Goal: Use online tool/utility: Utilize a website feature to perform a specific function

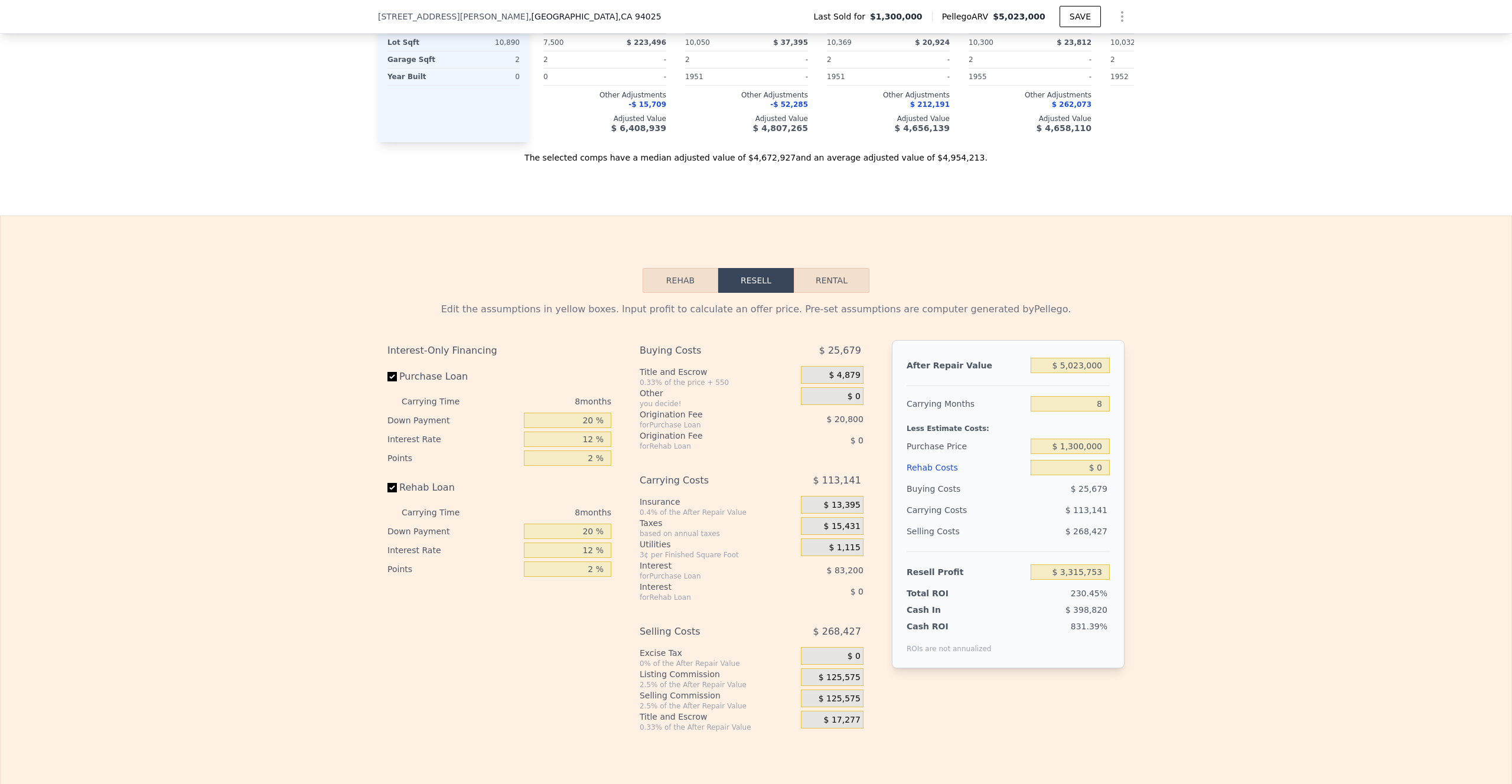
scroll to position [1530, 0]
drag, startPoint x: 1105, startPoint y: 383, endPoint x: 1050, endPoint y: 381, distance: 55.0
click at [1046, 371] on input "$ 5,023,000" at bounding box center [1070, 363] width 79 height 16
type input "$ 7"
type input "-$ 1,425,968"
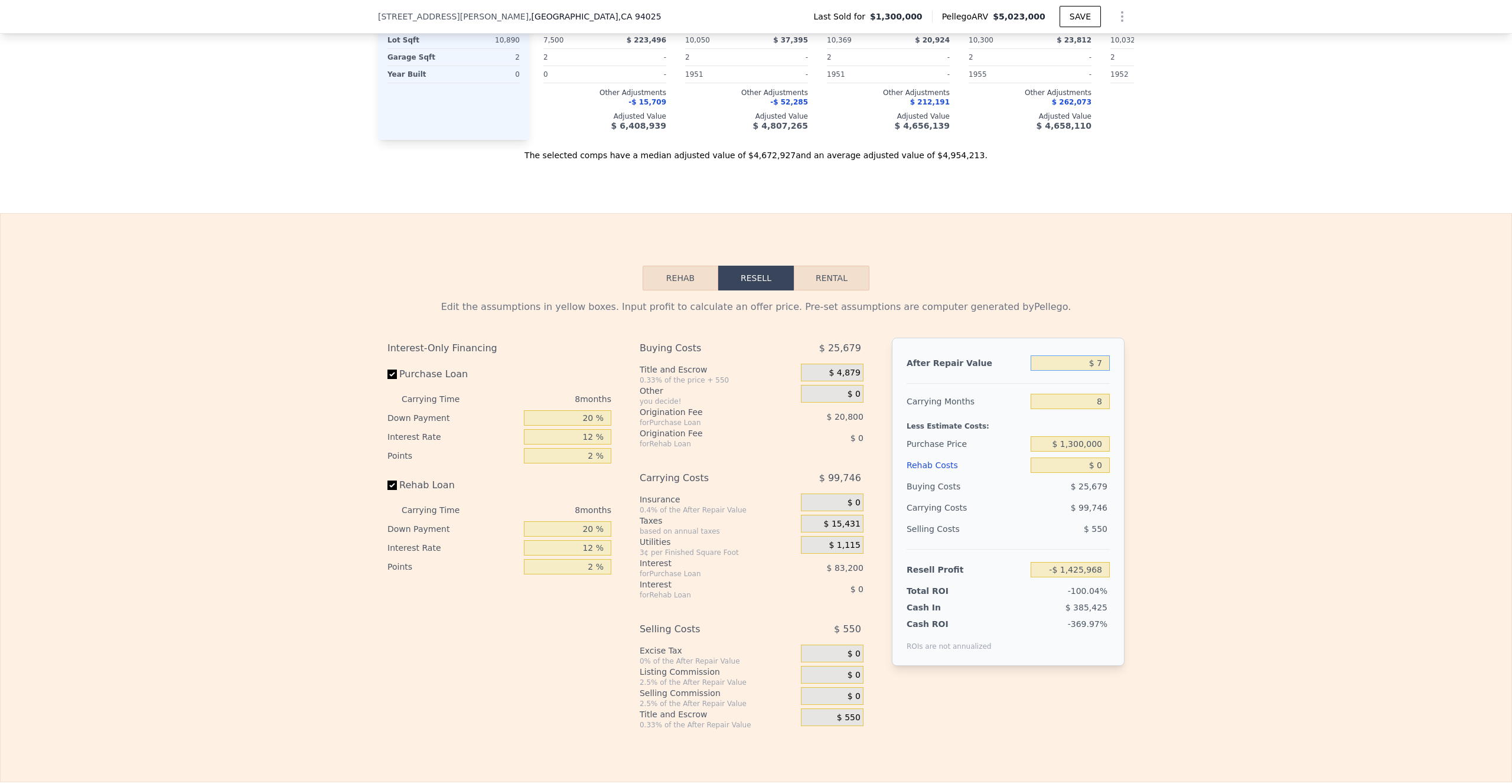
type input "$ 72"
type input "-$ 1,425,907"
type input "$ 725"
type input "-$ 1,425,290"
type input "$ 7,250"
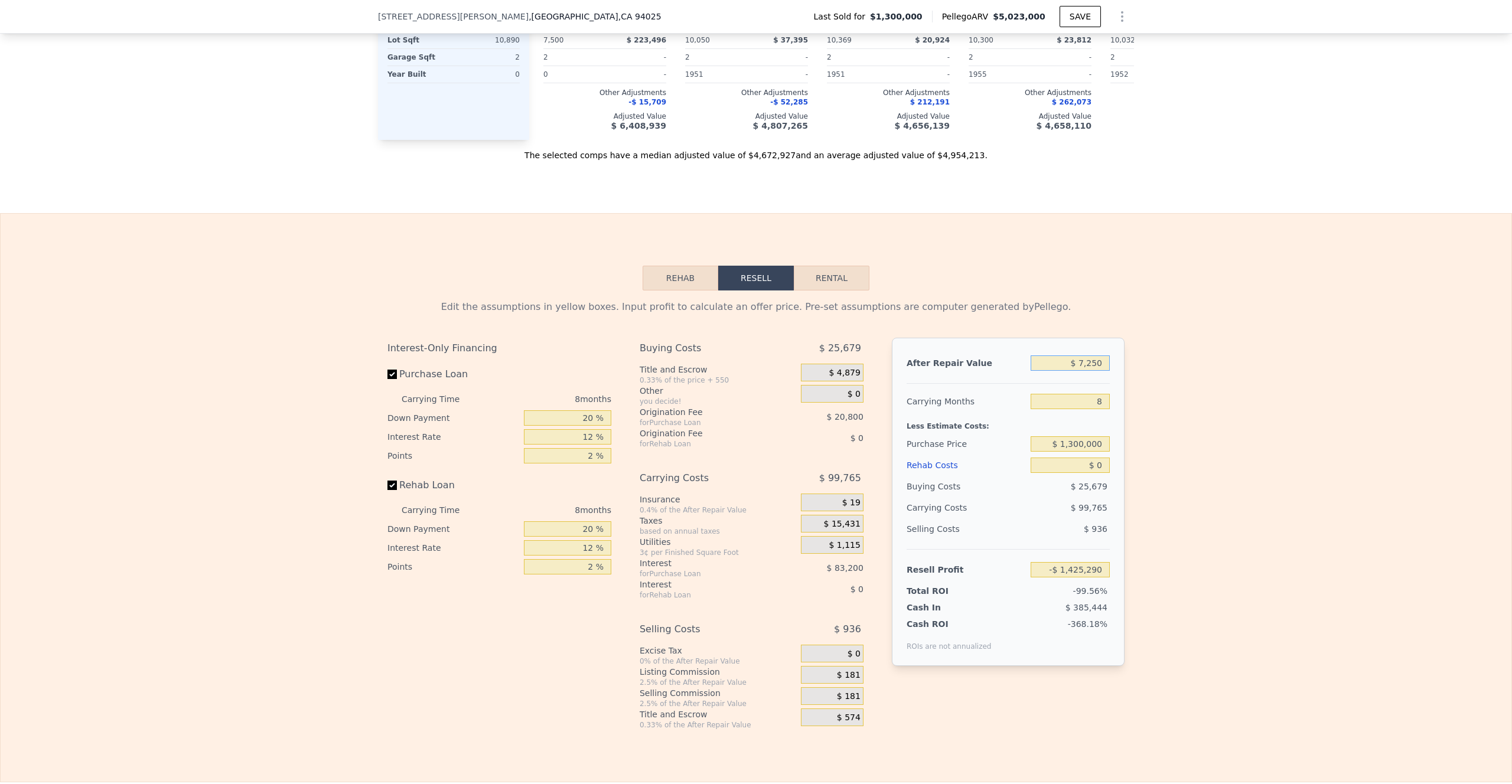
type input "-$ 1,419,130"
type input "$ 72,500"
type input "-$ 1,357,535"
type input "$ 725,000"
type input "-$ 741,572"
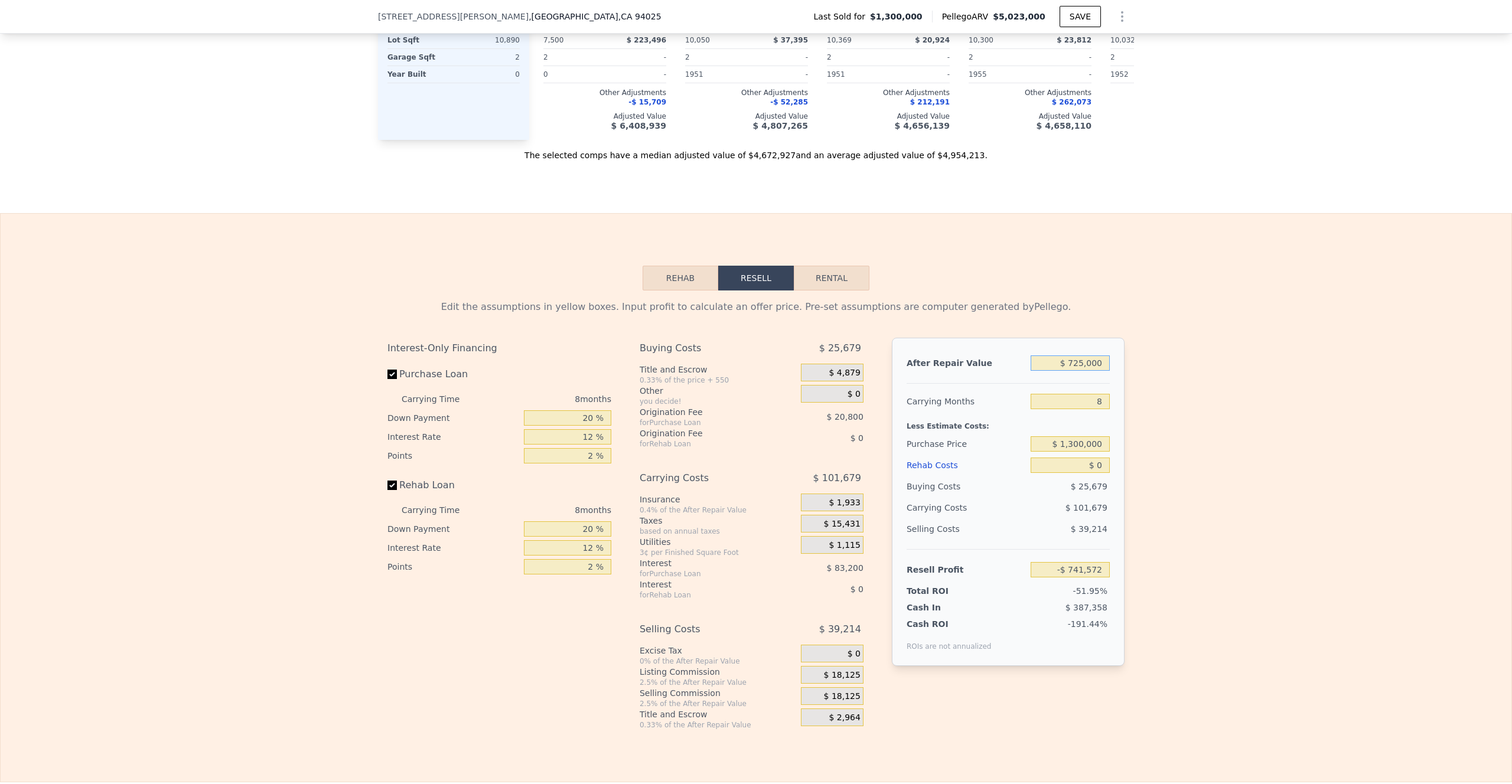
type input "$ 7,250,000"
type input "$ 5,418,049"
type input "$ 7,250,000"
drag, startPoint x: 1096, startPoint y: 415, endPoint x: 1086, endPoint y: 415, distance: 10.0
click at [1046, 409] on input "8" at bounding box center [1070, 402] width 79 height 16
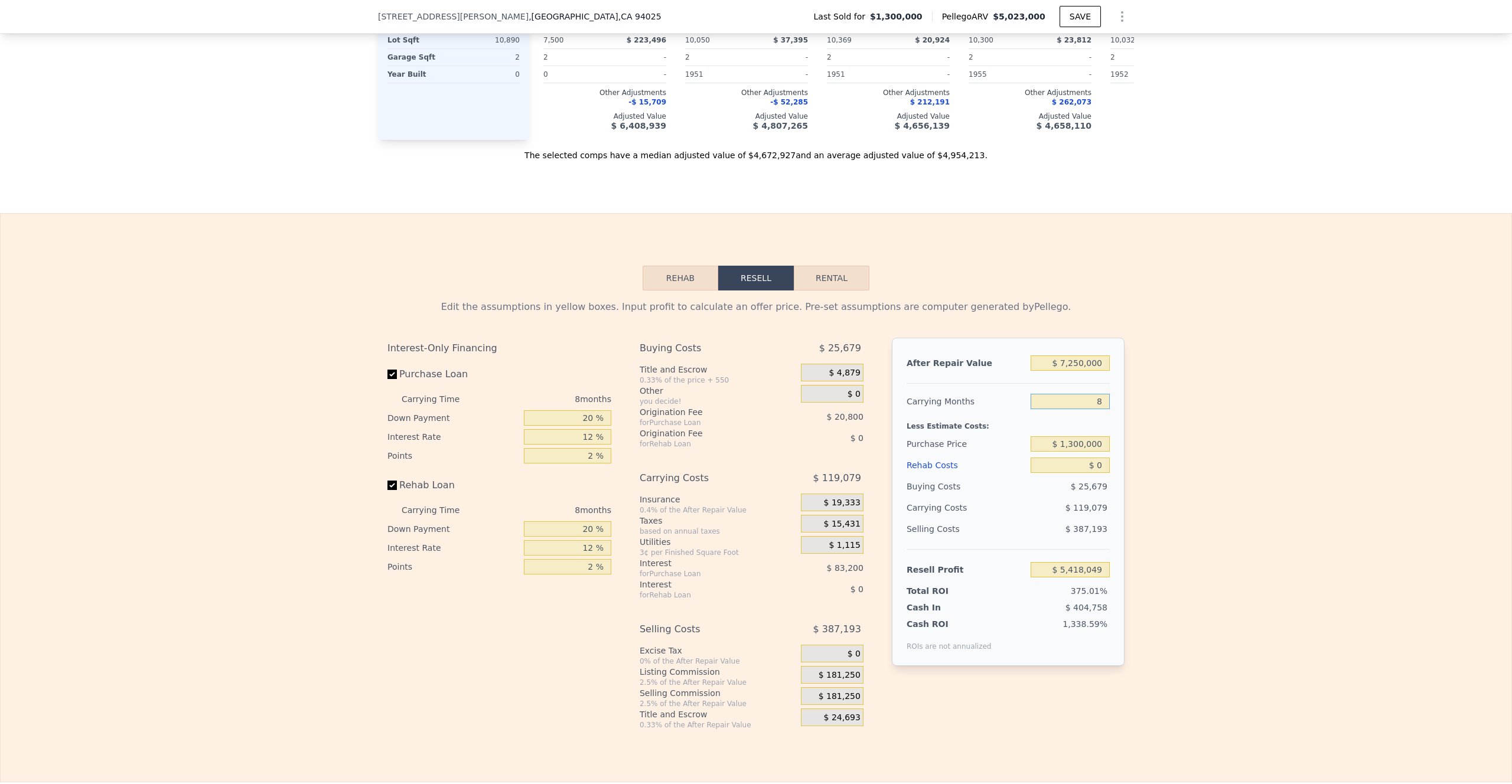
type input "2"
type input "$ 5,507,358"
type input "24"
type input "$ 5,179,888"
type input "24"
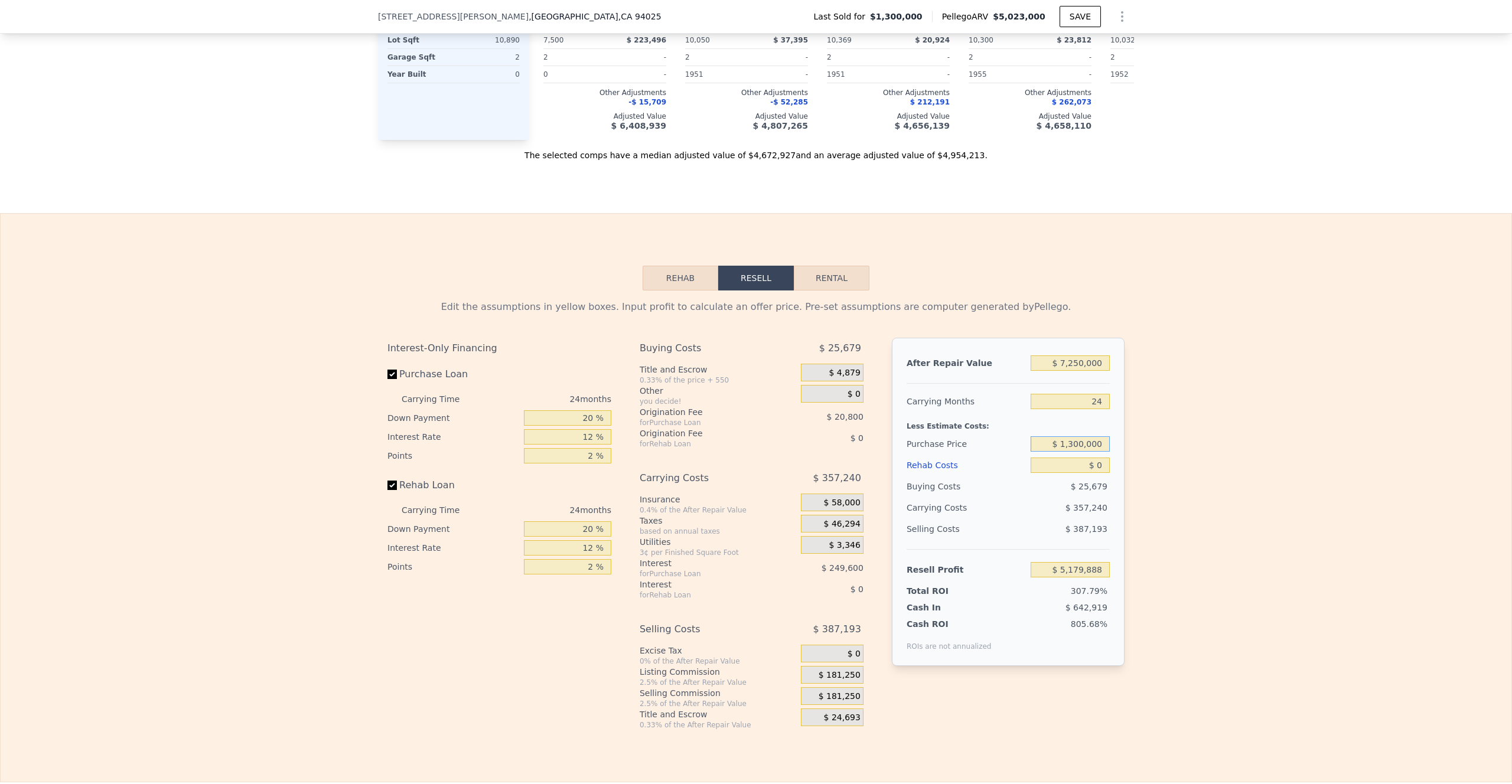
drag, startPoint x: 1100, startPoint y: 461, endPoint x: 1053, endPoint y: 461, distance: 47.0
click at [1046, 452] on input "$ 1,300,000" at bounding box center [1070, 444] width 79 height 16
type input "$ 3,850,000"
type input "$ 2,090,996"
drag, startPoint x: 1099, startPoint y: 483, endPoint x: 1087, endPoint y: 483, distance: 12.0
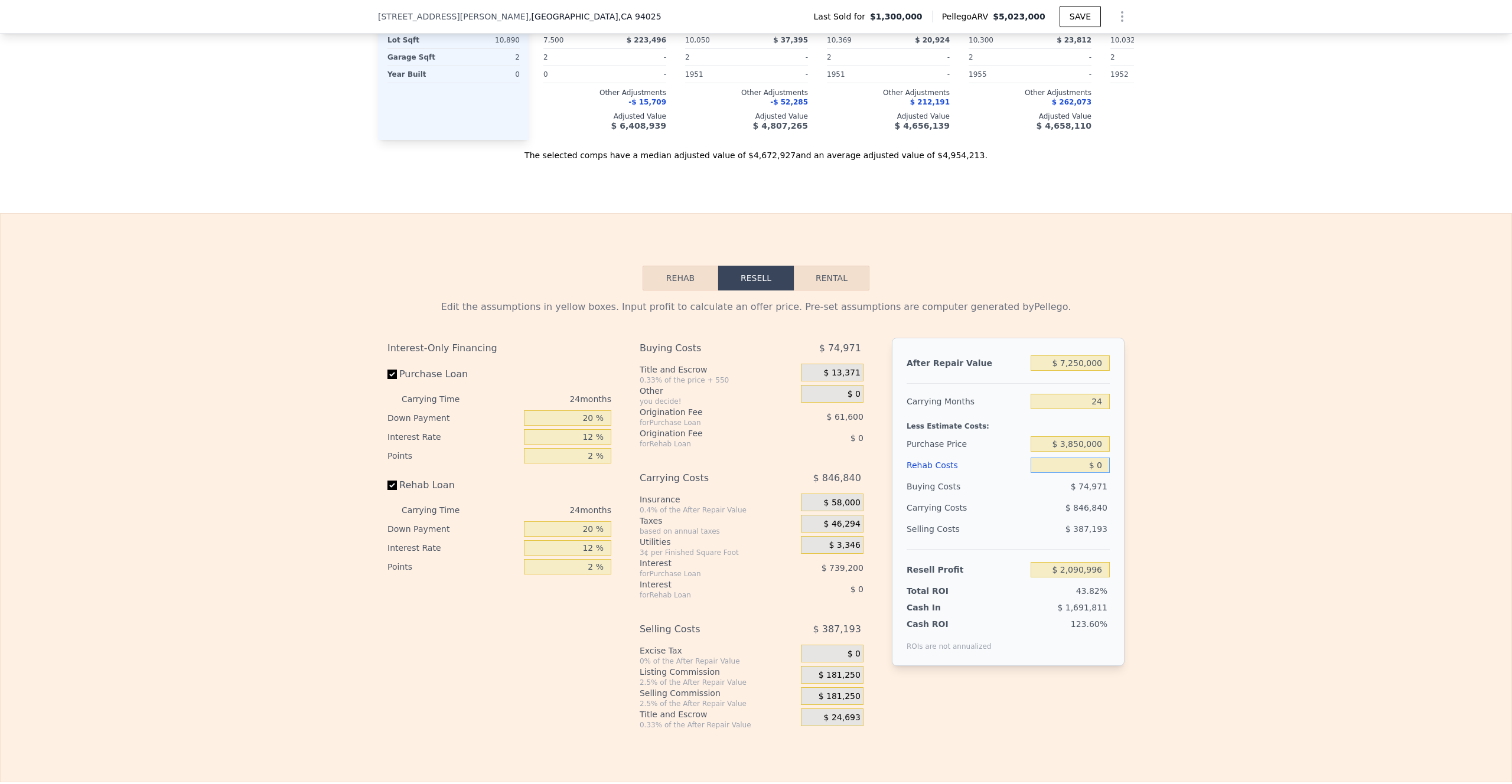
click at [1046, 473] on input "$ 0" at bounding box center [1070, 466] width 79 height 16
type input "$ 2"
type input "$ 2,090,994"
type input "$ 27"
type input "$ 2,090,969"
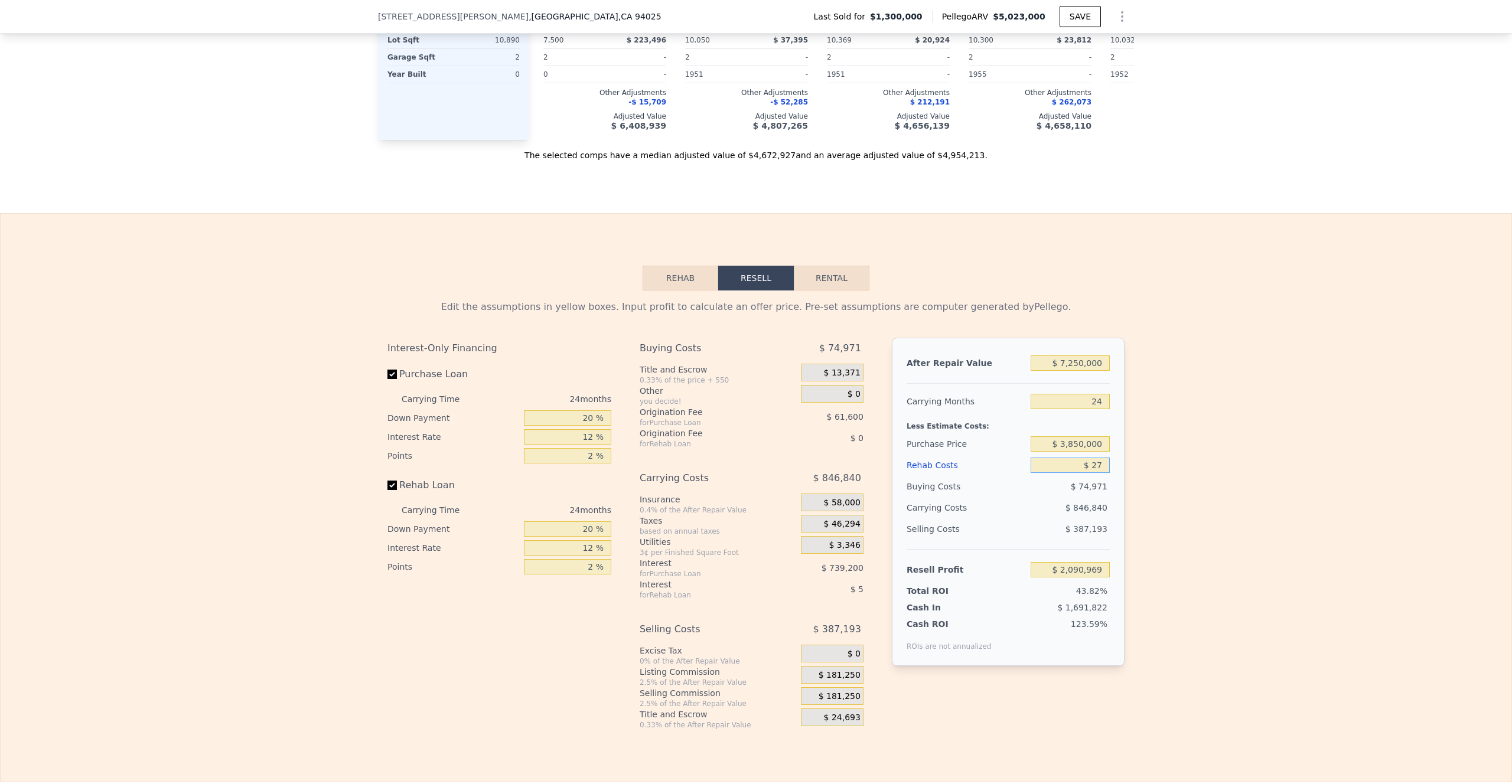
type input "$ 270"
type input "$ 2,090,674"
type input "$ 2,700"
type input "$ 2,087,725"
type input "$ 27,000"
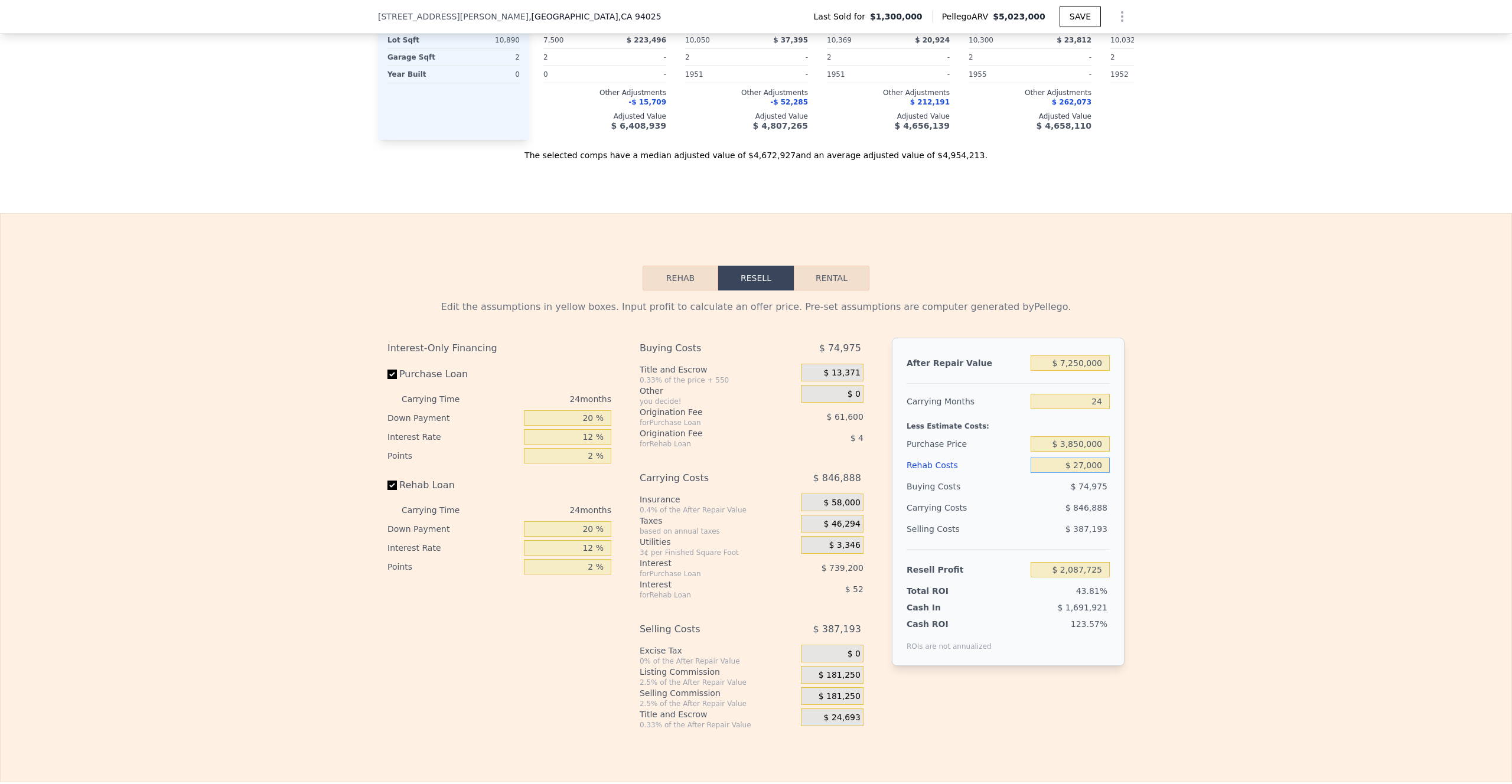
type input "$ 2,058,380"
type input "$ 270,000"
type input "$ 1,764,836"
type input "$ 2,700,000"
type input "-$ 1,170,604"
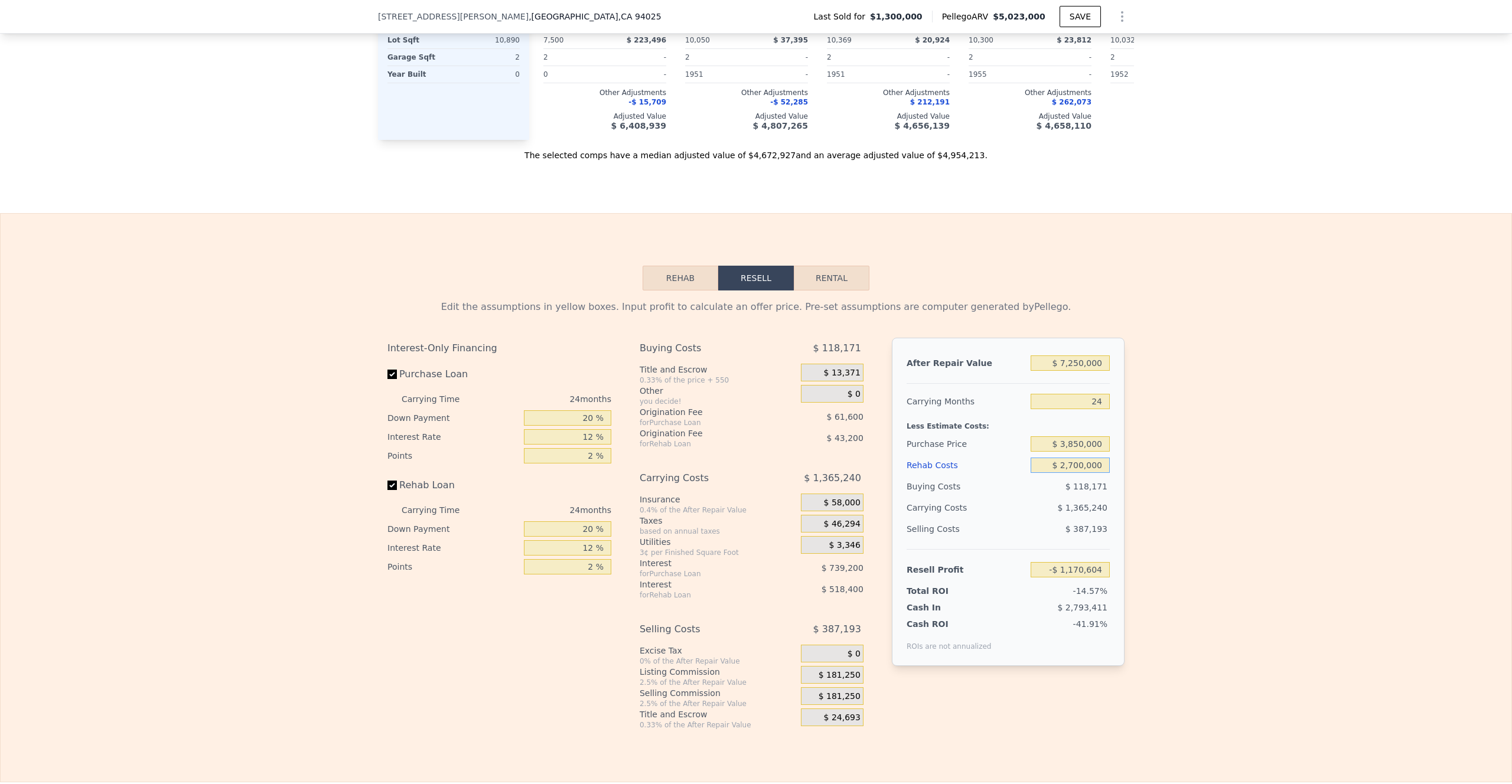
type input "$ 2,700,000"
drag, startPoint x: 596, startPoint y: 437, endPoint x: 555, endPoint y: 437, distance: 41.0
click at [555, 426] on input "20 %" at bounding box center [567, 418] width 87 height 16
type input "1 %"
type input "-$ 1,360,794"
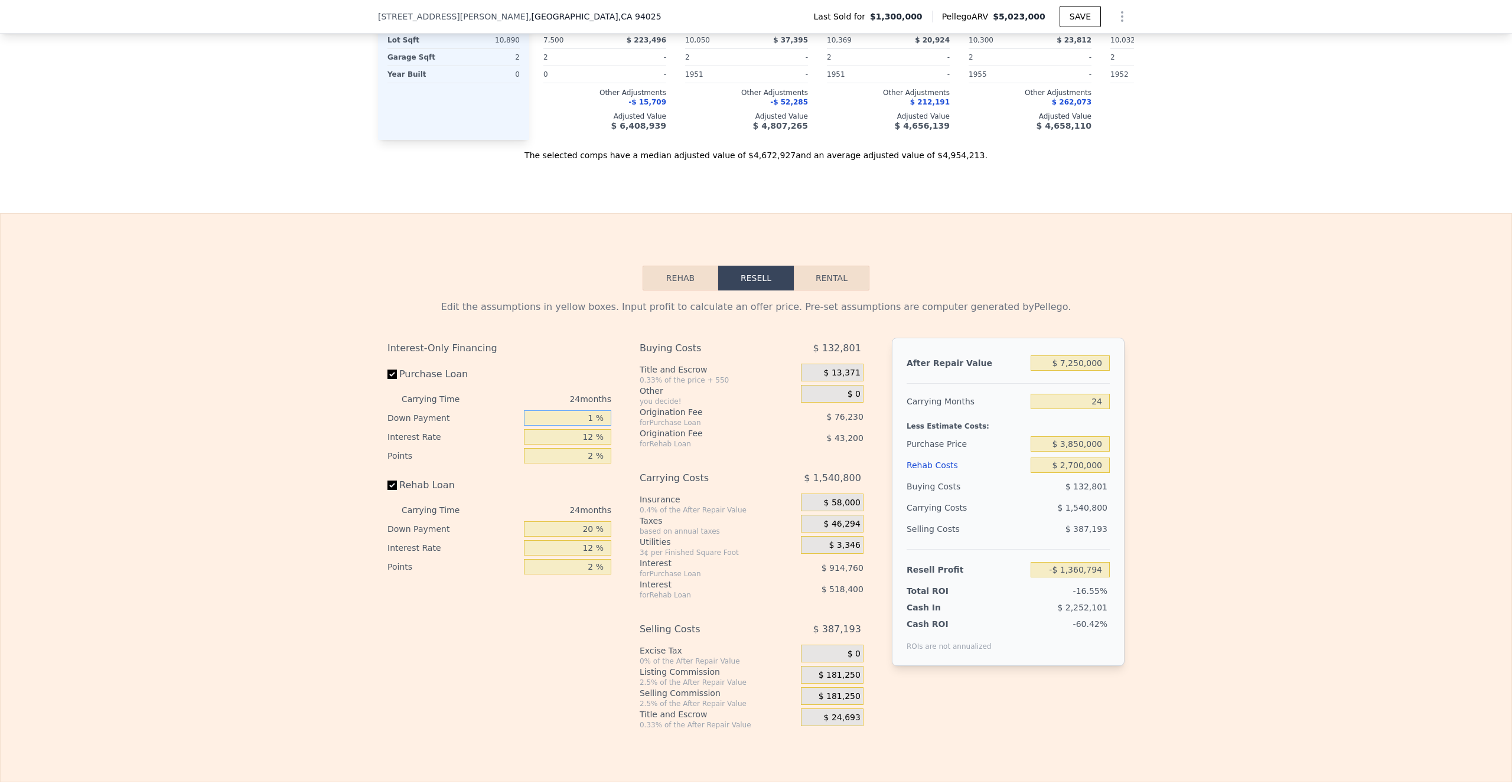
type input "10 %"
type input "-$ 1,270,704"
type input "10 %"
drag, startPoint x: 587, startPoint y: 456, endPoint x: 574, endPoint y: 456, distance: 13.0
click at [574, 445] on input "12 %" at bounding box center [567, 437] width 87 height 16
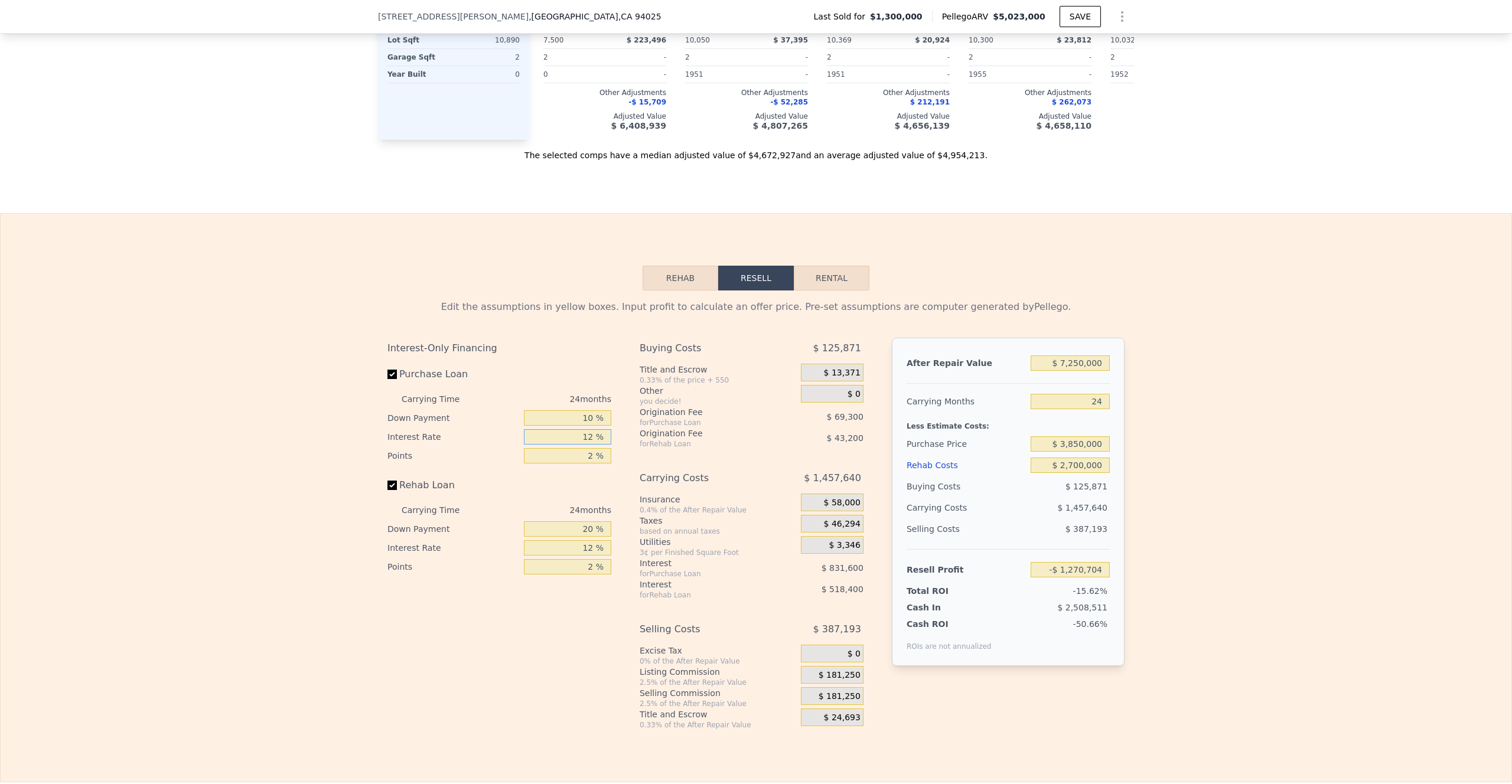
type input "1 %"
type input "-$ 508,416"
type input "10 %"
type input "-$ 1,132,104"
type input "10 %"
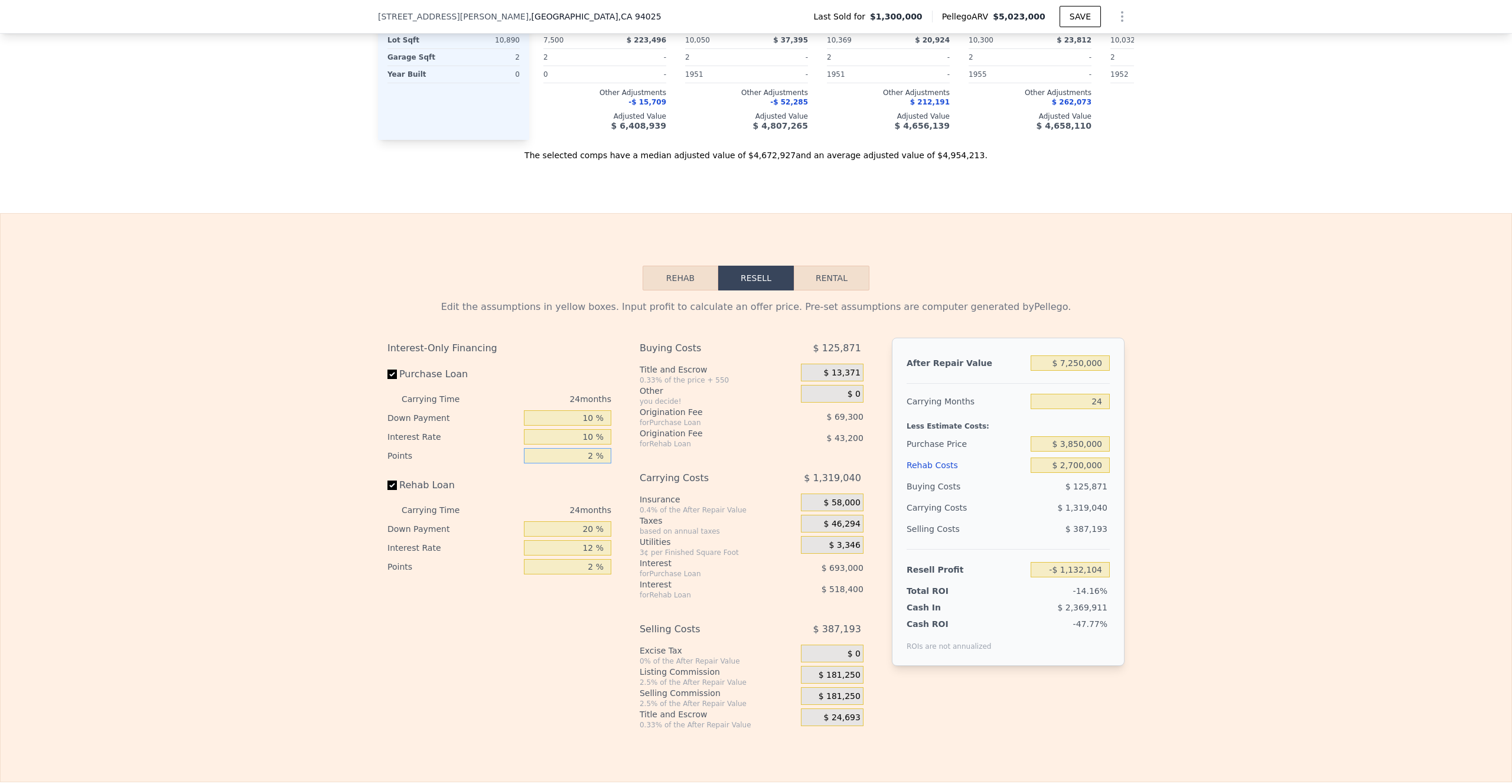
drag, startPoint x: 590, startPoint y: 475, endPoint x: 570, endPoint y: 475, distance: 20.0
click at [570, 464] on input "2 %" at bounding box center [567, 456] width 87 height 16
type input "1 %"
type input "-$ 1,097,454"
type input "1 %"
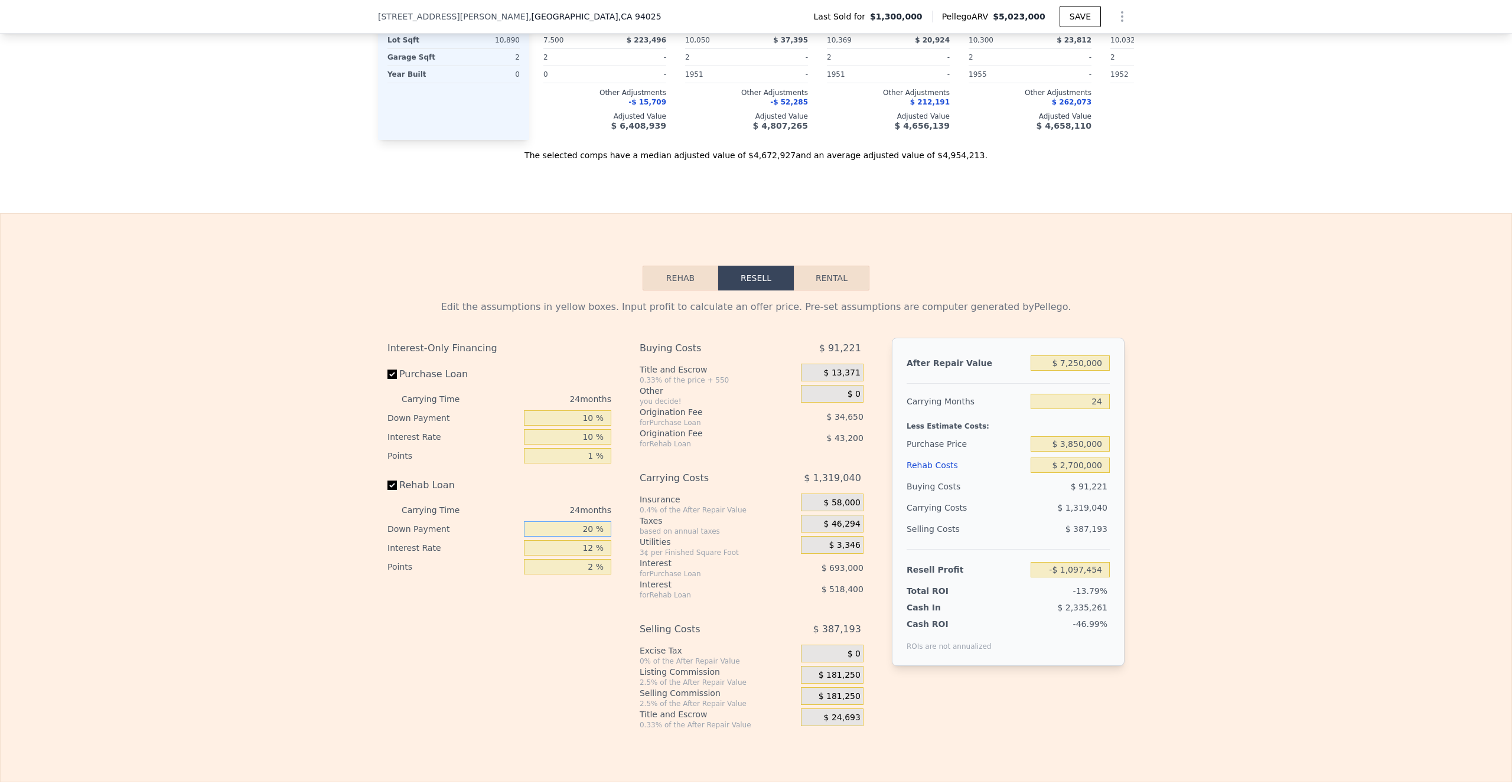
drag, startPoint x: 588, startPoint y: 551, endPoint x: 560, endPoint y: 551, distance: 28.0
click at [560, 536] on input "20 %" at bounding box center [567, 529] width 87 height 16
type input "0 %"
type input "-$ 1,237,854"
type input "0 %"
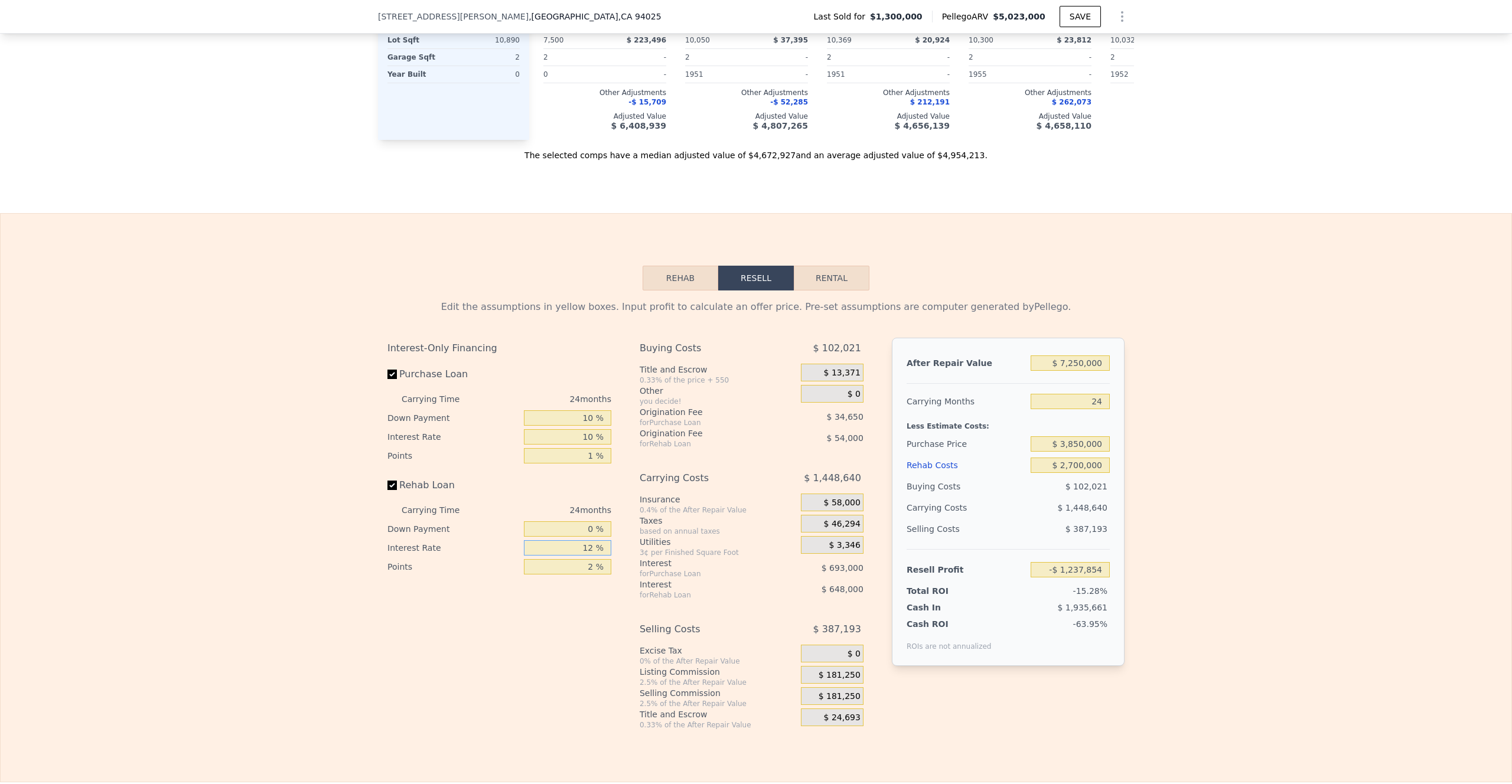
drag, startPoint x: 593, startPoint y: 568, endPoint x: 560, endPoint y: 568, distance: 33.0
click at [560, 556] on input "12 %" at bounding box center [567, 548] width 87 height 16
type input "1 %"
type input "-$ 643,854"
type input "10 %"
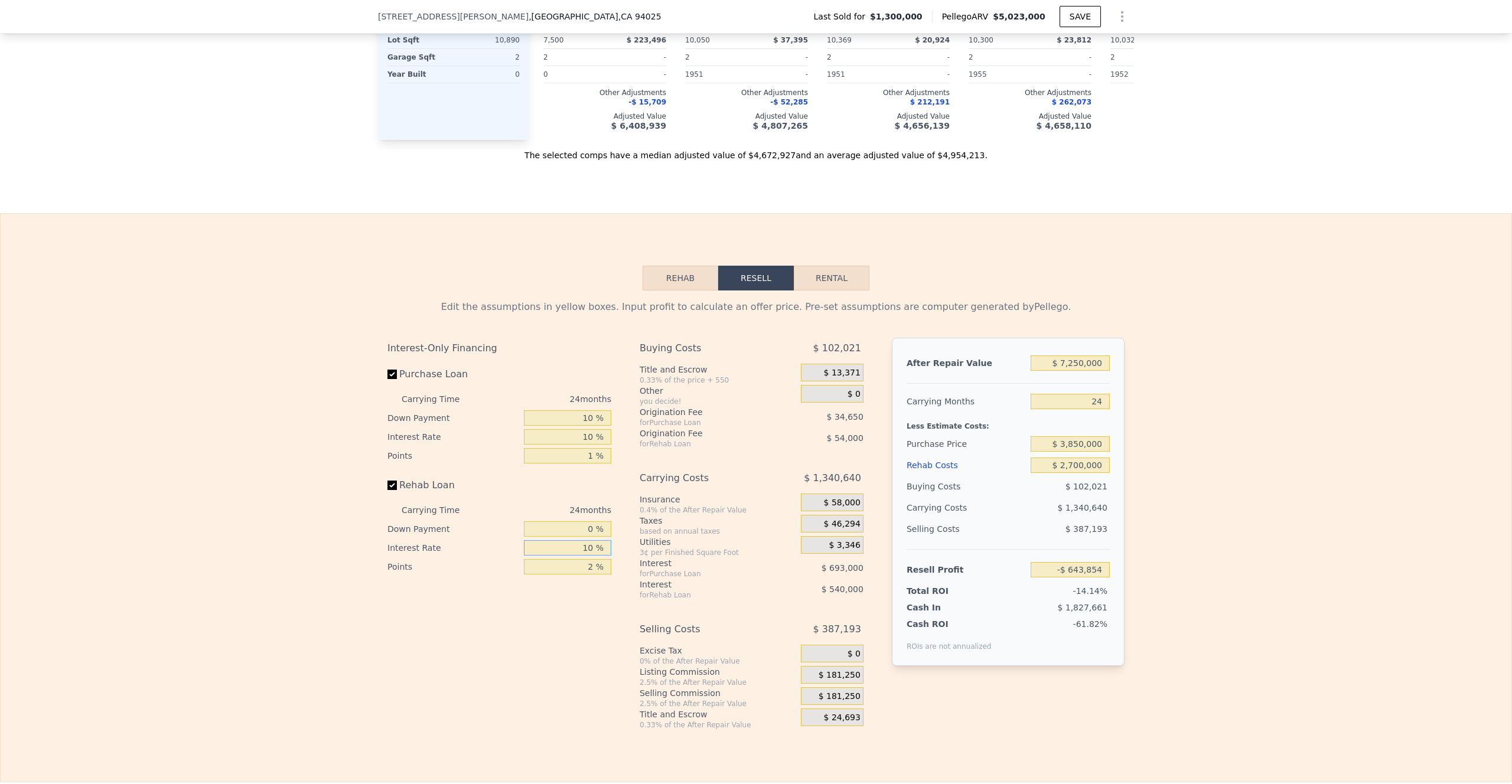
type input "-$ 1,129,854"
type input "10 %"
drag, startPoint x: 591, startPoint y: 583, endPoint x: 562, endPoint y: 583, distance: 29.0
click at [562, 574] on input "2 %" at bounding box center [567, 567] width 87 height 16
type input "0 %"
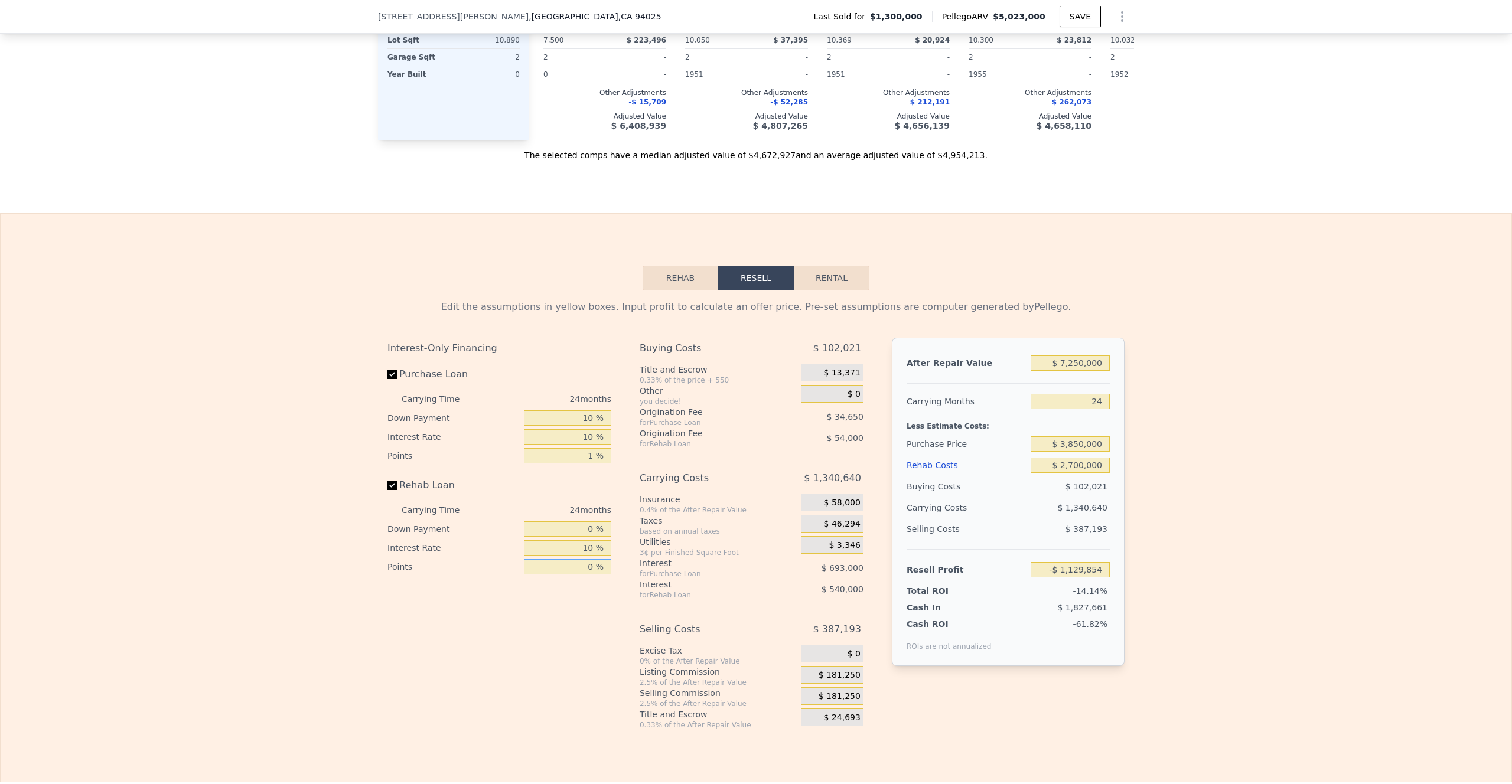
type input "-$ 1,075,854"
type input "0 %"
click at [822, 601] on span "$ 181,250" at bounding box center [840, 676] width 42 height 11
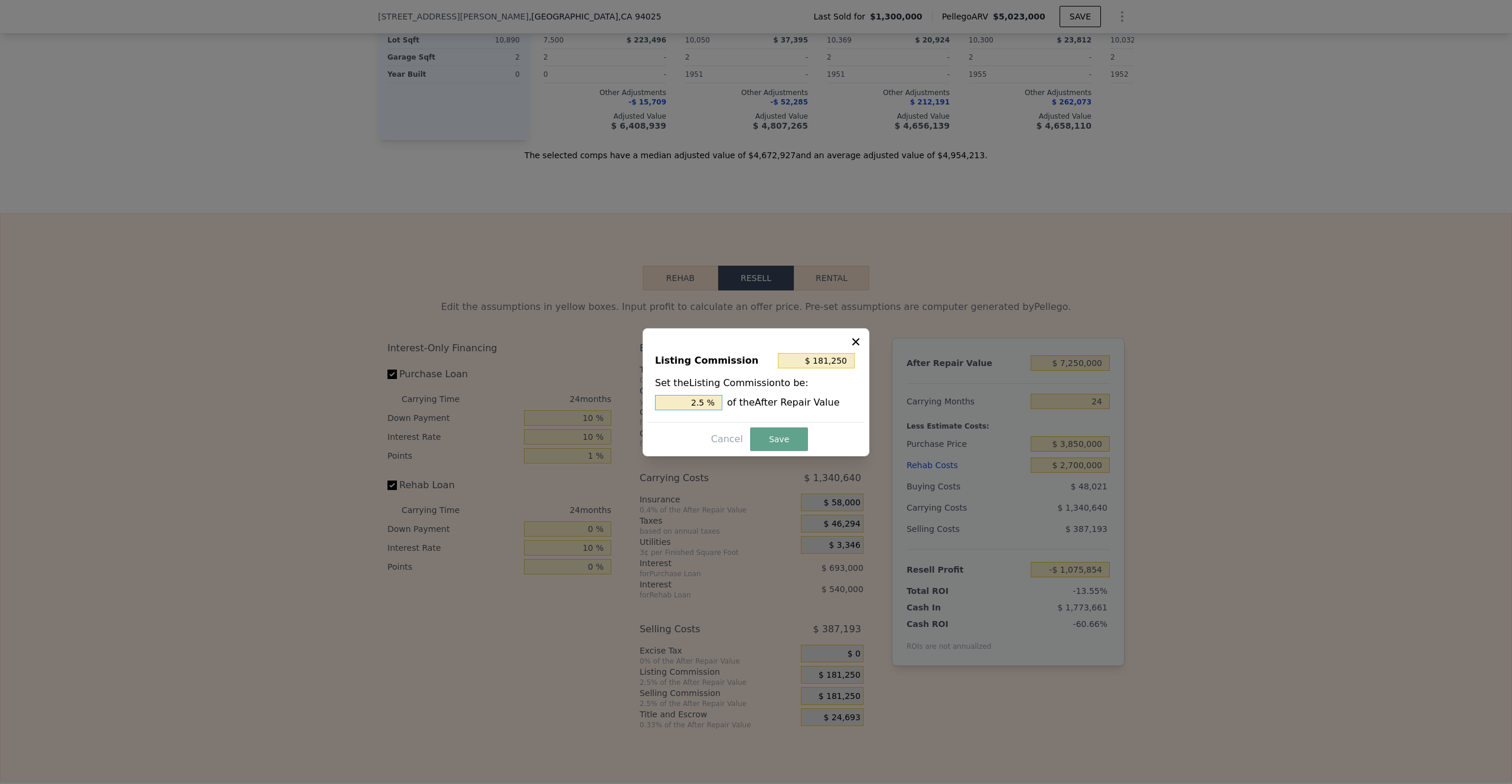
drag, startPoint x: 706, startPoint y: 403, endPoint x: 672, endPoint y: 403, distance: 34.0
click at [672, 403] on input "2.5 %" at bounding box center [689, 403] width 67 height 16
type input "$ 72,500"
type input "1.0 %"
click at [766, 442] on button "Save" at bounding box center [779, 439] width 58 height 23
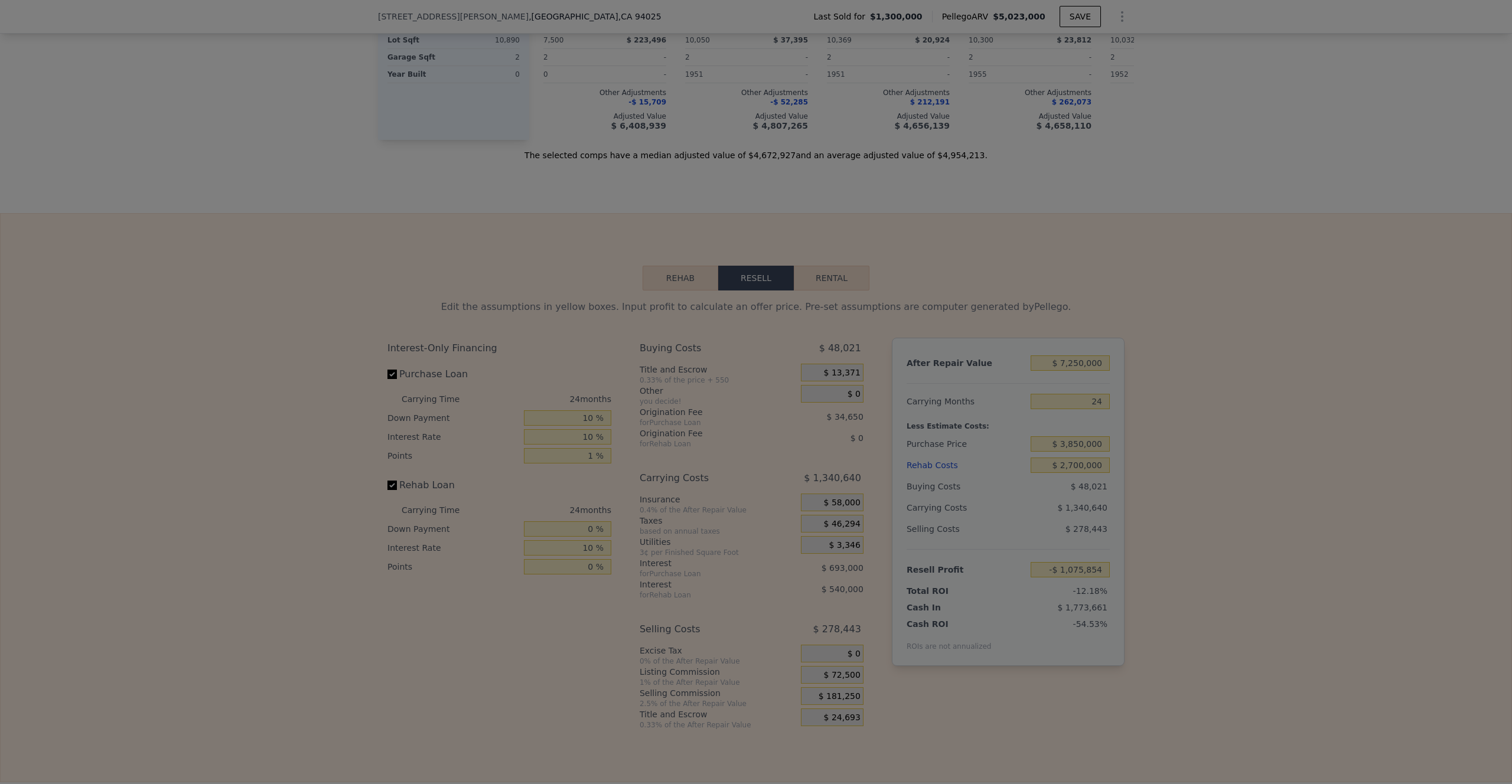
type input "-$ 967,104"
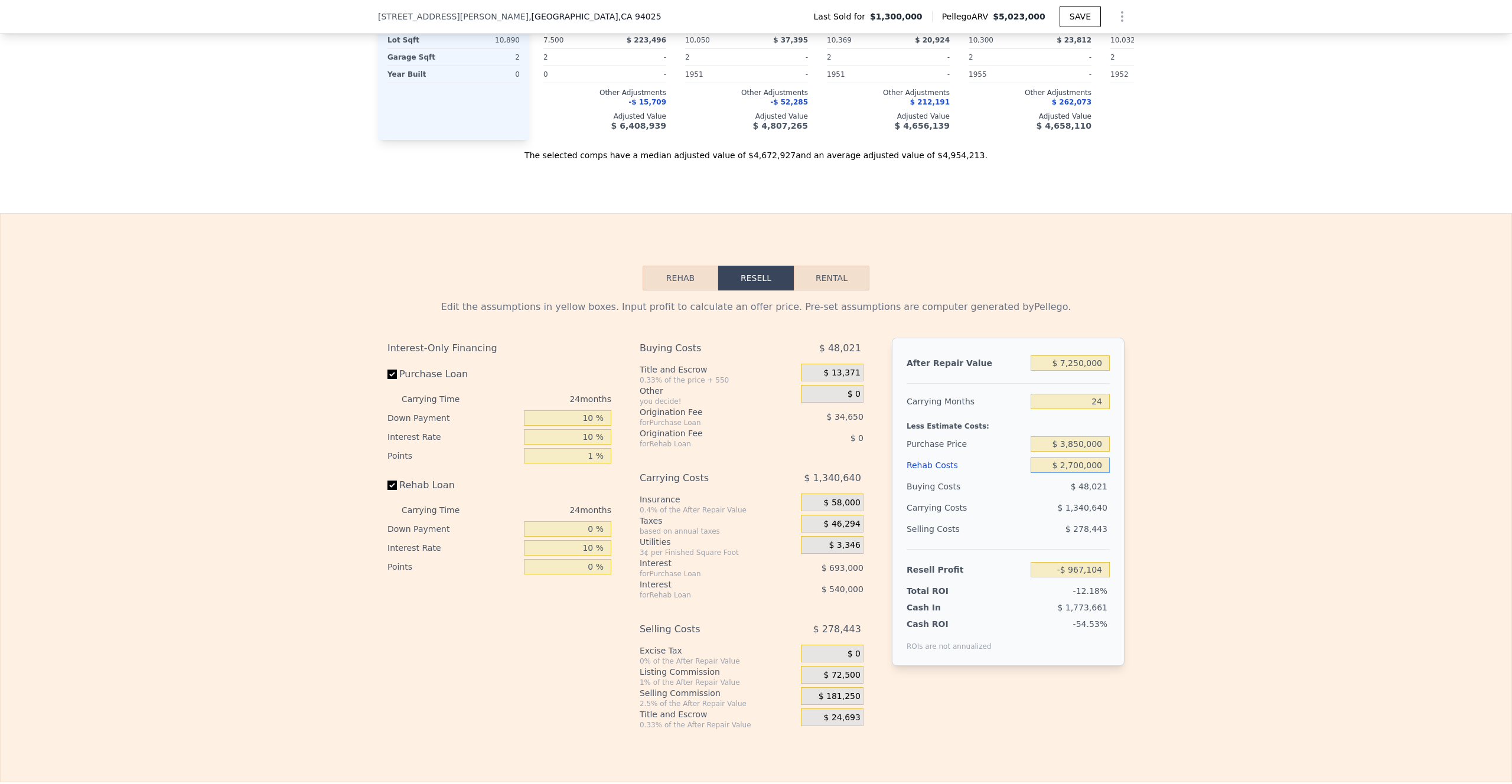
click at [1046, 473] on input "$ 2,700,000" at bounding box center [1070, 466] width 79 height 16
type input "$ 270,000"
type input "$ 1,948,896"
type input "$ 20,000"
type input "$ 2,248,888"
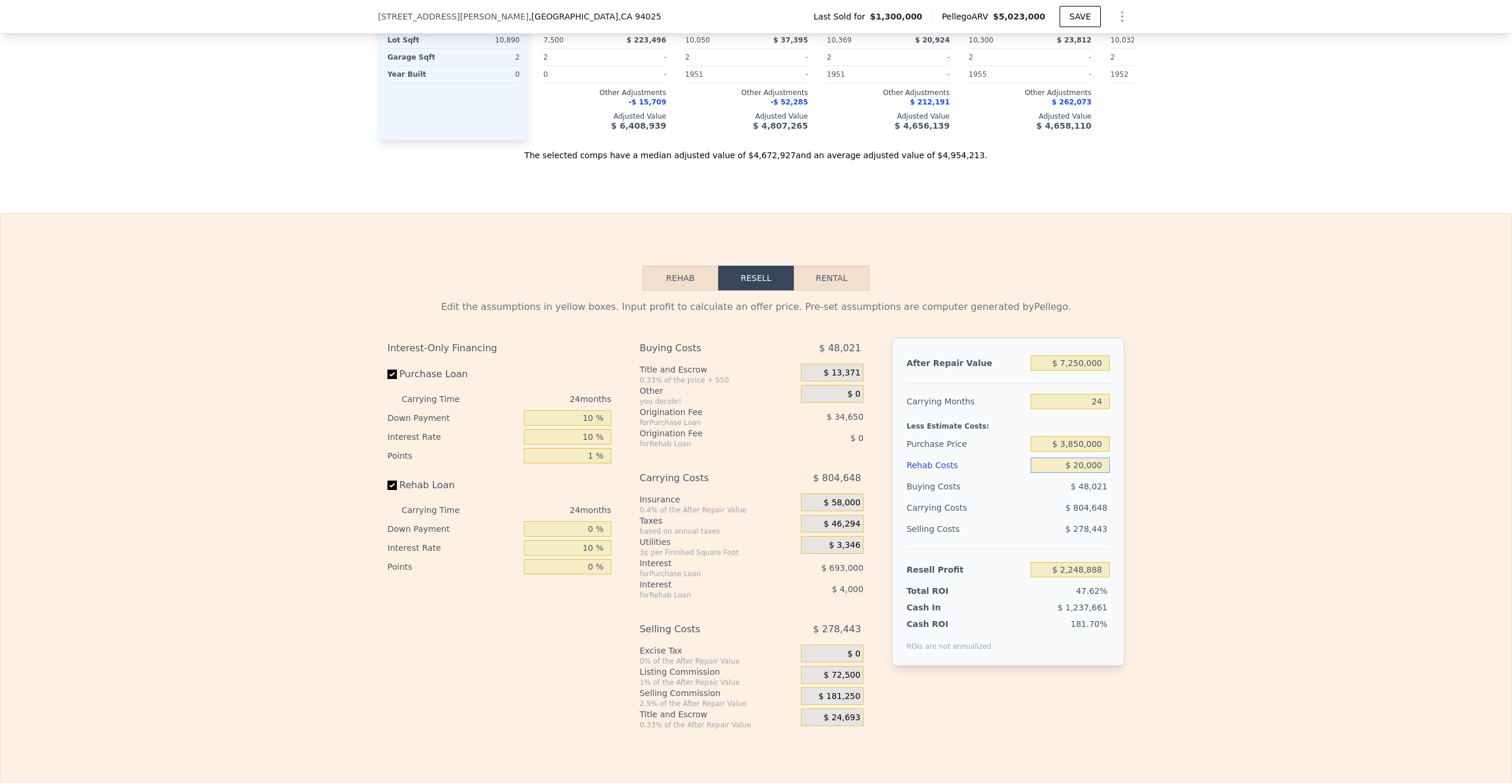
type input "$ 250,000"
type input "$ 1,972,904"
type input "$ 2,500,000"
type input "-$ 727,096"
type input "$ 2,500,000"
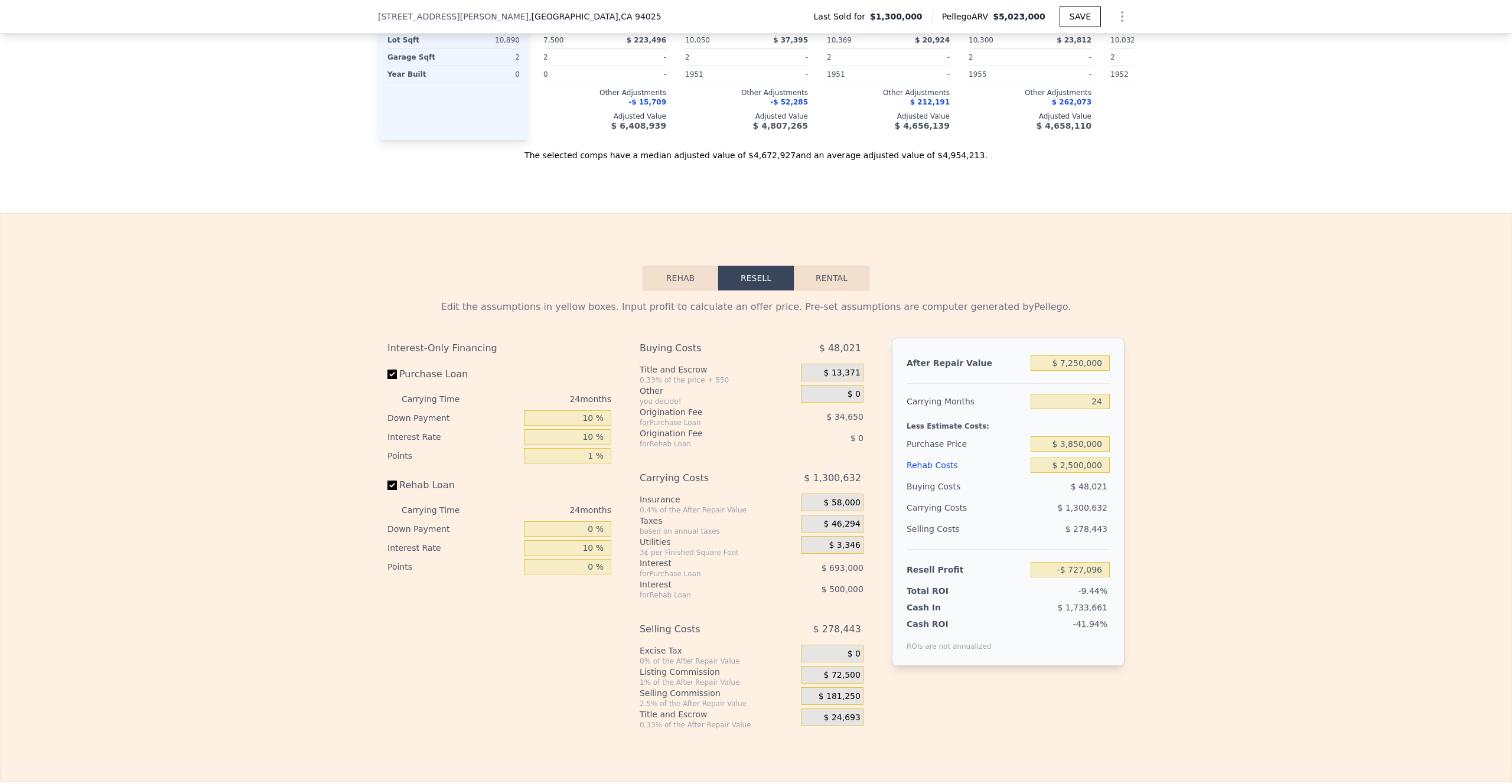
click at [1046, 577] on div "Edit the assumptions in yellow boxes. Input profit to calculate an offer price.…" at bounding box center [756, 510] width 1511 height 439
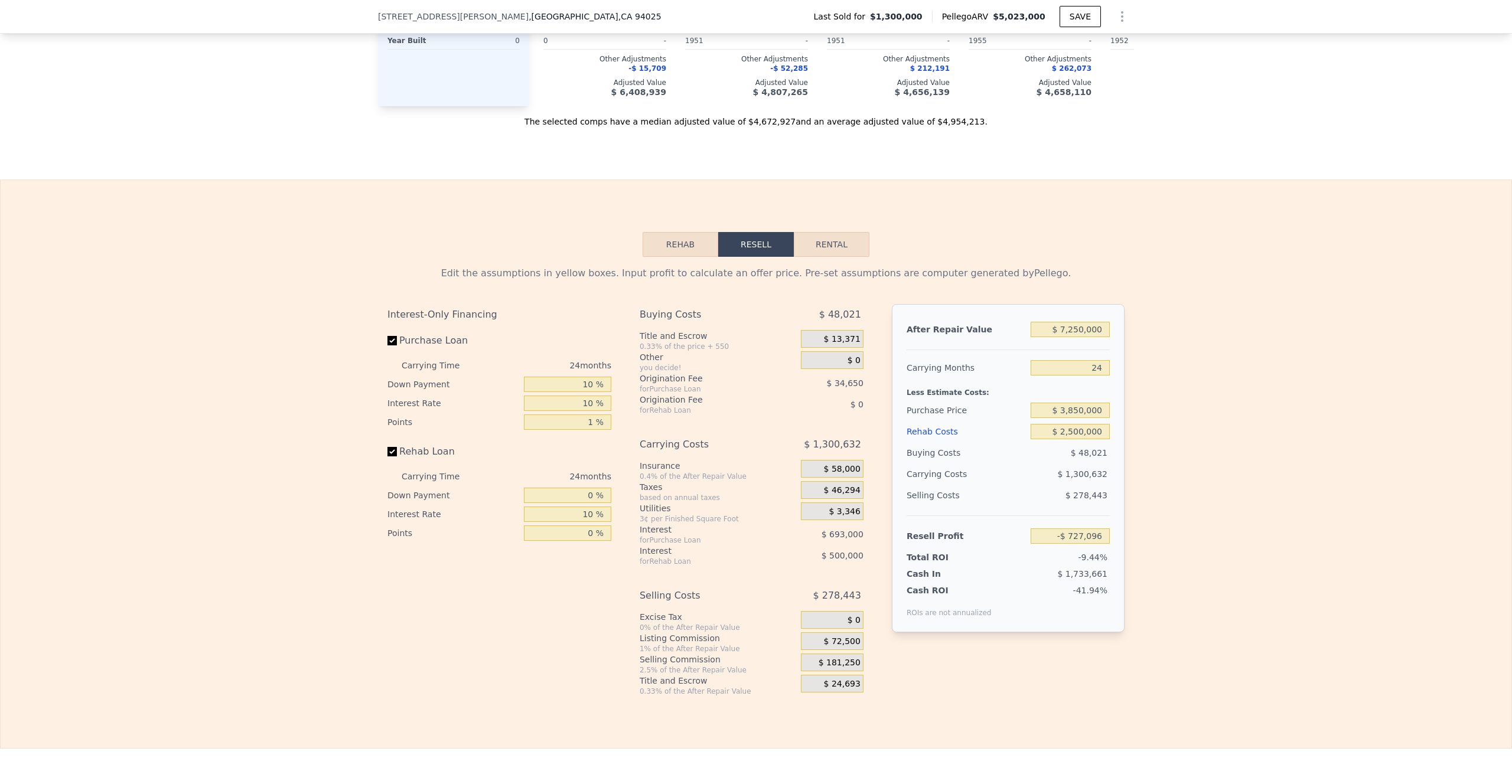
type input "$ 5,023,000"
type input "8"
type input "$ 0"
type input "$ 3,315,753"
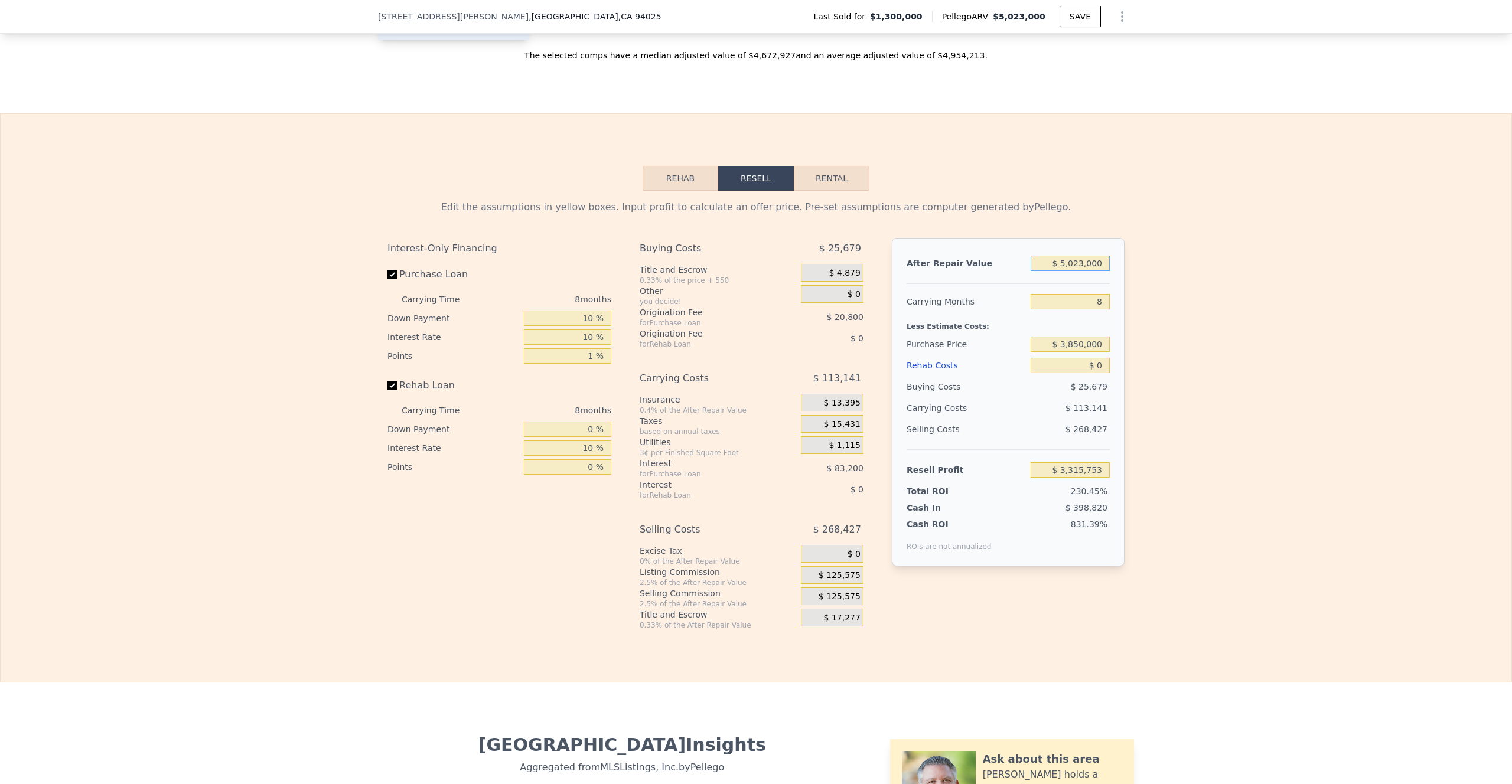
drag, startPoint x: 1099, startPoint y: 281, endPoint x: 1028, endPoint y: 281, distance: 71.0
click at [1031, 271] on input "$ 5,023,000" at bounding box center [1070, 264] width 79 height 16
type input "$ 7"
type input "-$ 1,425,968"
type input "$ 70"
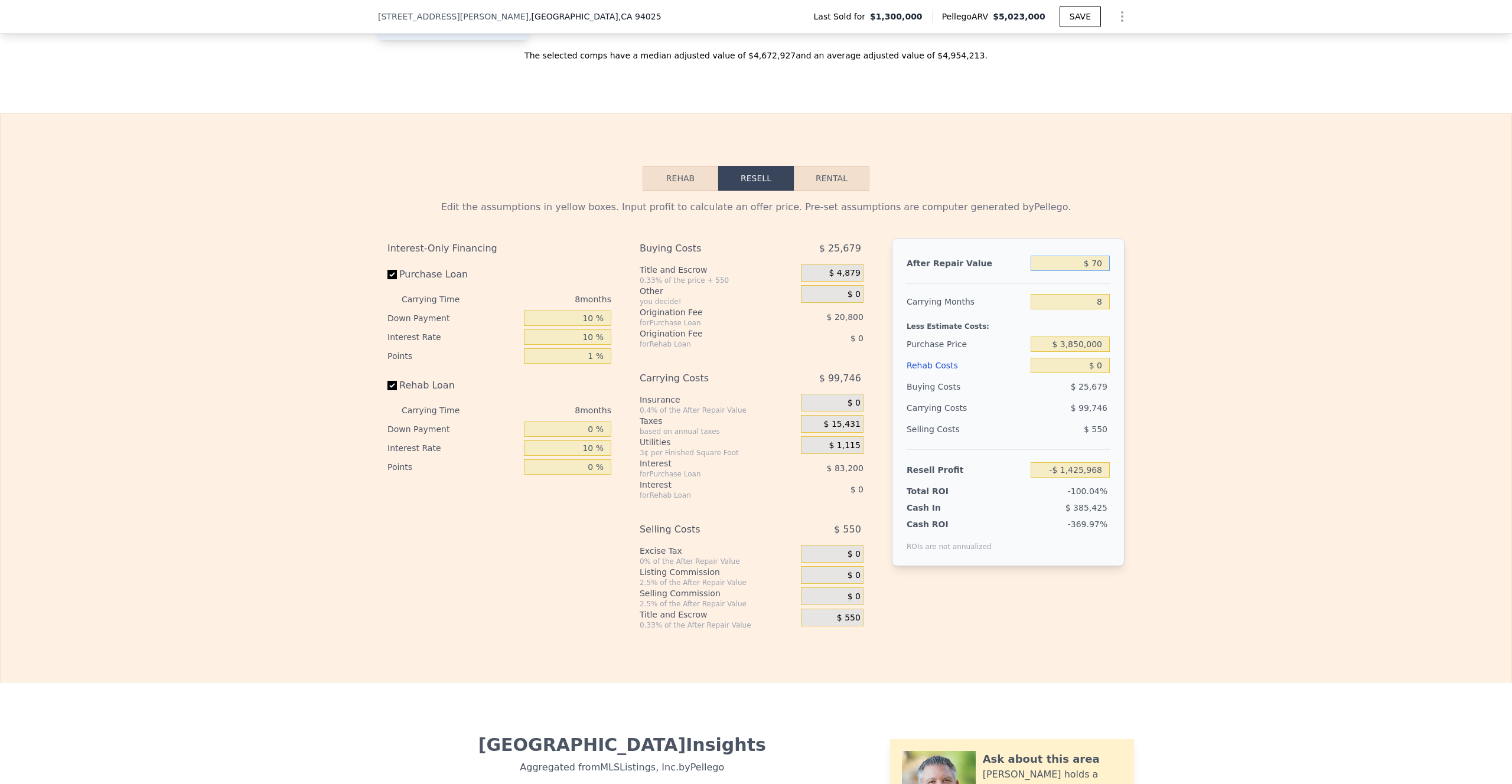
type input "-$ 1,425,909"
type input "$ 700"
type input "-$ 1,425,315"
type input "$ 7,000"
type input "-$ 1,419,367"
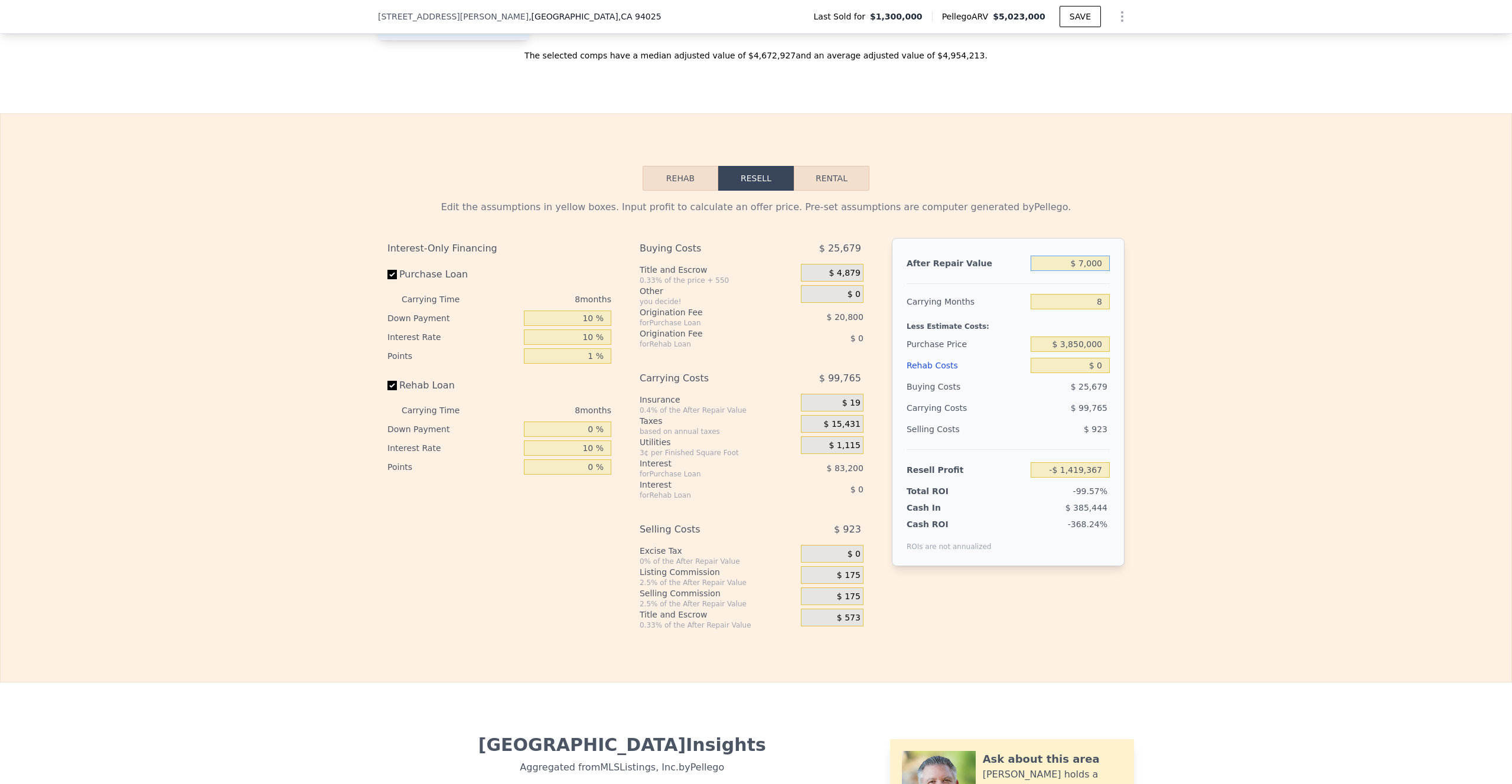
type input "$ 70,000"
type input "-$ 1,359,895"
type input "$ 700,000"
type input "-$ 765,173"
type input "$ 7,000,000"
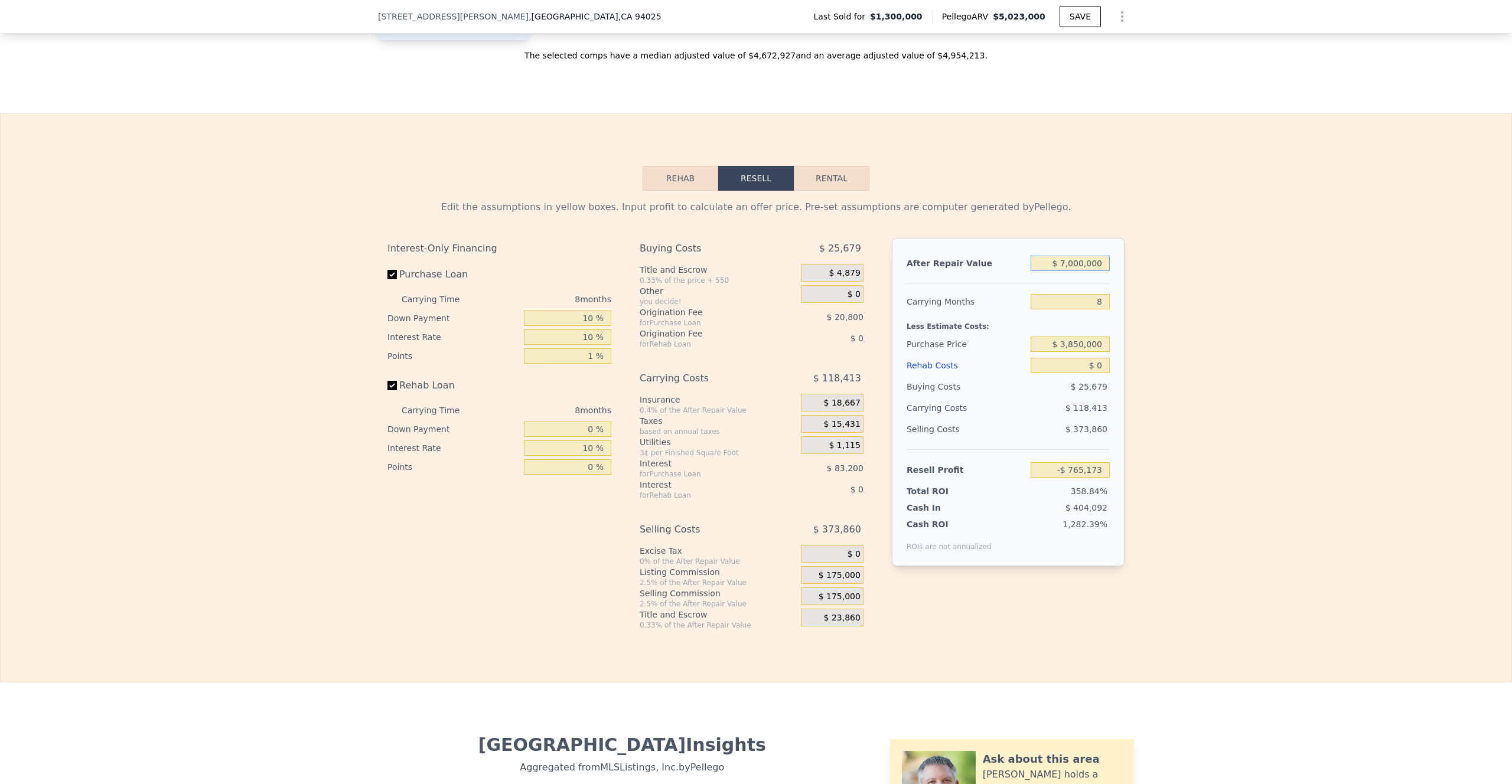
type input "$ 5,182,048"
type input "$ 7,000,000"
drag, startPoint x: 1095, startPoint y: 322, endPoint x: 1087, endPoint y: 322, distance: 8.0
click at [1046, 309] on input "8" at bounding box center [1070, 302] width 79 height 16
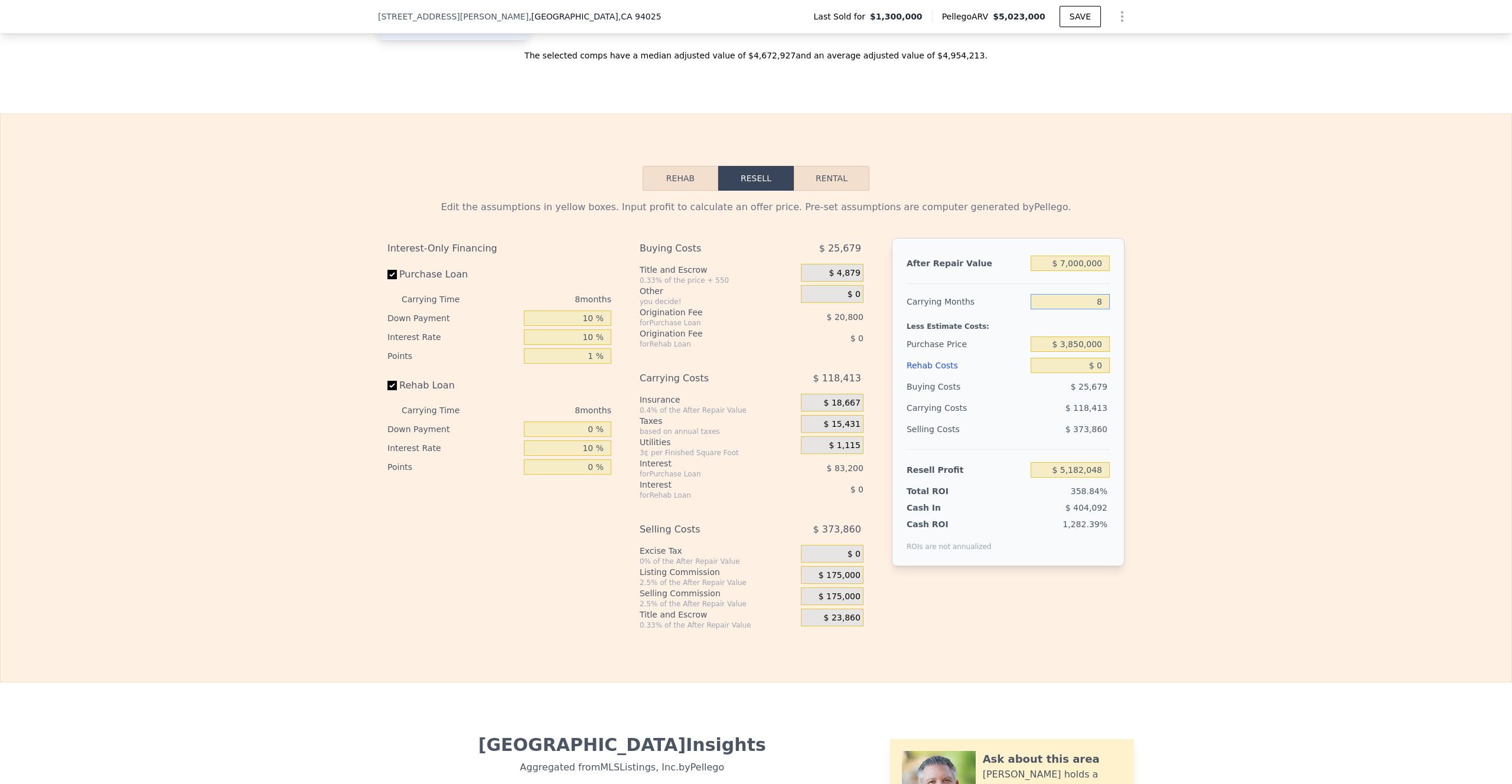
drag, startPoint x: 1100, startPoint y: 320, endPoint x: 1088, endPoint y: 320, distance: 12.0
click at [1046, 309] on input "8" at bounding box center [1070, 302] width 79 height 16
type input "2"
type input "$ 5,270,857"
type input "24"
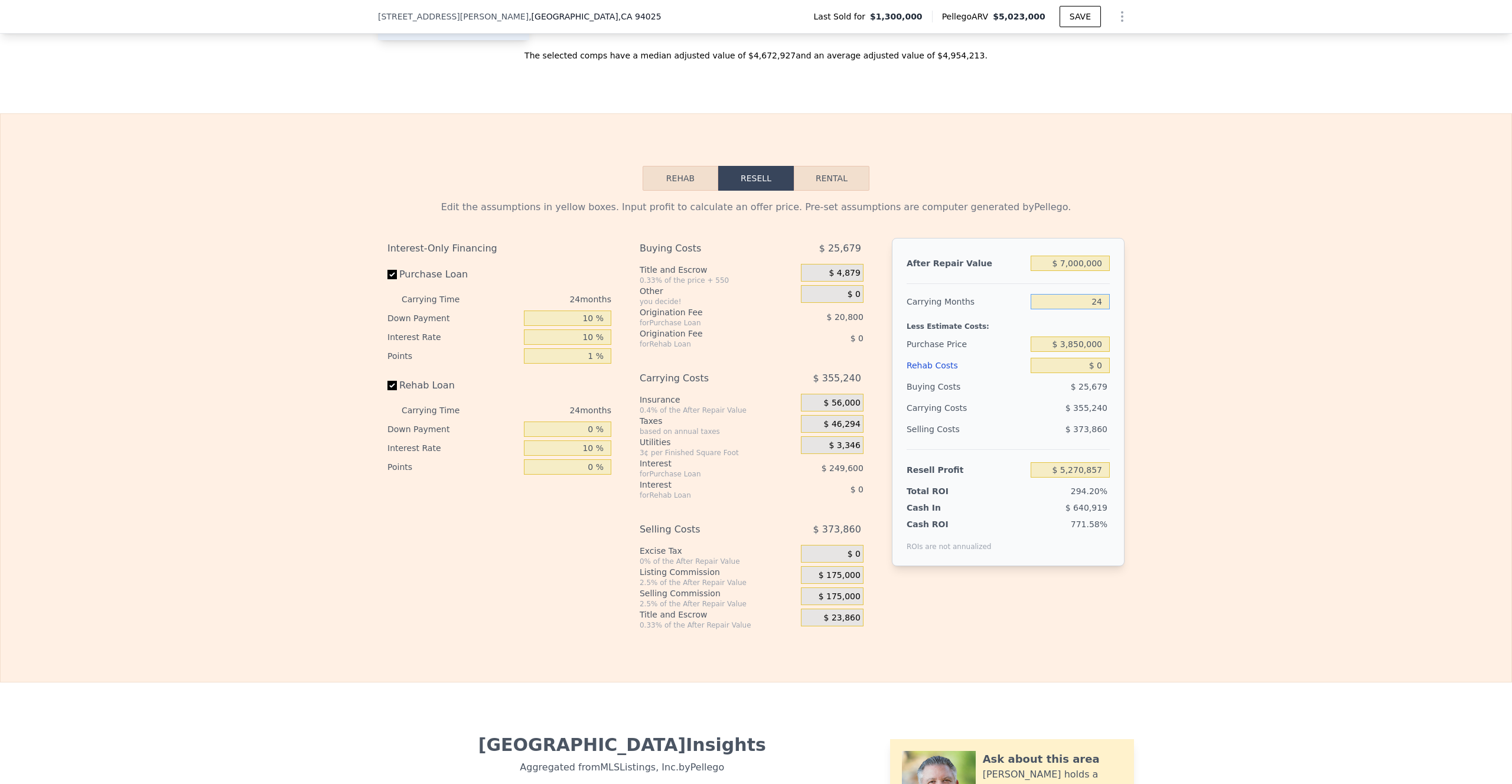
type input "$ 4,945,221"
type input "24"
drag, startPoint x: 1102, startPoint y: 360, endPoint x: 1043, endPoint y: 360, distance: 59.0
click at [1043, 352] on input "$ 3,850,000" at bounding box center [1070, 344] width 79 height 16
click at [1046, 373] on input "$ 0" at bounding box center [1070, 366] width 79 height 16
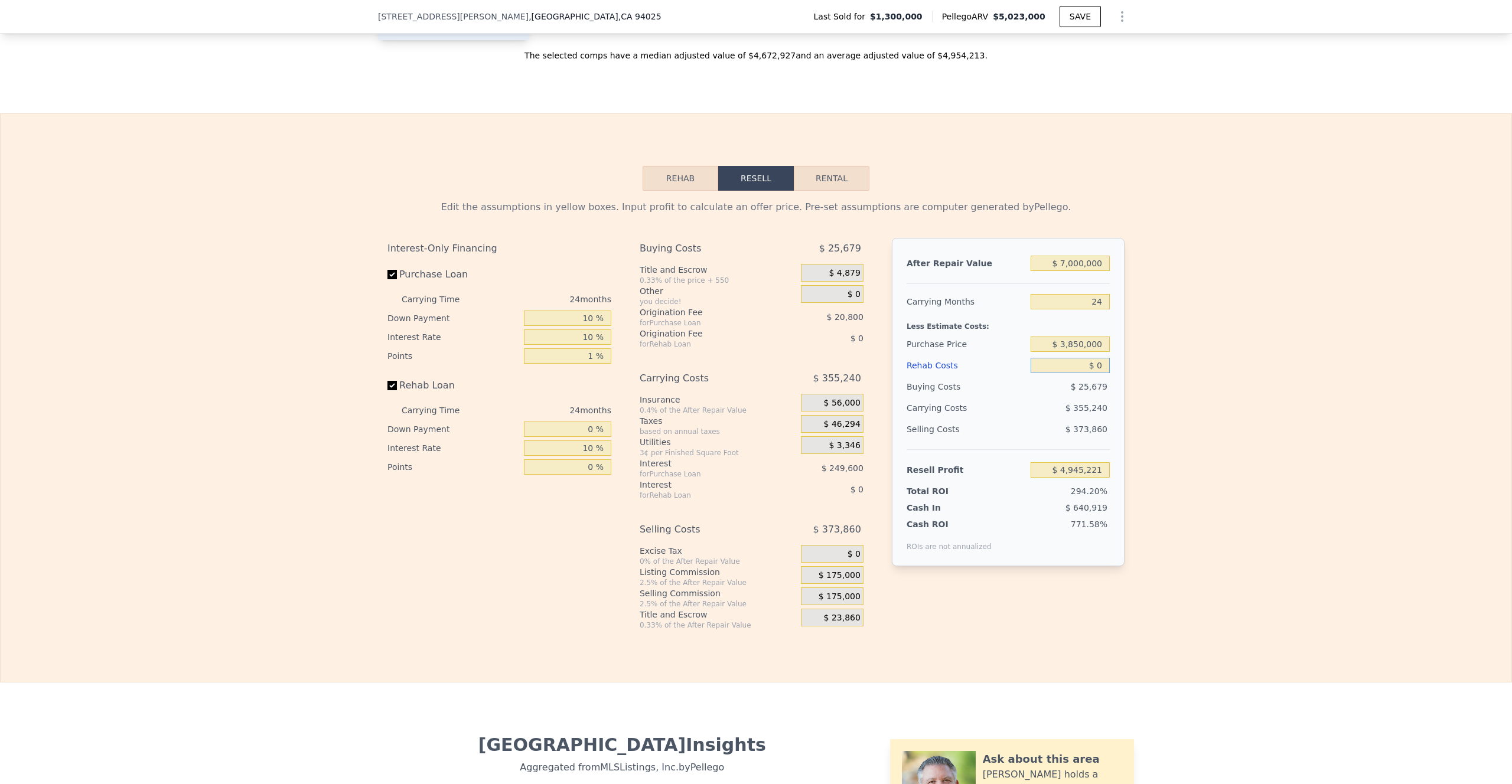
type input "$ 1,856,329"
drag, startPoint x: 1099, startPoint y: 381, endPoint x: 1087, endPoint y: 381, distance: 12.0
click at [1046, 373] on input "$ 0" at bounding box center [1070, 366] width 79 height 16
type input "$ 2"
type input "$ 1,856,327"
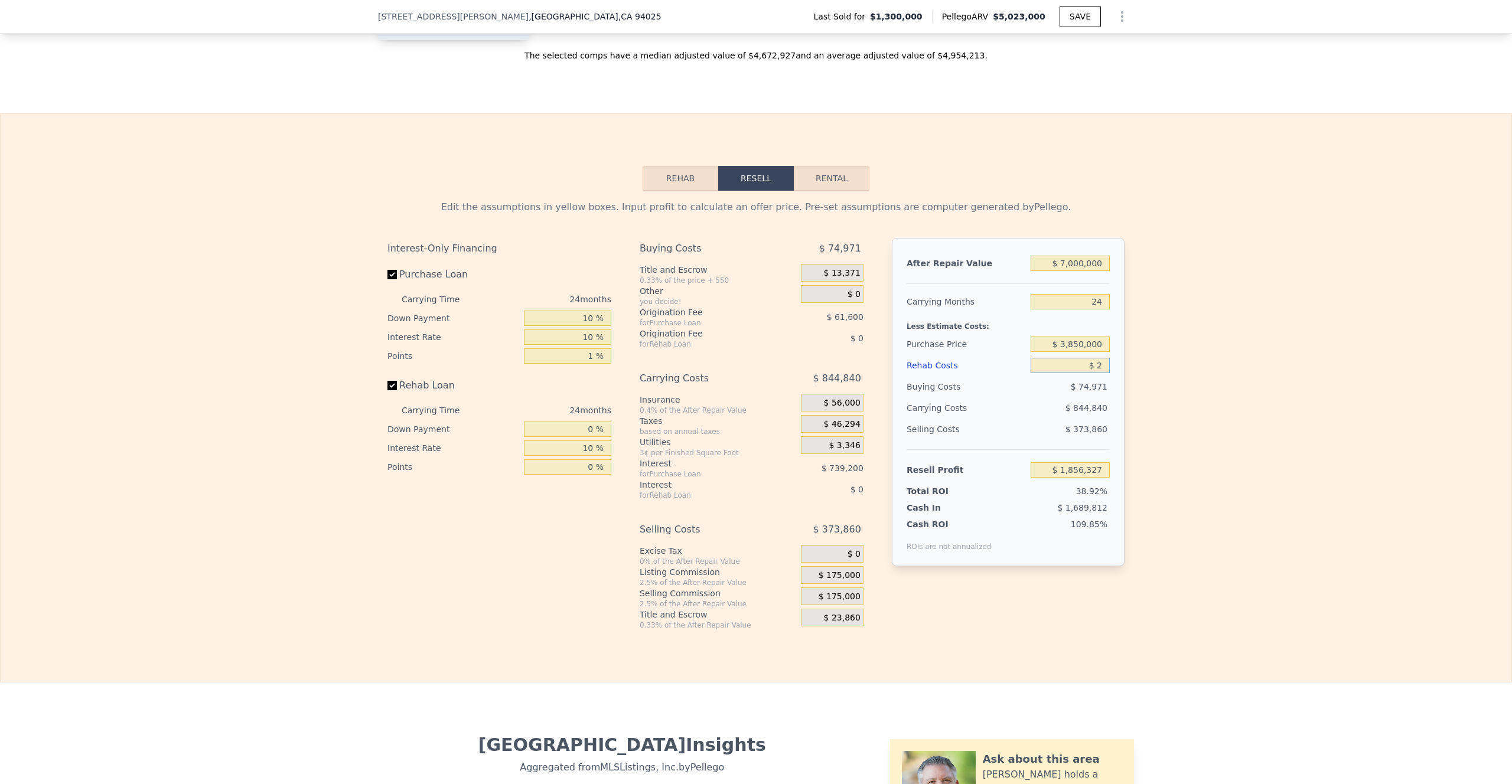
type input "$ 25"
type input "$ 1,856,304"
type input "$ 250"
type input "$ 1,856,027"
type input "$ 2,500"
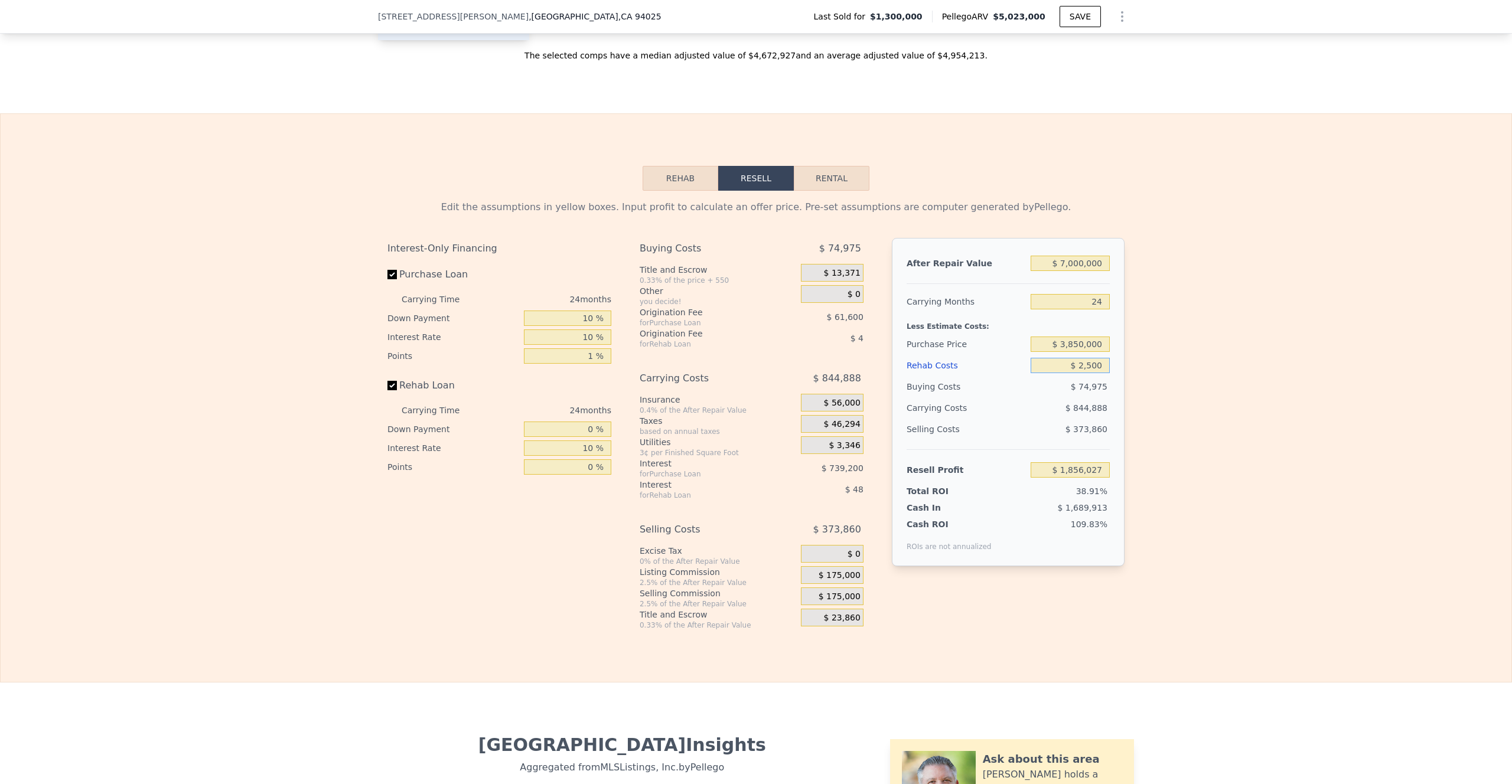
type input "$ 1,853,309"
type input "$ 25,000"
type input "$ 1,826,129"
type input "$ 250,000"
type input "$ 1,554,329"
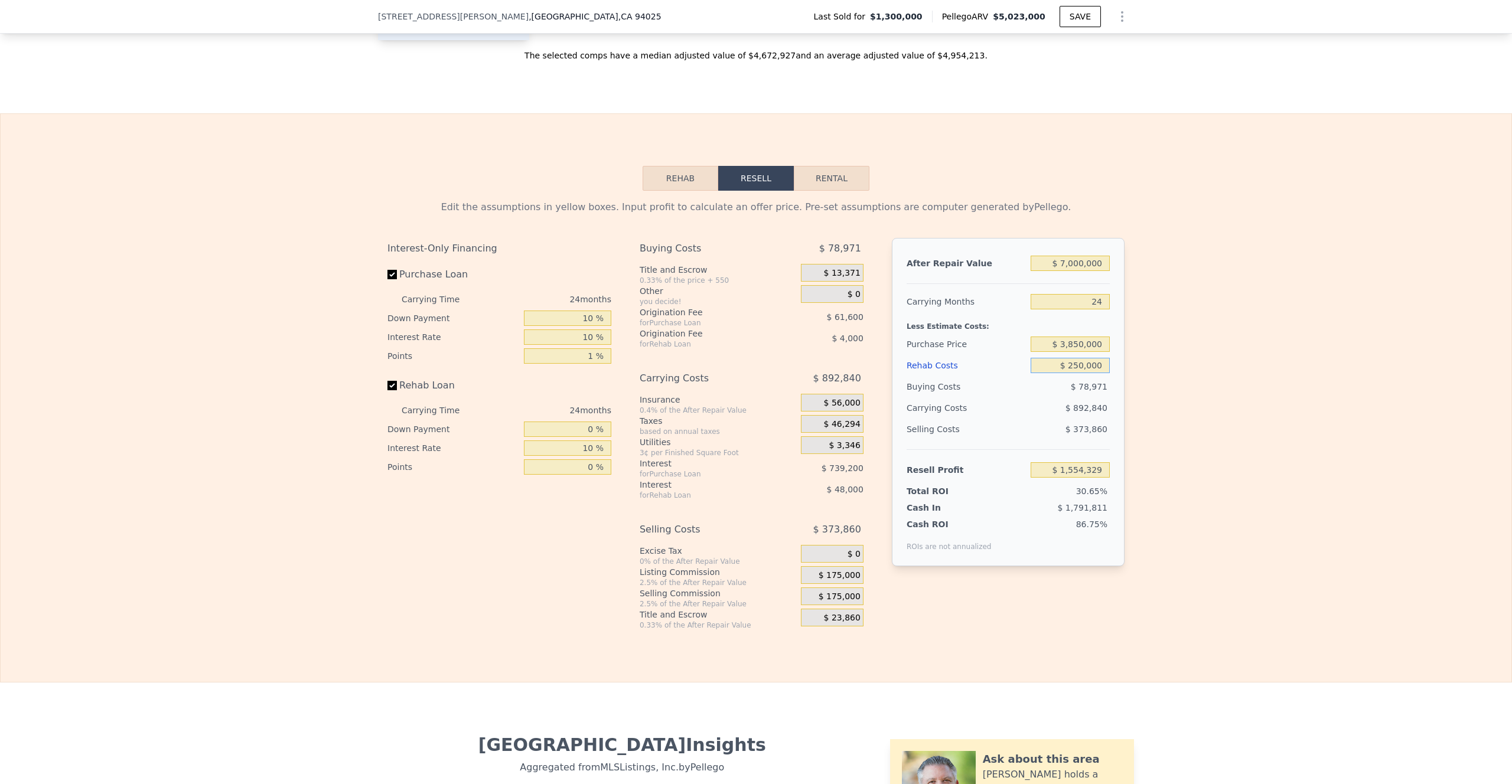
type input "$ 2,500,000"
type input "-$ 1,163,671"
type input "$ 2,500,000"
click at [1046, 522] on div "Edit the assumptions in yellow boxes. Input profit to calculate an offer price.…" at bounding box center [756, 410] width 1511 height 439
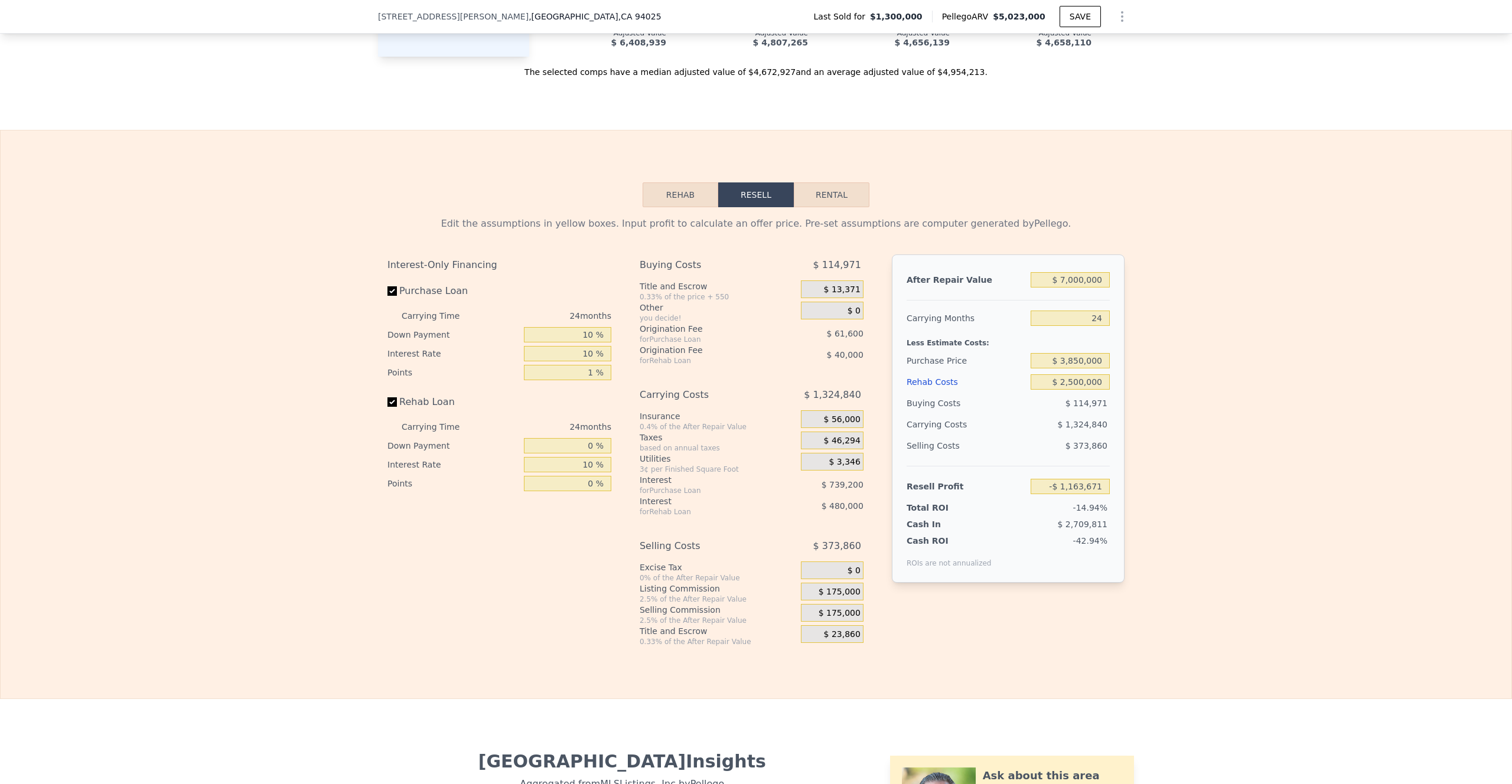
scroll to position [1618, 0]
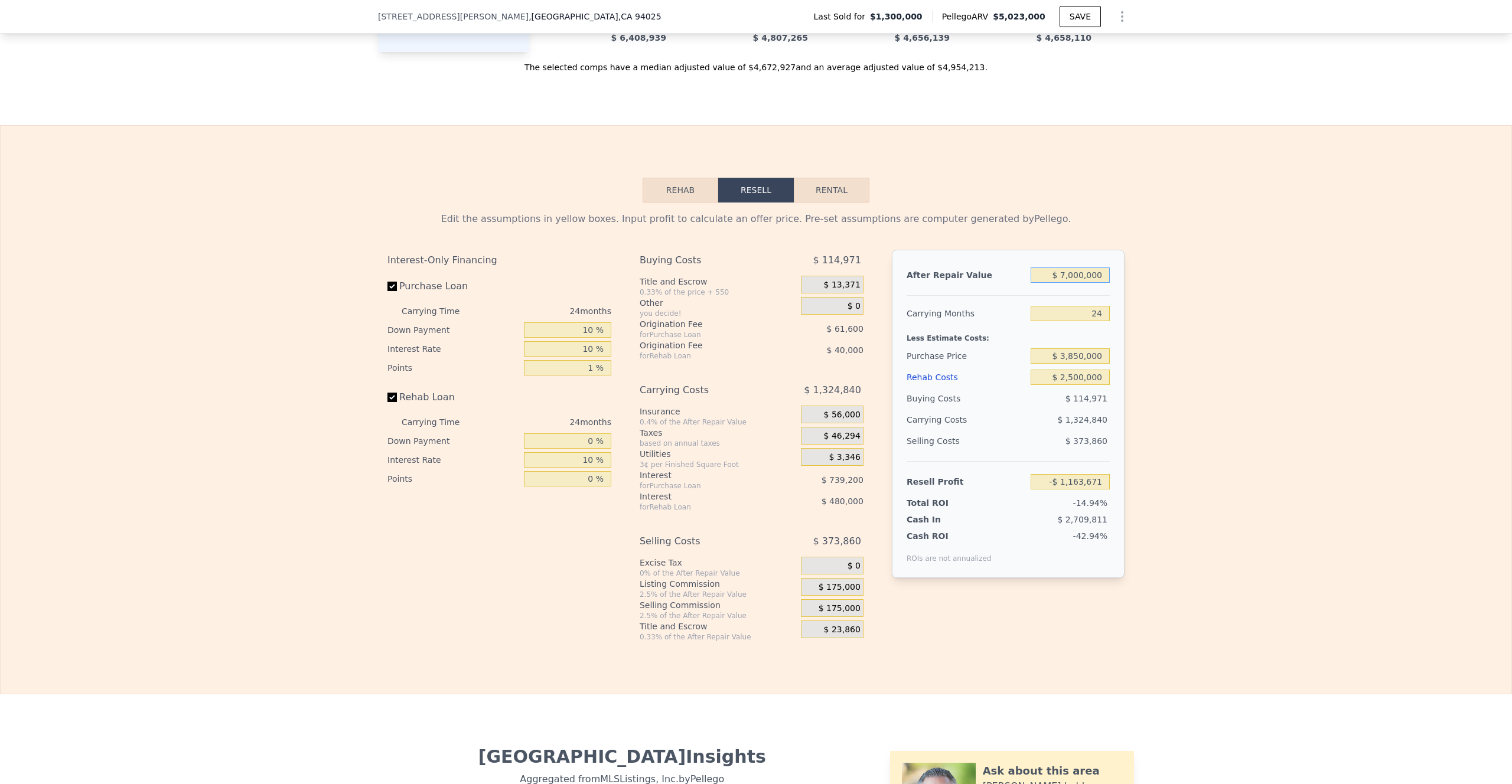
drag, startPoint x: 1104, startPoint y: 291, endPoint x: 1049, endPoint y: 291, distance: 55.0
click at [1046, 283] on input "$ 7,000,000" at bounding box center [1070, 275] width 79 height 16
type input "$ 5"
type input "-$ 7,734,356"
type input "$ 55"
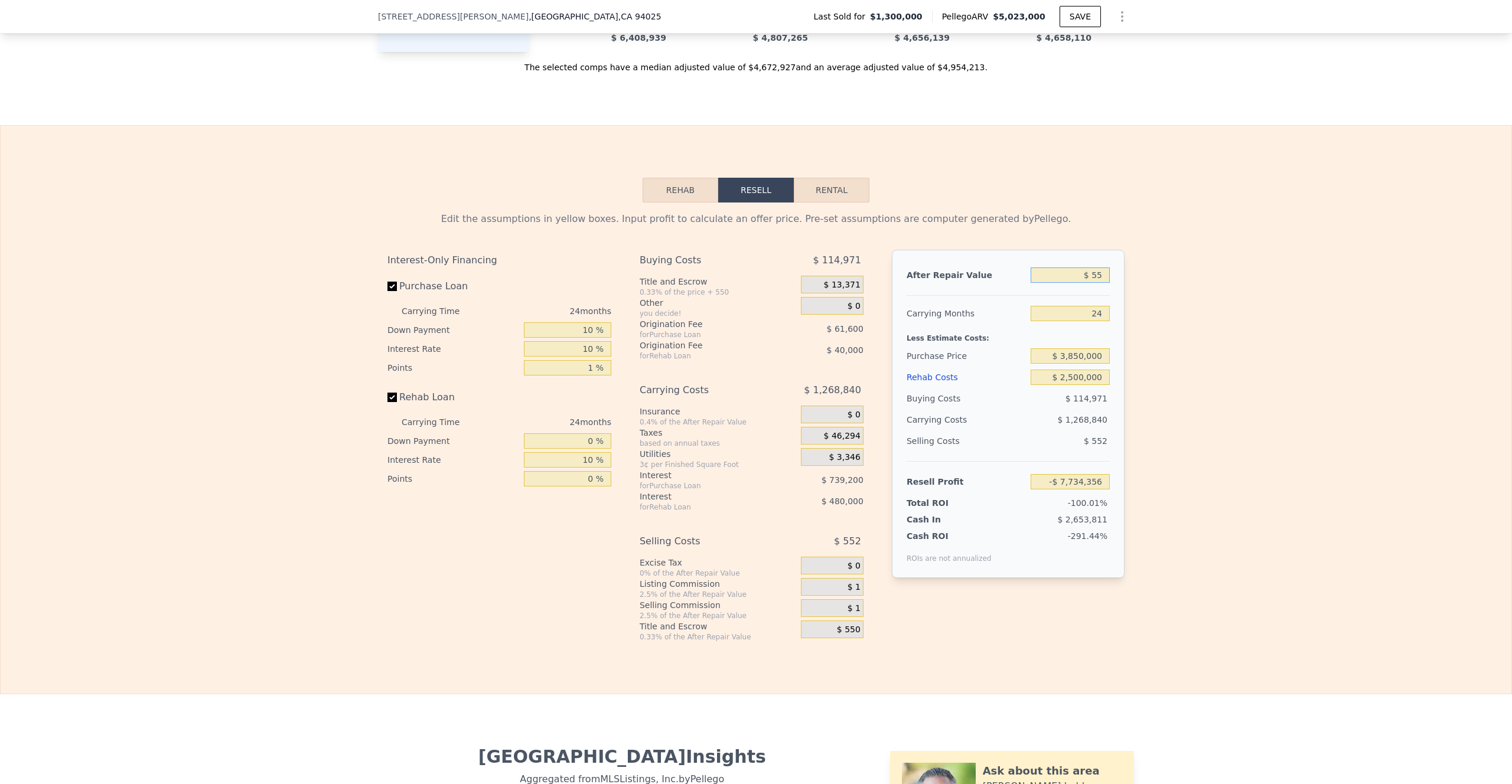
type input "-$ 7,734,308"
type input "$ 550"
type input "-$ 7,733,845"
type input "$ 5,500"
type input "-$ 7,729,199"
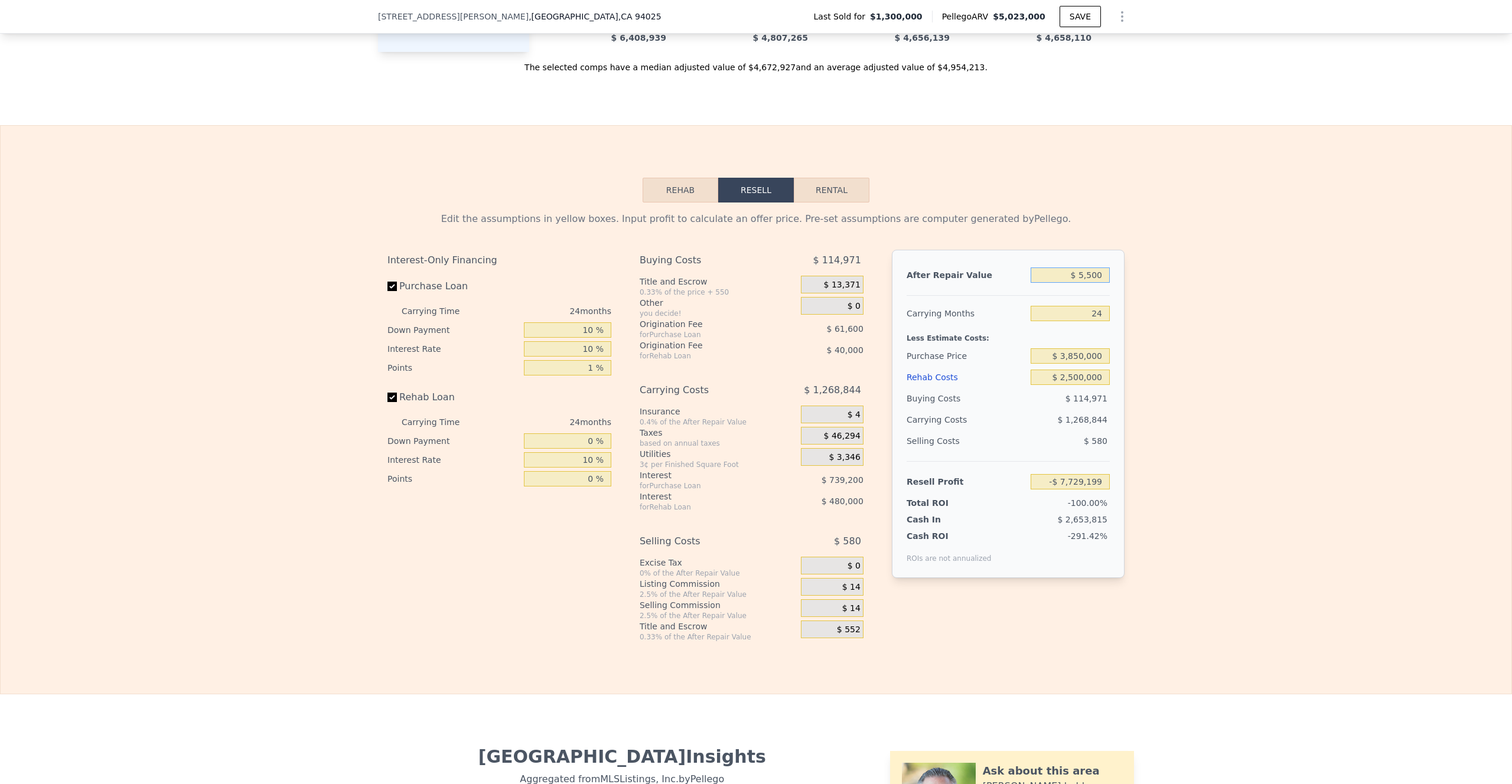
type input "$ 55,000"
type input "-$ 7,682,734"
type input "$ 550,000"
type input "-$ 7,218,093"
type input "$ 5,500,000"
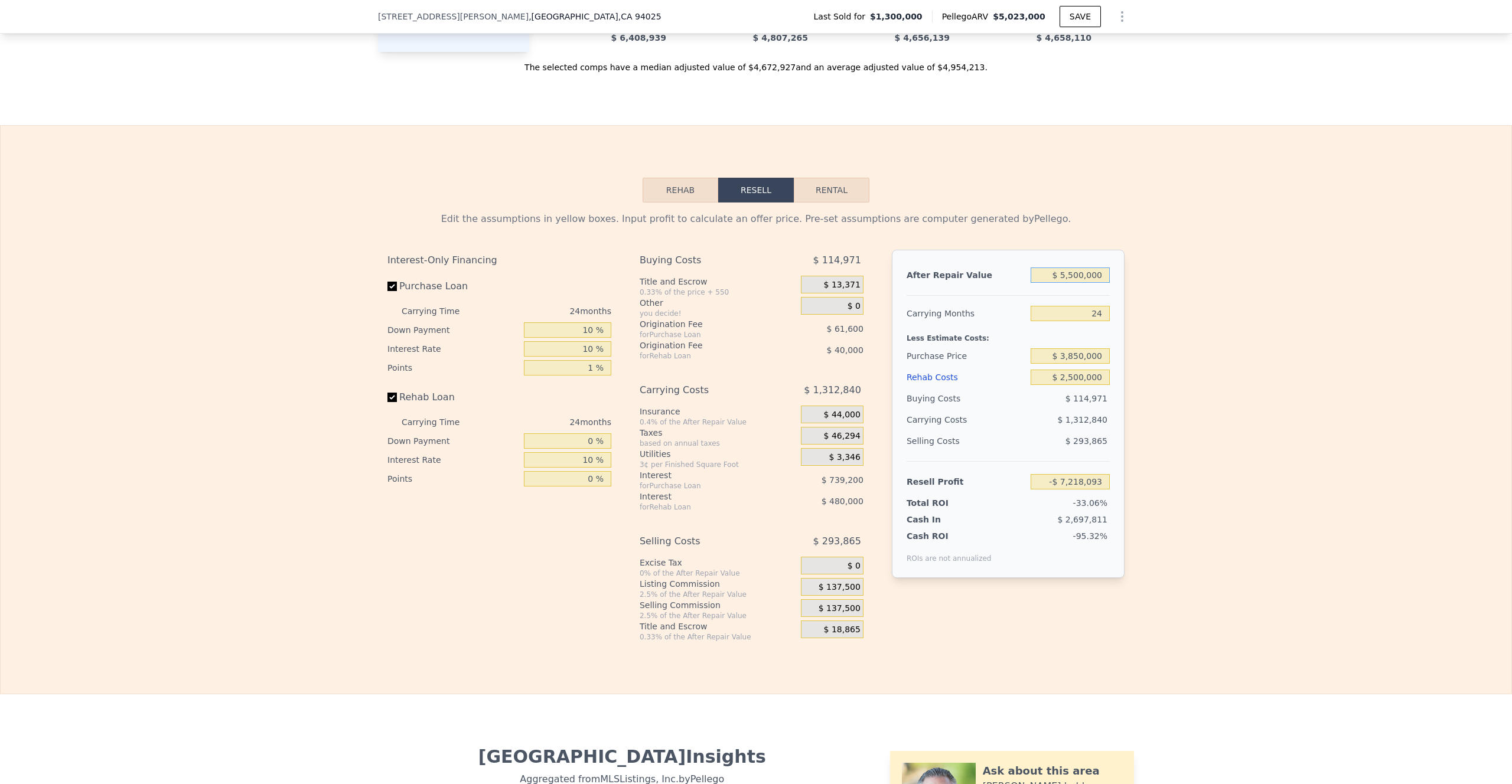
type input "-$ 2,571,676"
type input "$ 5,500,000"
drag, startPoint x: 1102, startPoint y: 327, endPoint x: 1076, endPoint y: 327, distance: 26.0
click at [1046, 321] on input "24" at bounding box center [1070, 314] width 79 height 16
type input "3"
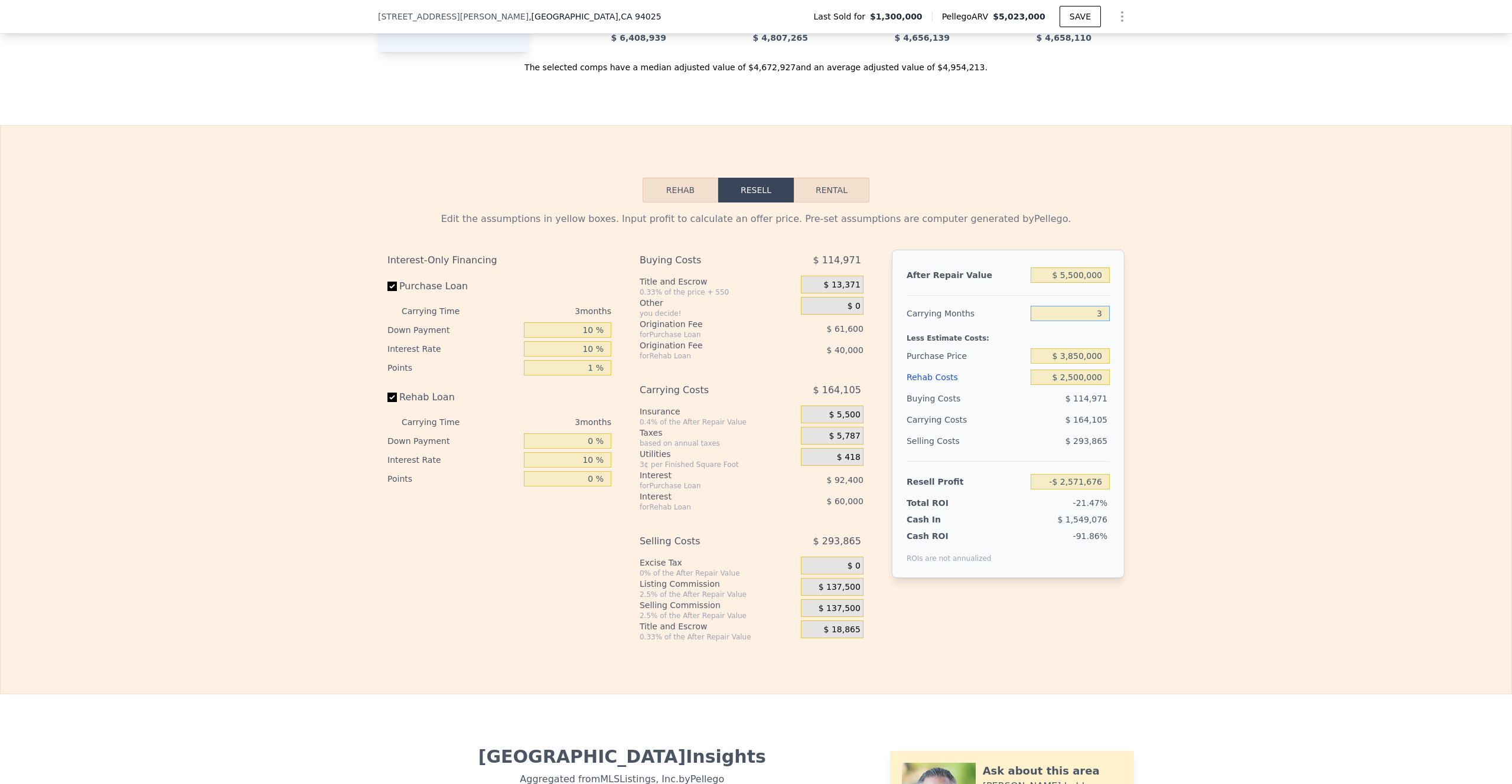
type input "-$ 1,422,941"
type input "36"
type input "-$ 3,228,095"
type input "36"
drag, startPoint x: 1104, startPoint y: 371, endPoint x: 1011, endPoint y: 371, distance: 93.0
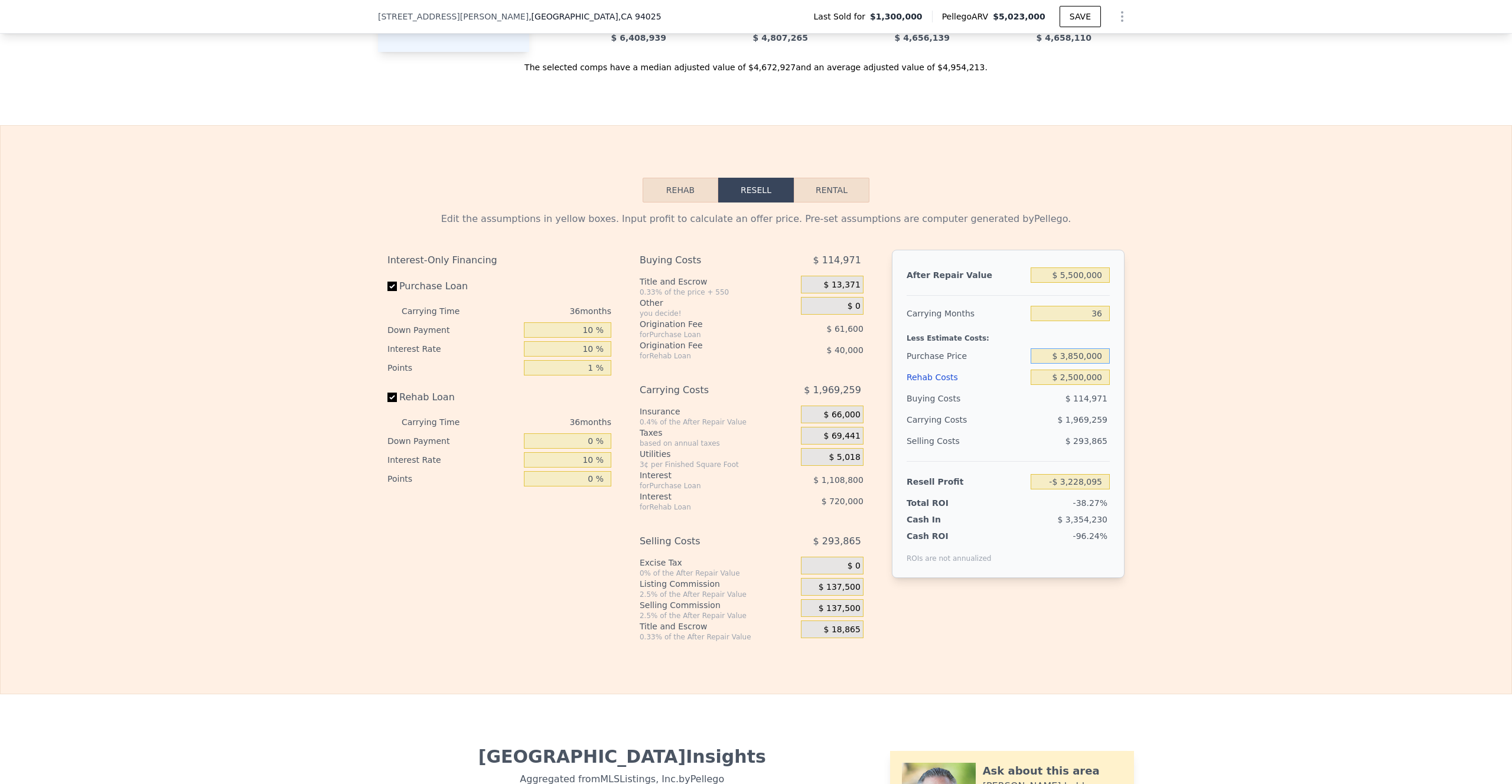
click at [1011, 366] on div "Purchase Price $ 3,850,000" at bounding box center [1008, 356] width 203 height 21
type input "$ 1,925,000"
type input "-$ 711,484"
drag, startPoint x: 1100, startPoint y: 394, endPoint x: 1054, endPoint y: 394, distance: 46.0
click at [1046, 385] on input "$ 2,500,000" at bounding box center [1070, 377] width 79 height 16
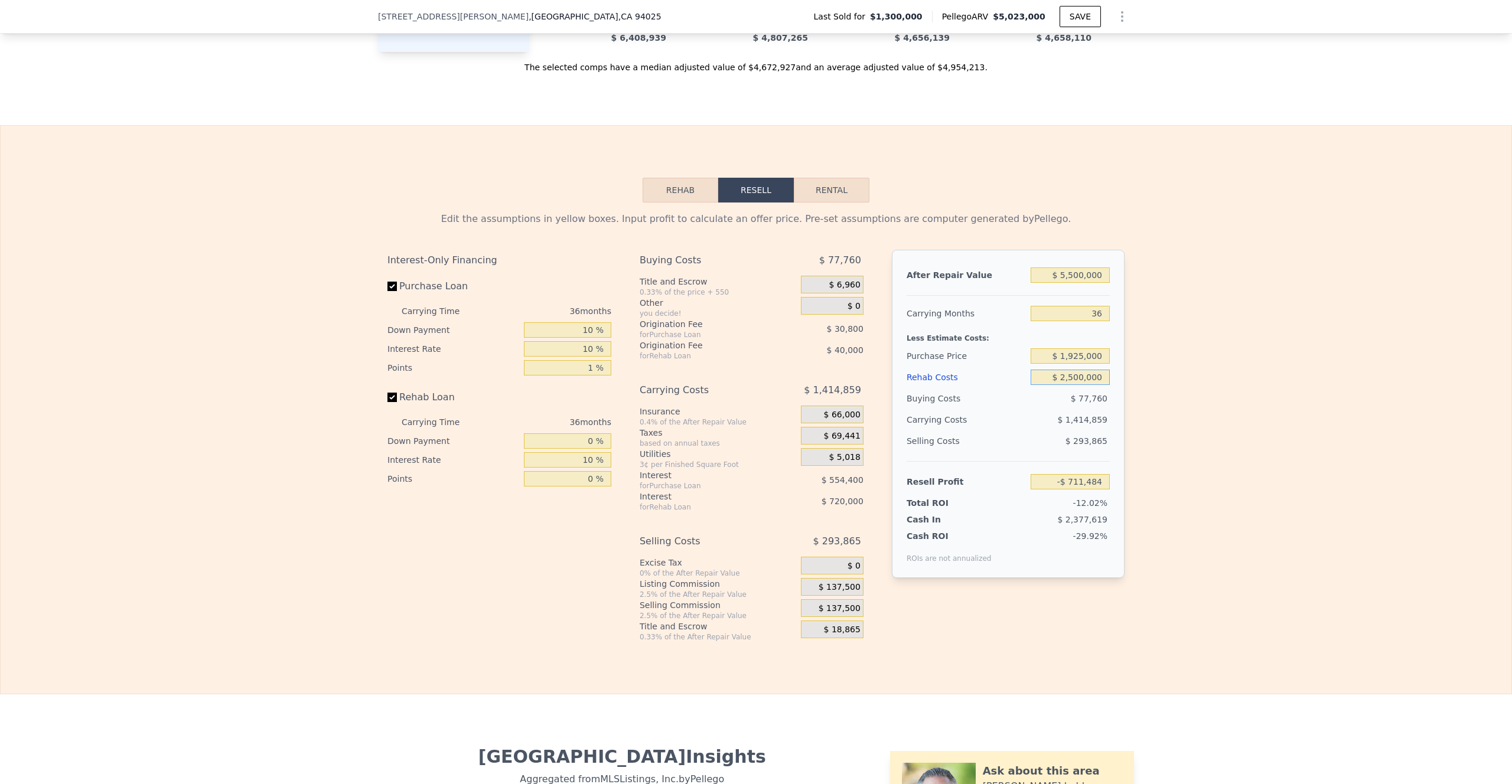
type input "$ 32,500,000"
type input "-$ 39,831,484"
type input "$ 352,500,000"
type input "-$ 457,111,484"
type input "$ 3,502,500,000"
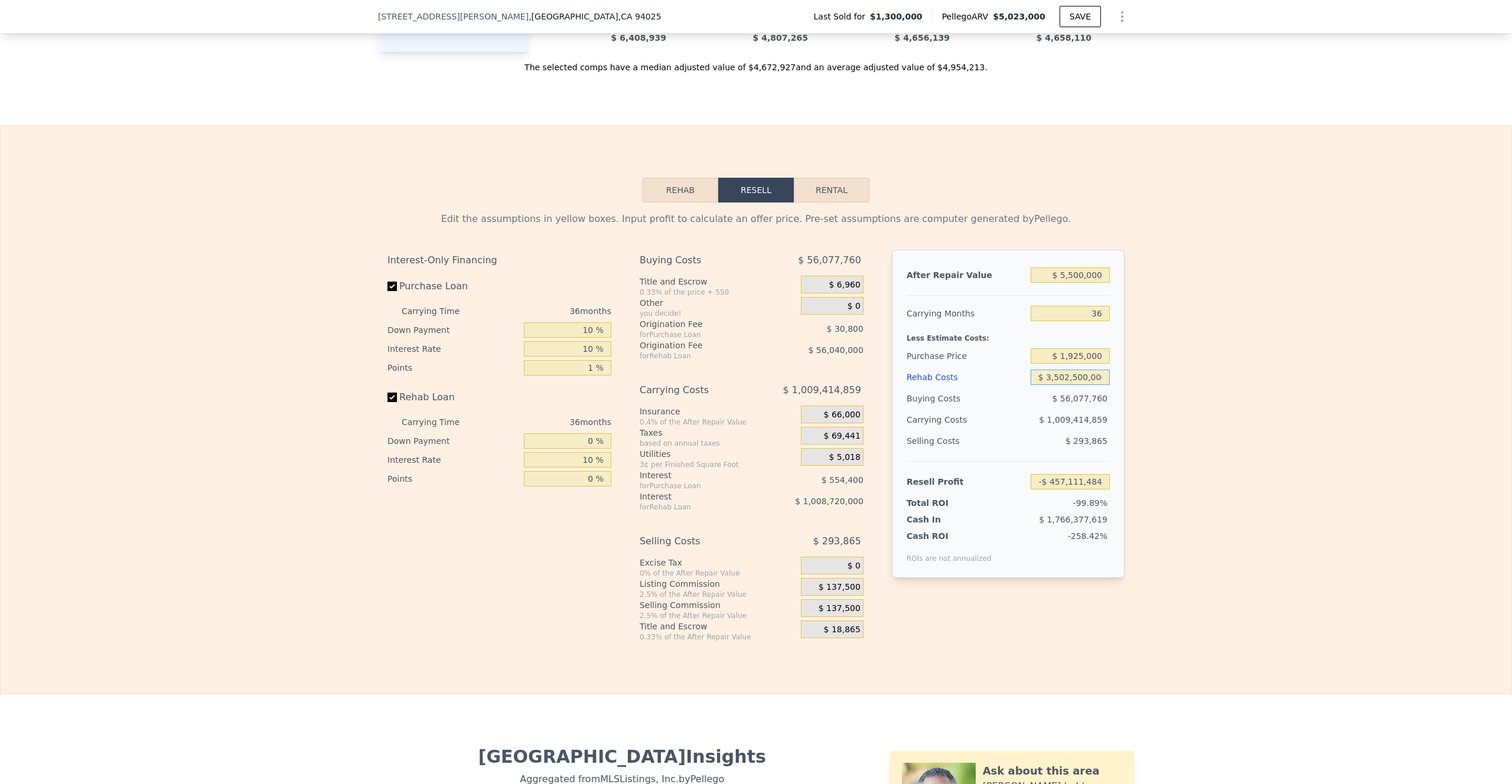
type input "-$ 4,564,711,484"
type input "$ 35,002,500,000"
type input "-$ 45,640,711,484"
drag, startPoint x: 1099, startPoint y: 395, endPoint x: 950, endPoint y: 392, distance: 149.0
click at [950, 388] on div "Rehab Costs $ 35,002,500,000" at bounding box center [1008, 377] width 203 height 21
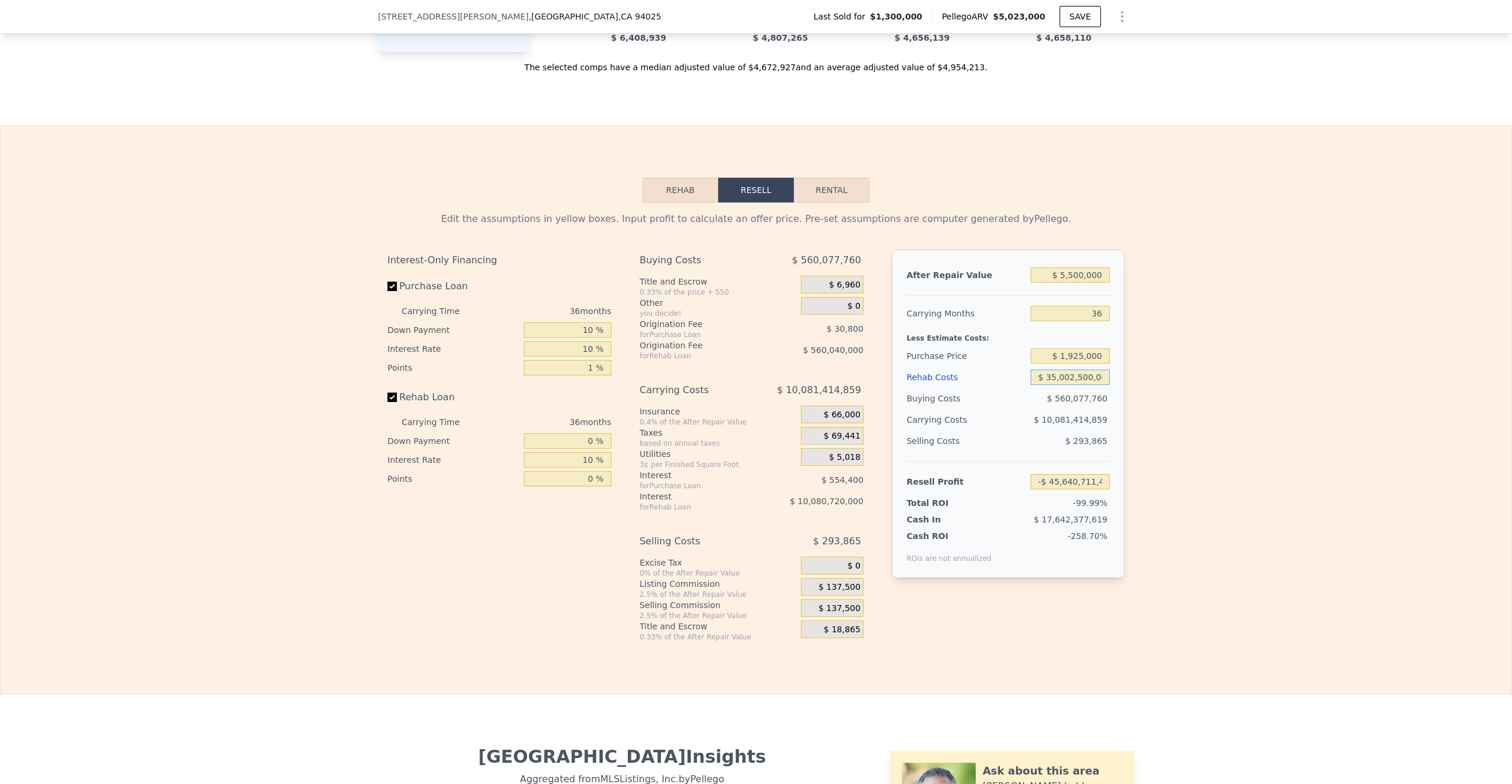
type input "$ 335,002,500,000"
type input "-$ 436,840,711,484"
type input "$ 3,535,002,500,000"
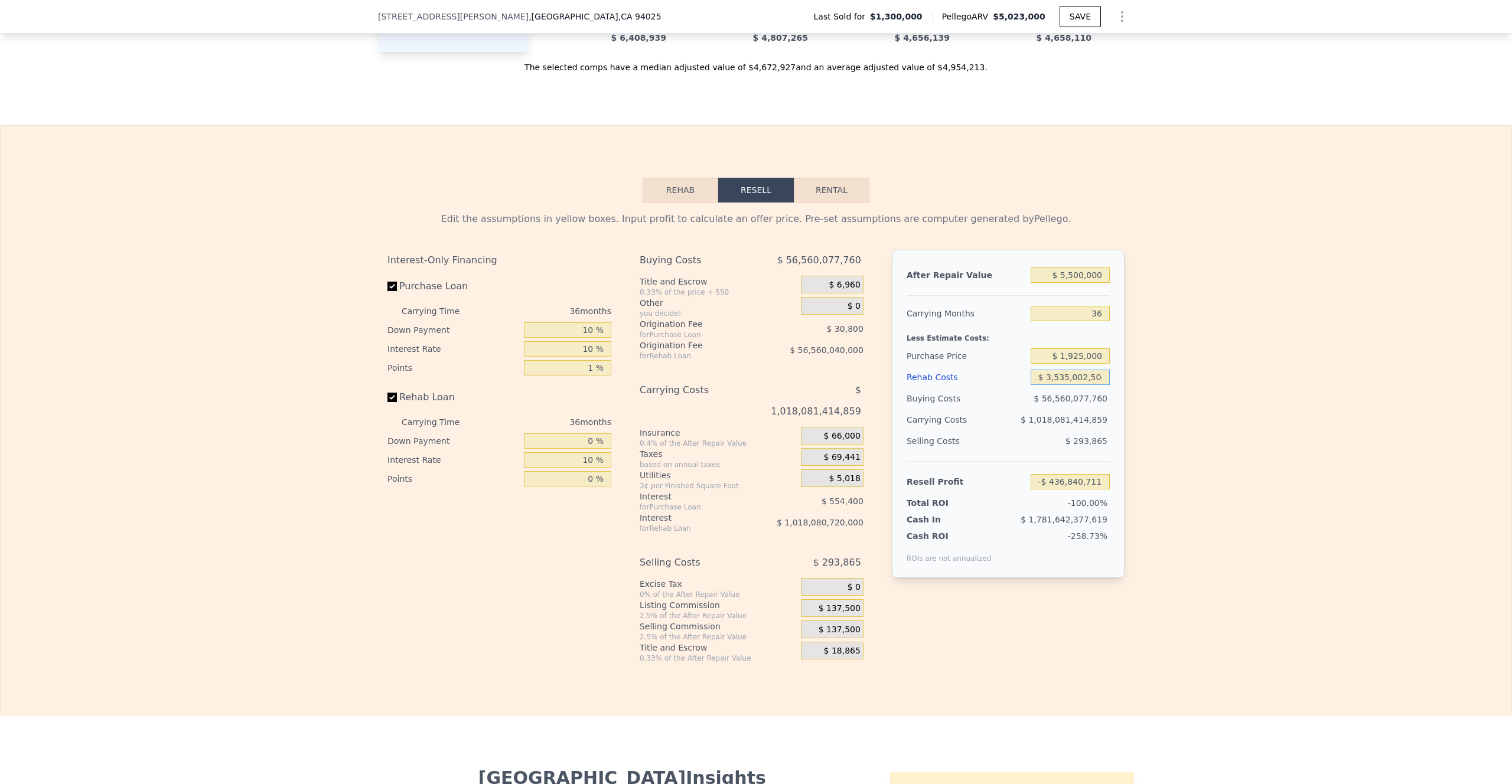
type input "-$ 4,609,640,711,484"
type input "$ 35,035,002,500,000"
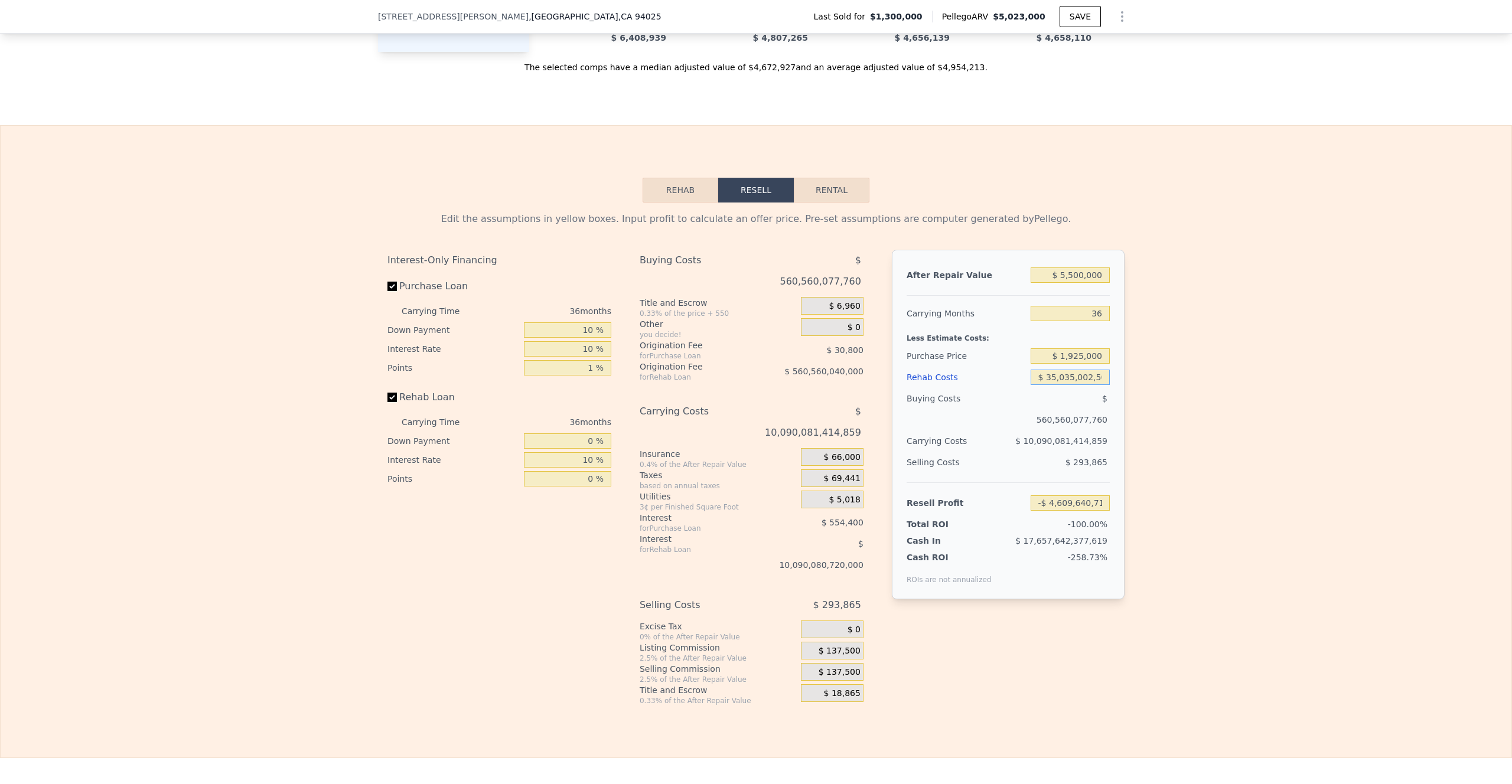
type input "-$ 45,685,640,711,484"
drag, startPoint x: 1060, startPoint y: 395, endPoint x: 1145, endPoint y: 395, distance: 85.0
click at [1046, 395] on div "Edit the assumptions in yellow boxes. Input profit to calculate an offer price.…" at bounding box center [756, 454] width 1511 height 503
type input "$ 350"
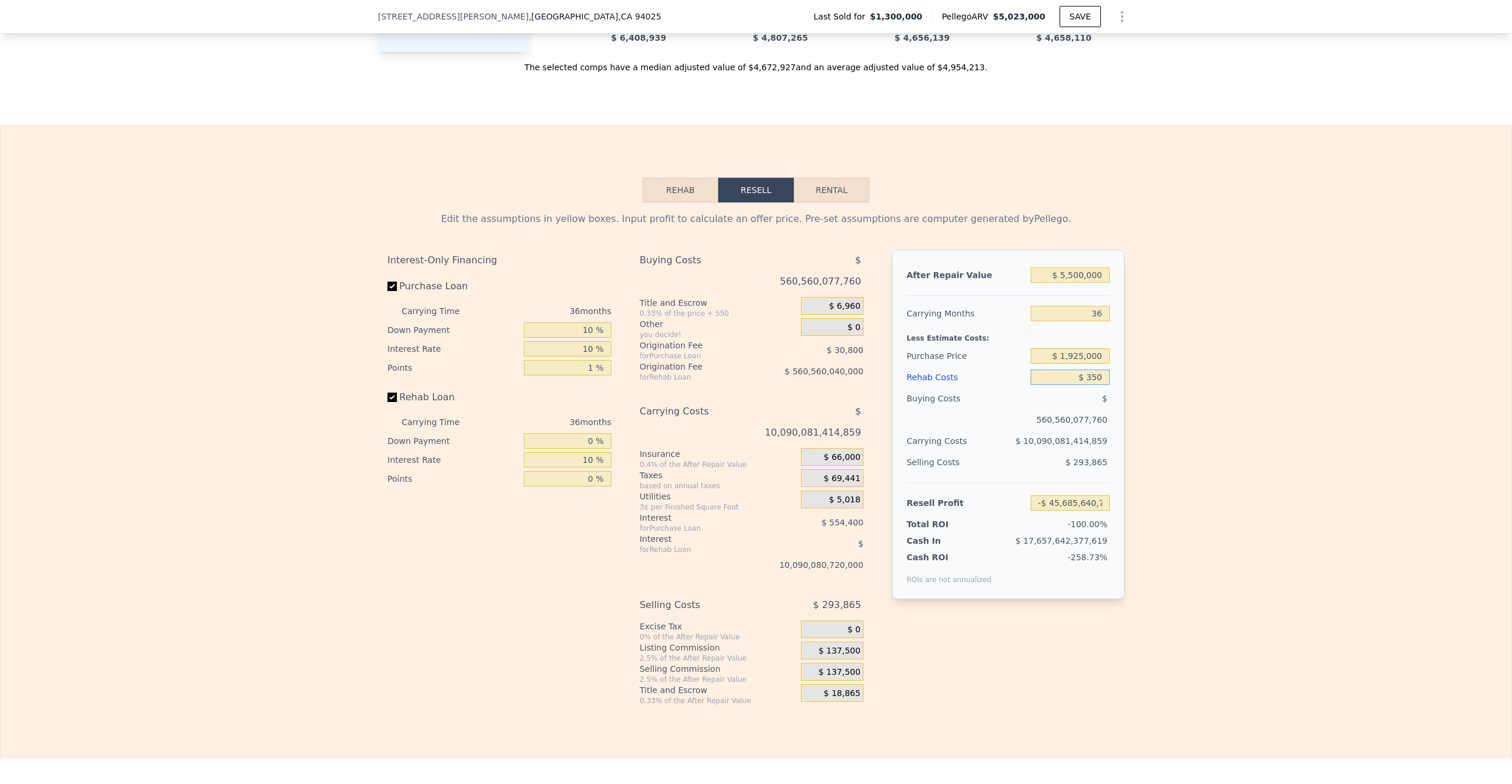
type input "$ 2,548,052"
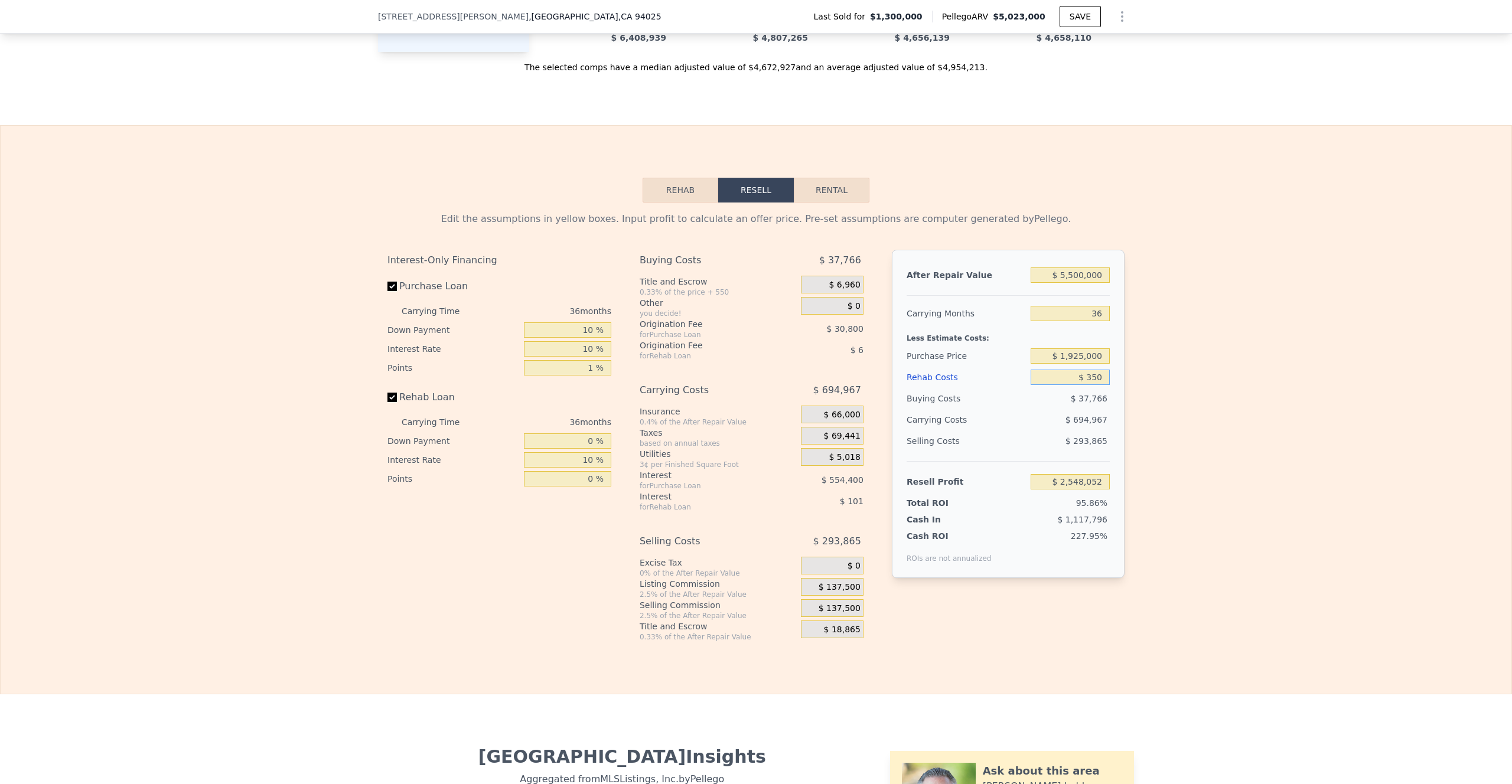
type input "$ 35"
type input "$ 2,548,480"
type input "$ 3"
type input "$ 2,548,513"
type input "$ 1"
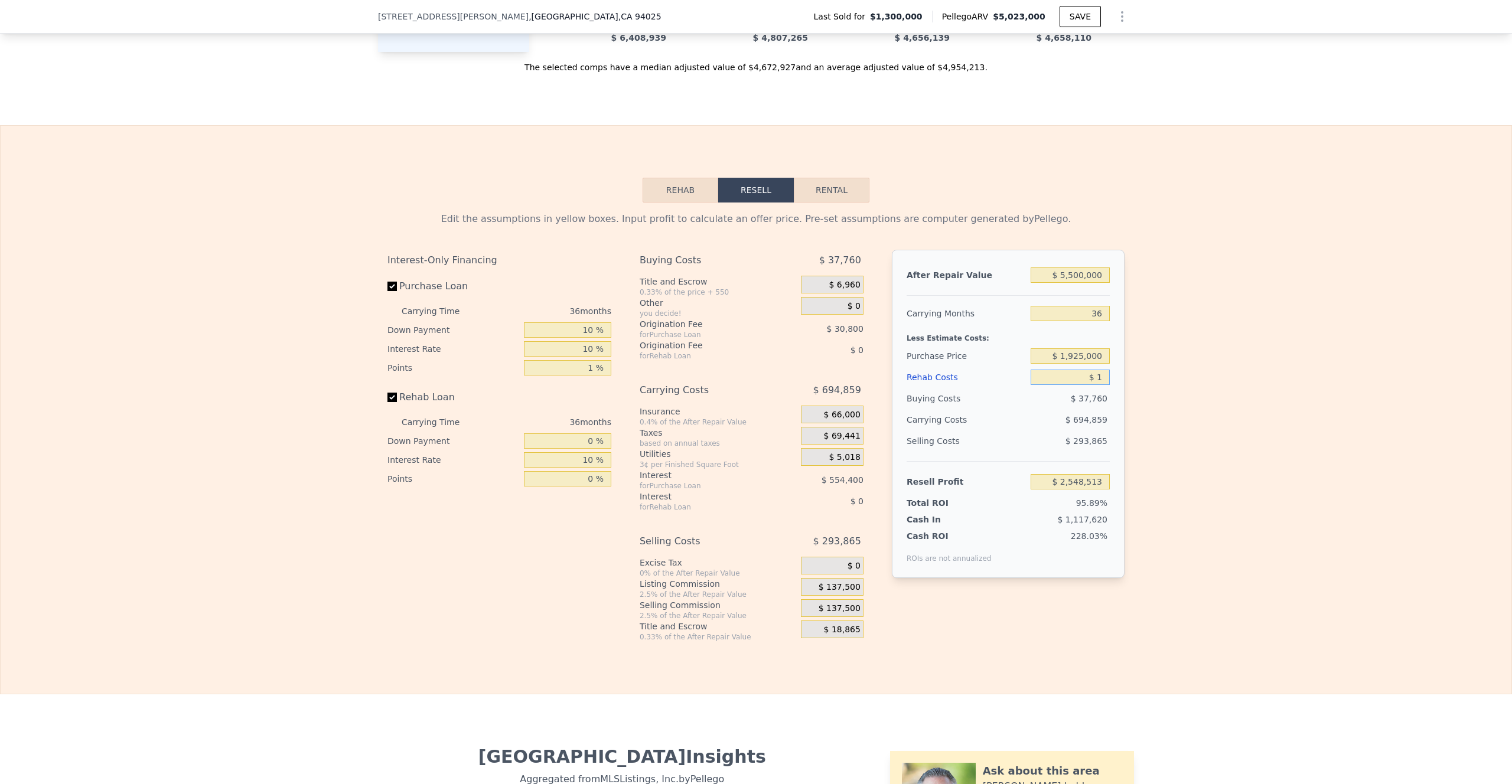
type input "$ 2,548,515"
type input "$ 13"
type input "$ 2,548,503"
type input "$ 135"
type input "$ 2,548,343"
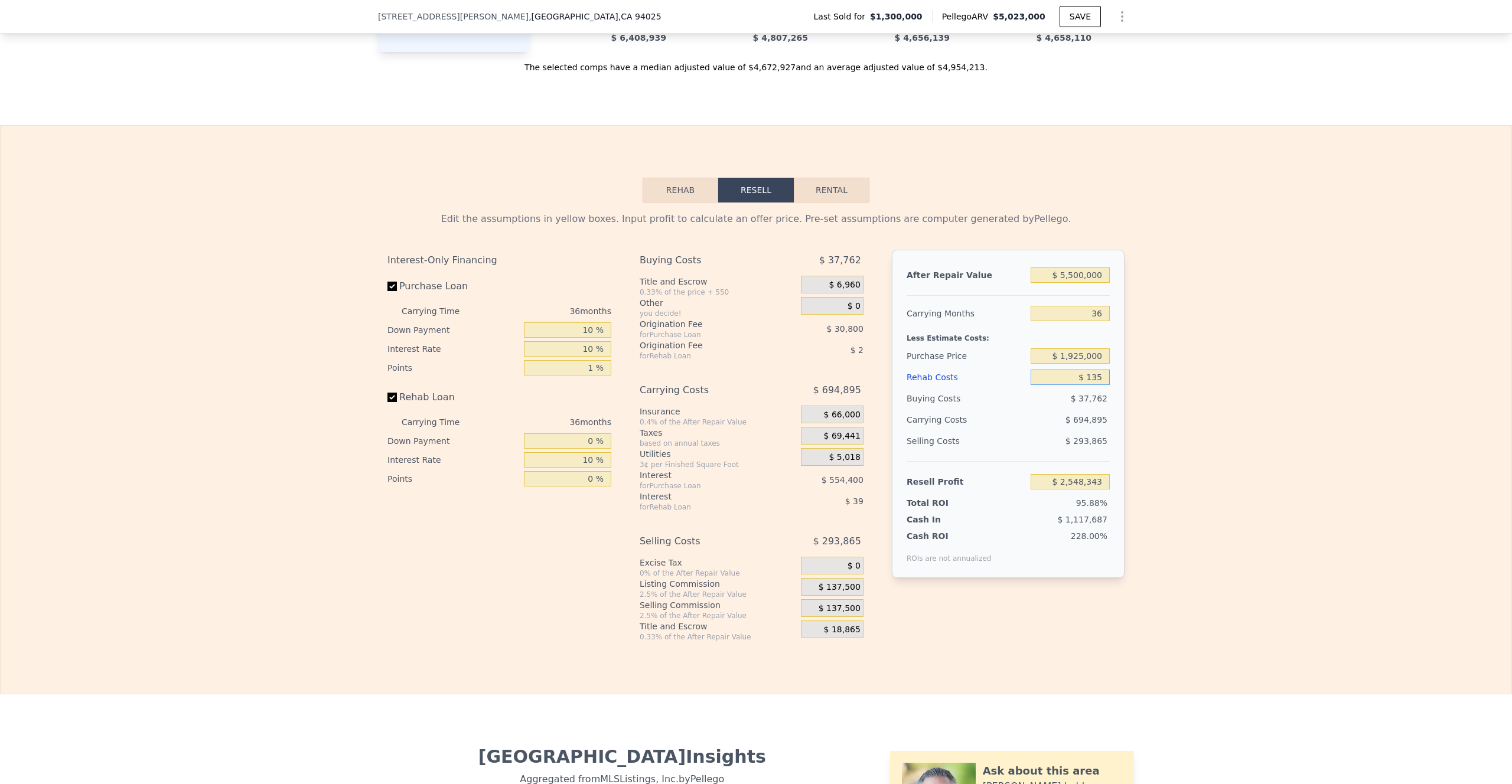
type input "$ 1,350"
type input "$ 2,546,748"
type input "$ 13,500"
type input "$ 2,530,912"
type input "$ 135,000"
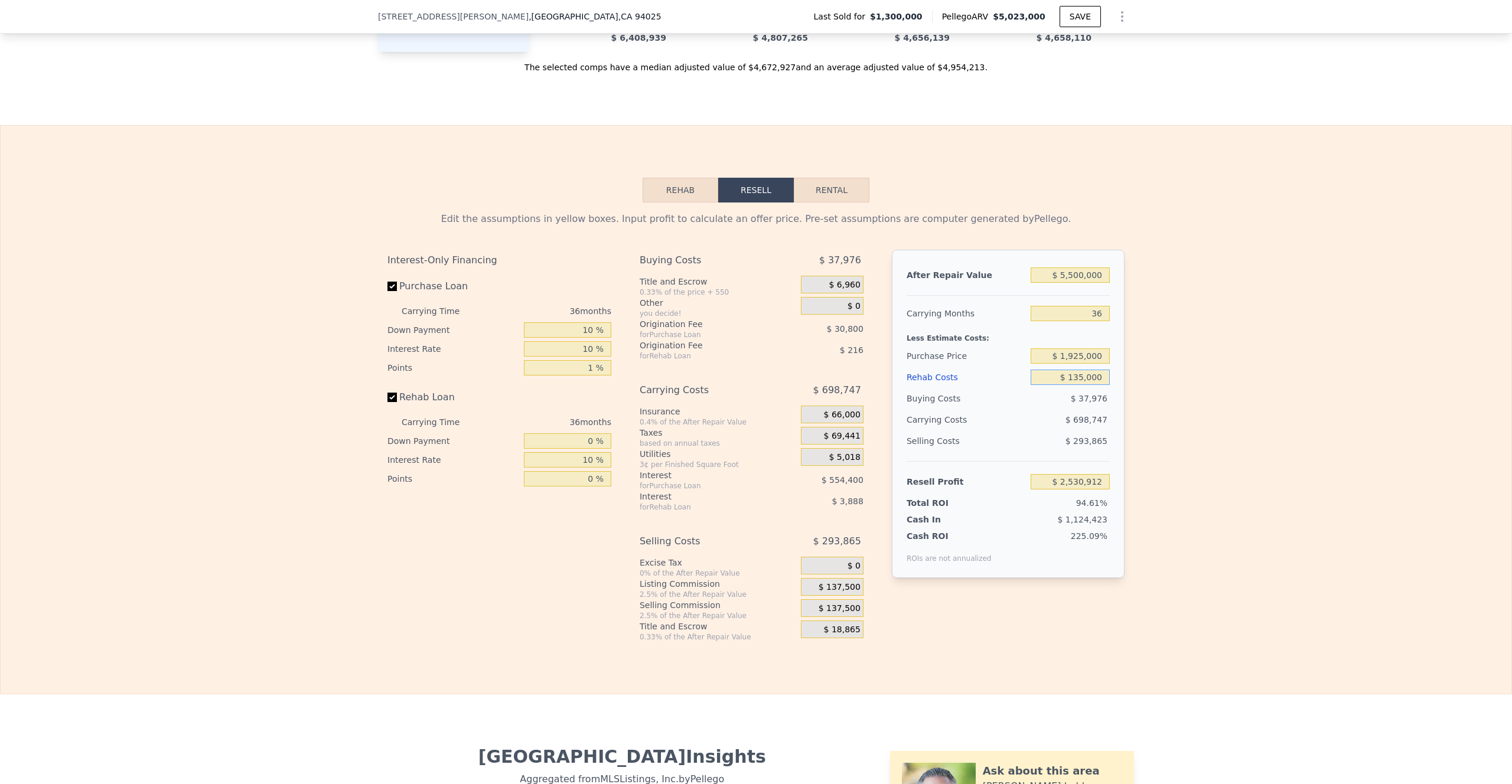
type input "$ 2,372,476"
type input "$ 1,350,000"
type input "$ 788,116"
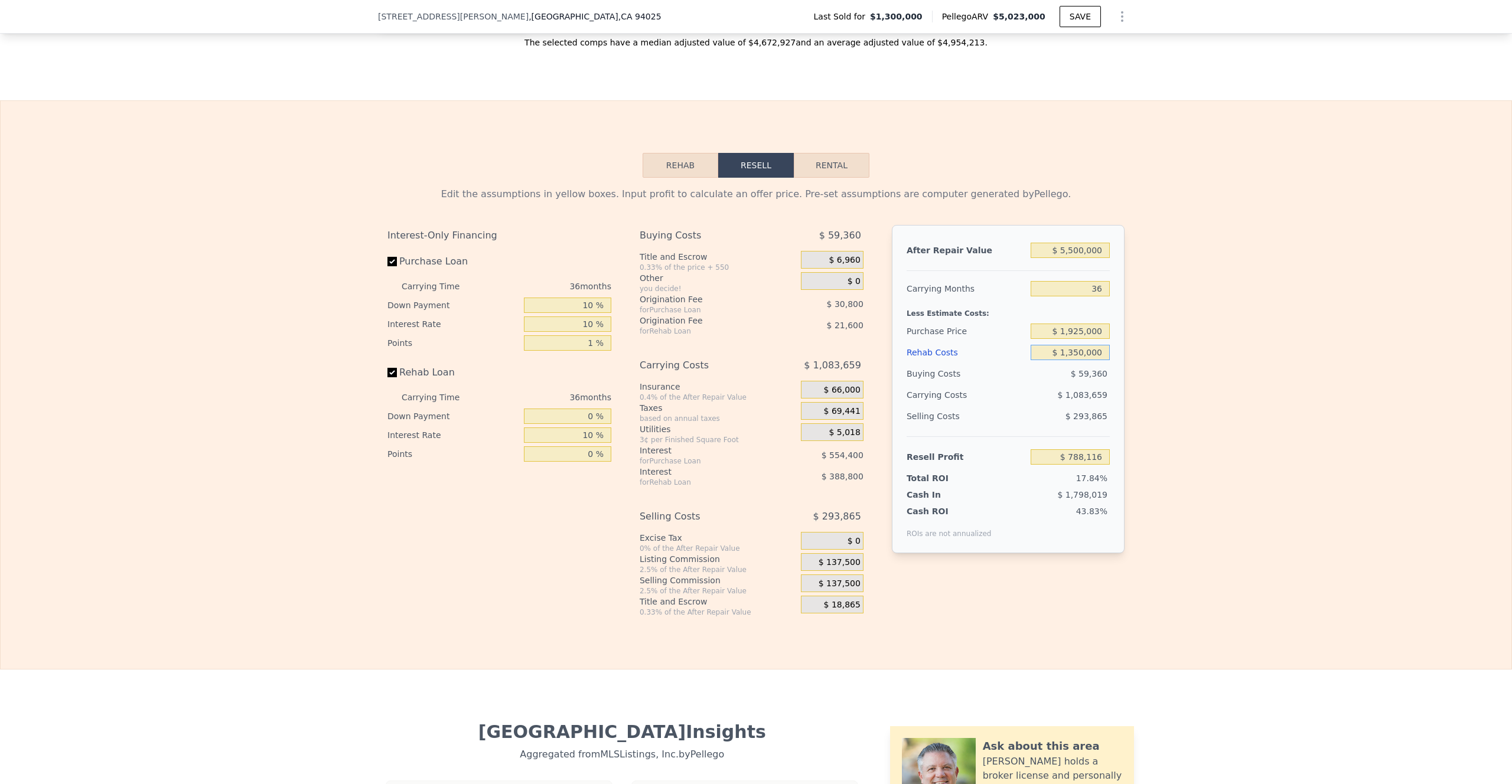
scroll to position [1642, 0]
type input "$ 1,350,000"
click at [1046, 415] on div "Edit the assumptions in yellow boxes. Input profit to calculate an offer price.…" at bounding box center [756, 398] width 1511 height 439
click at [1046, 258] on input "$ 5,500,000" at bounding box center [1070, 251] width 79 height 16
type input "$ 500,000"
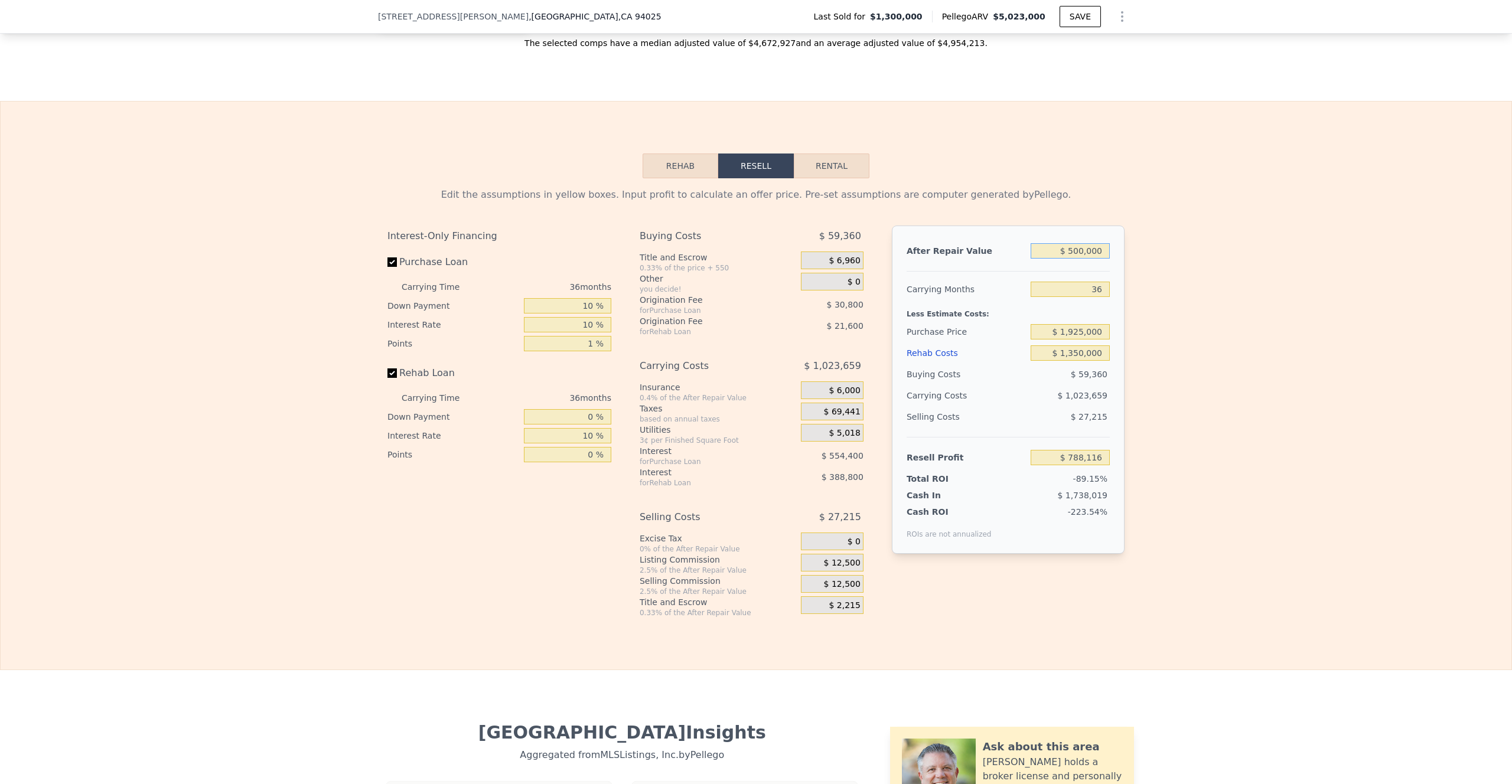
type input "-$ 3,885,234"
type input "$ 5,000,000"
type input "$ 320,781"
click at [1046, 473] on div "Edit the assumptions in yellow boxes. Input profit to calculate an offer price.…" at bounding box center [756, 398] width 1511 height 439
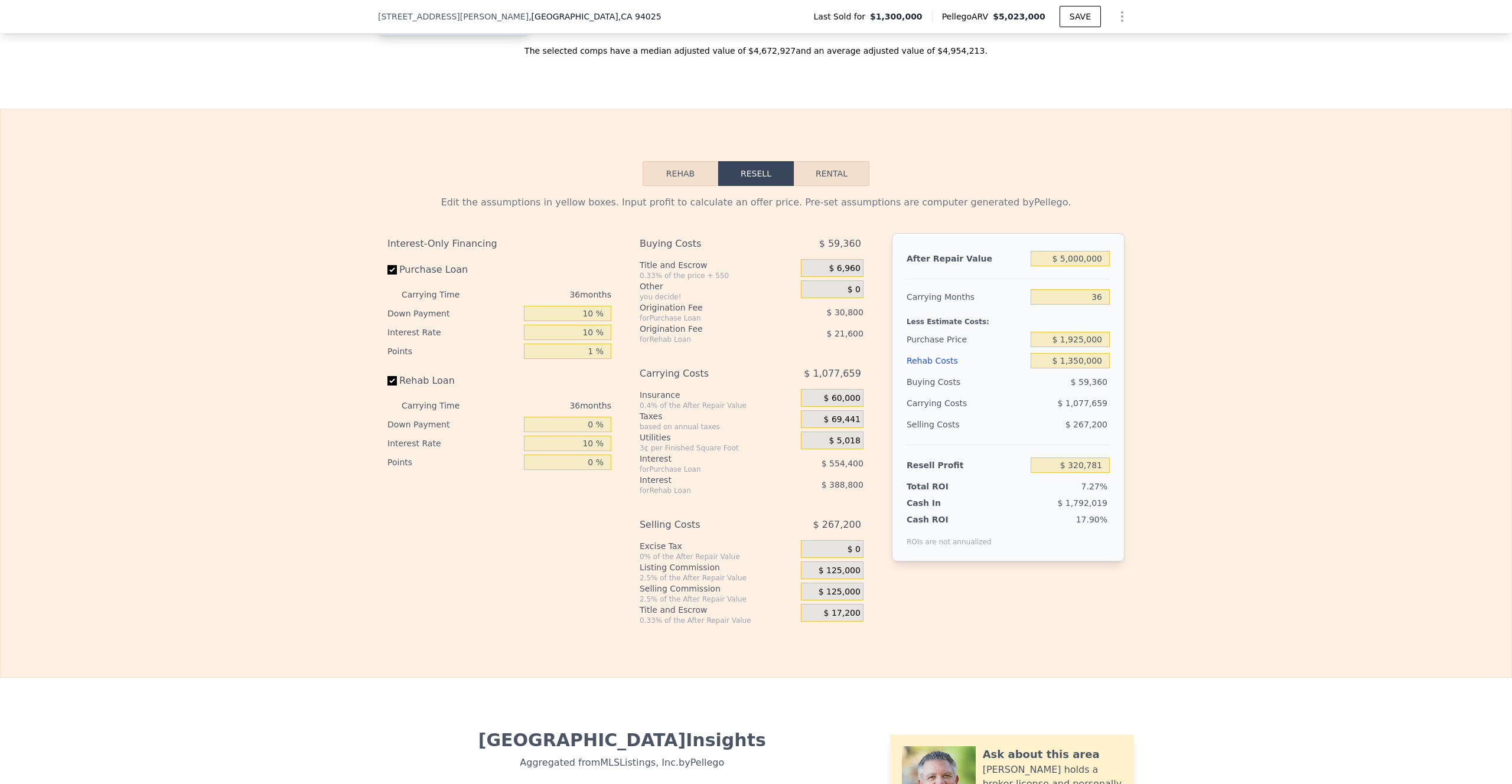
scroll to position [1634, 0]
type input "$ 5,023,000"
type input "8"
type input "$ 0"
type input "$ 3,315,753"
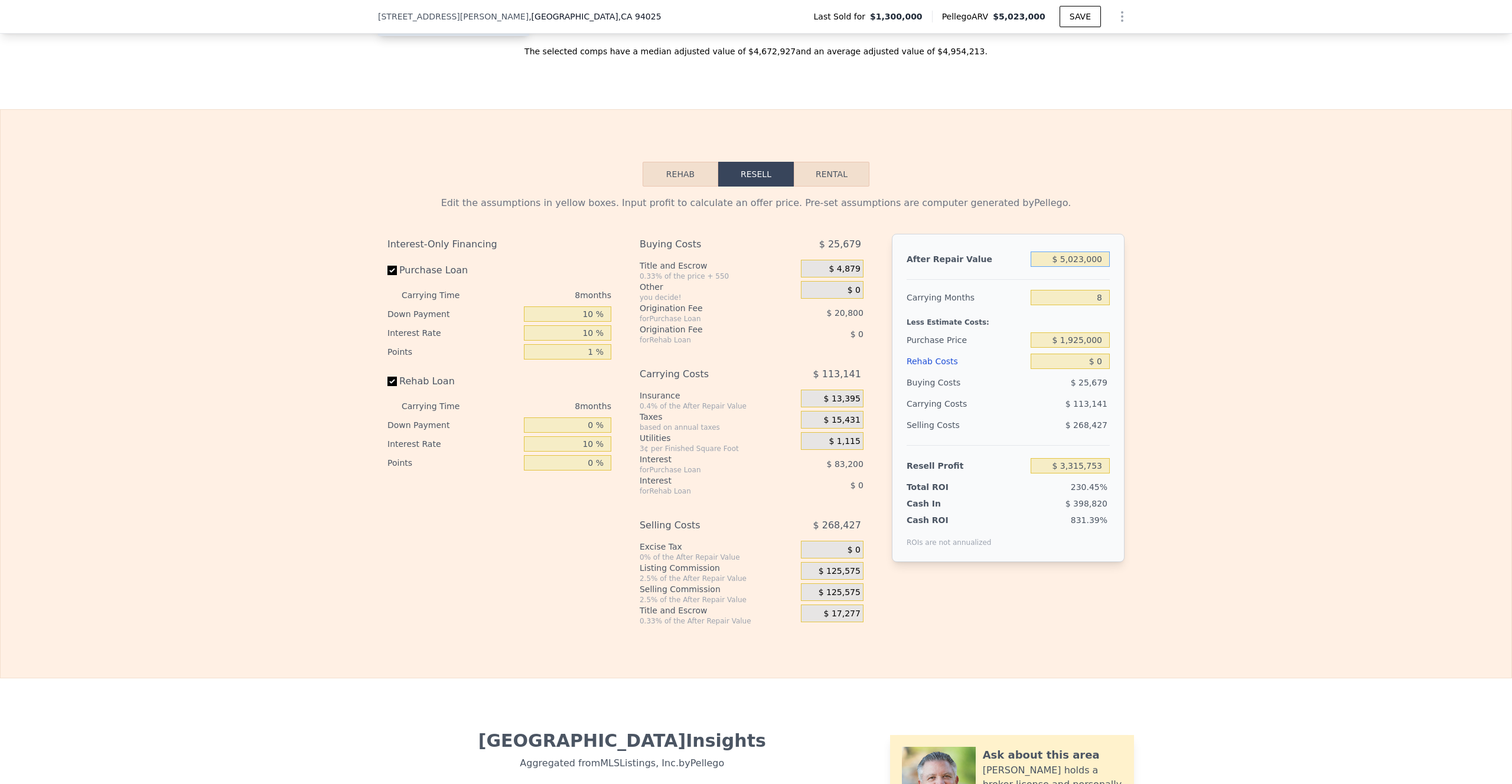
drag, startPoint x: 1102, startPoint y: 273, endPoint x: 1072, endPoint y: 273, distance: 30.0
click at [1046, 267] on input "$ 5,023,000" at bounding box center [1070, 260] width 79 height 16
type input "$ 500"
type input "-$ 1,425,504"
type input "$ 5,000"
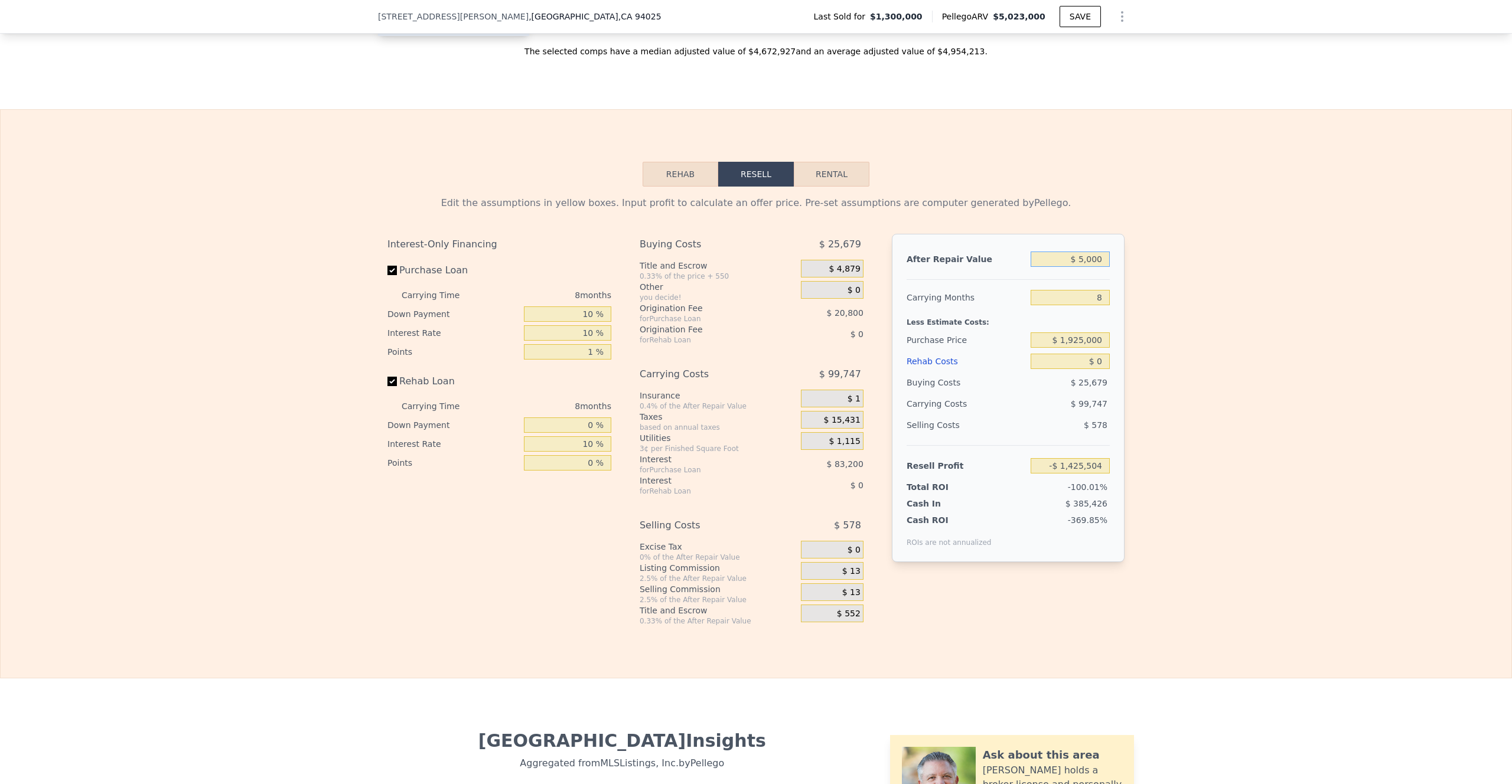
type input "-$ 1,421,255"
type input "$ 50,000"
type input "-$ 1,378,775"
type input "$ 500,000"
type input "-$ 953,973"
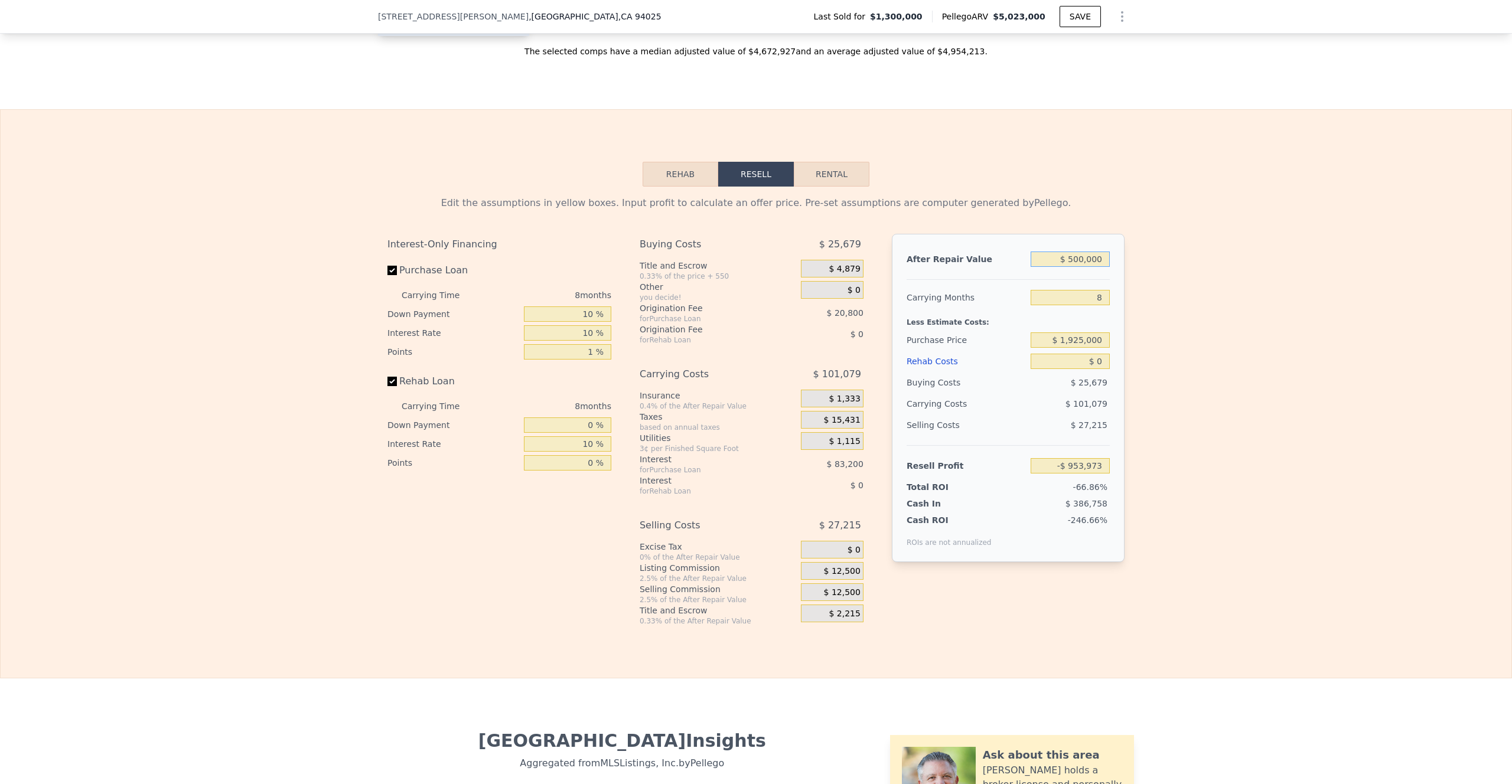
type input "$ 5,000,000"
type input "$ 3,294,042"
type input "$ 5,000,000"
drag, startPoint x: 1100, startPoint y: 313, endPoint x: 1085, endPoint y: 313, distance: 15.0
click at [1046, 305] on input "8" at bounding box center [1070, 298] width 79 height 16
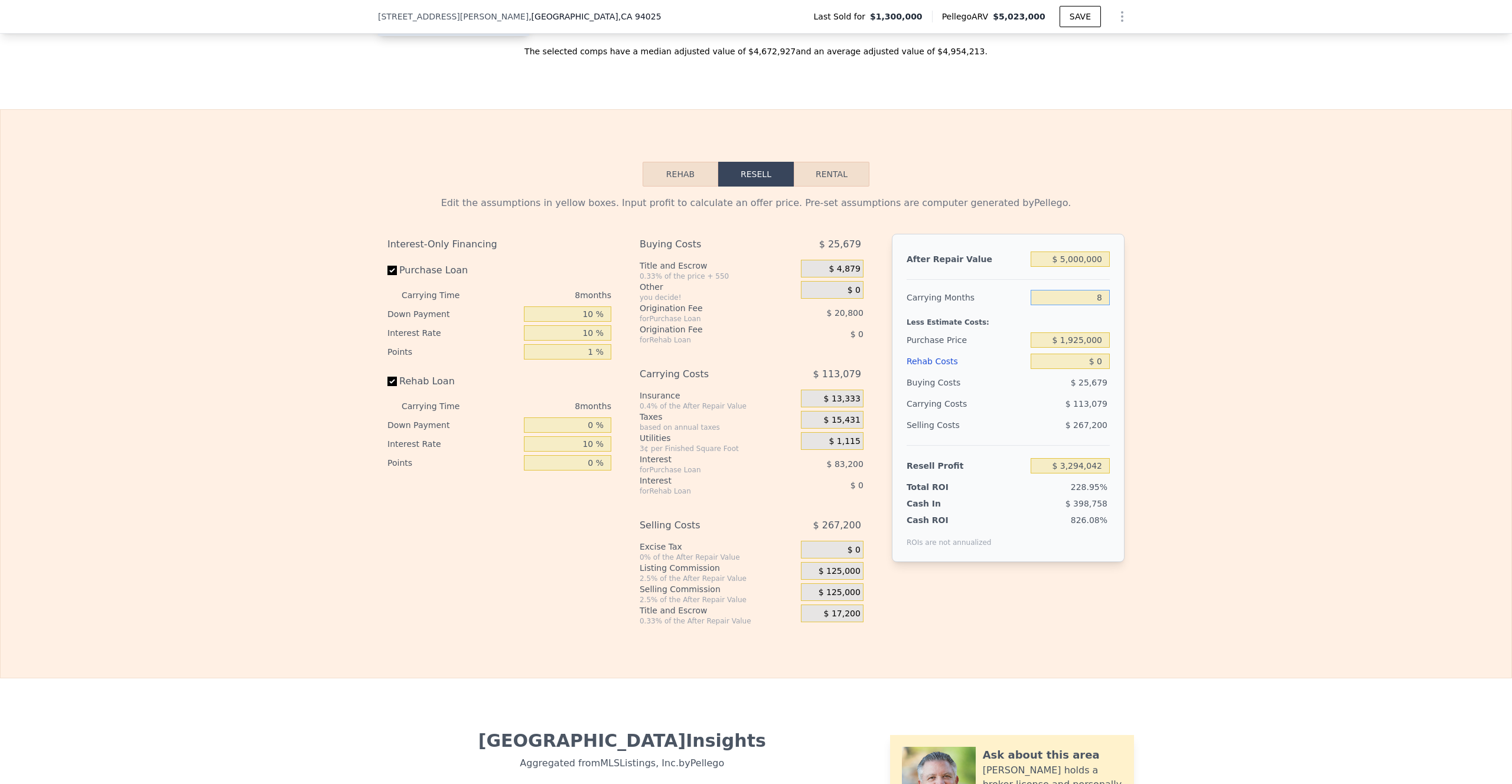
type input "3"
type input "$ 3,364,716"
type input "36"
type input "$ 2,898,262"
type input "36"
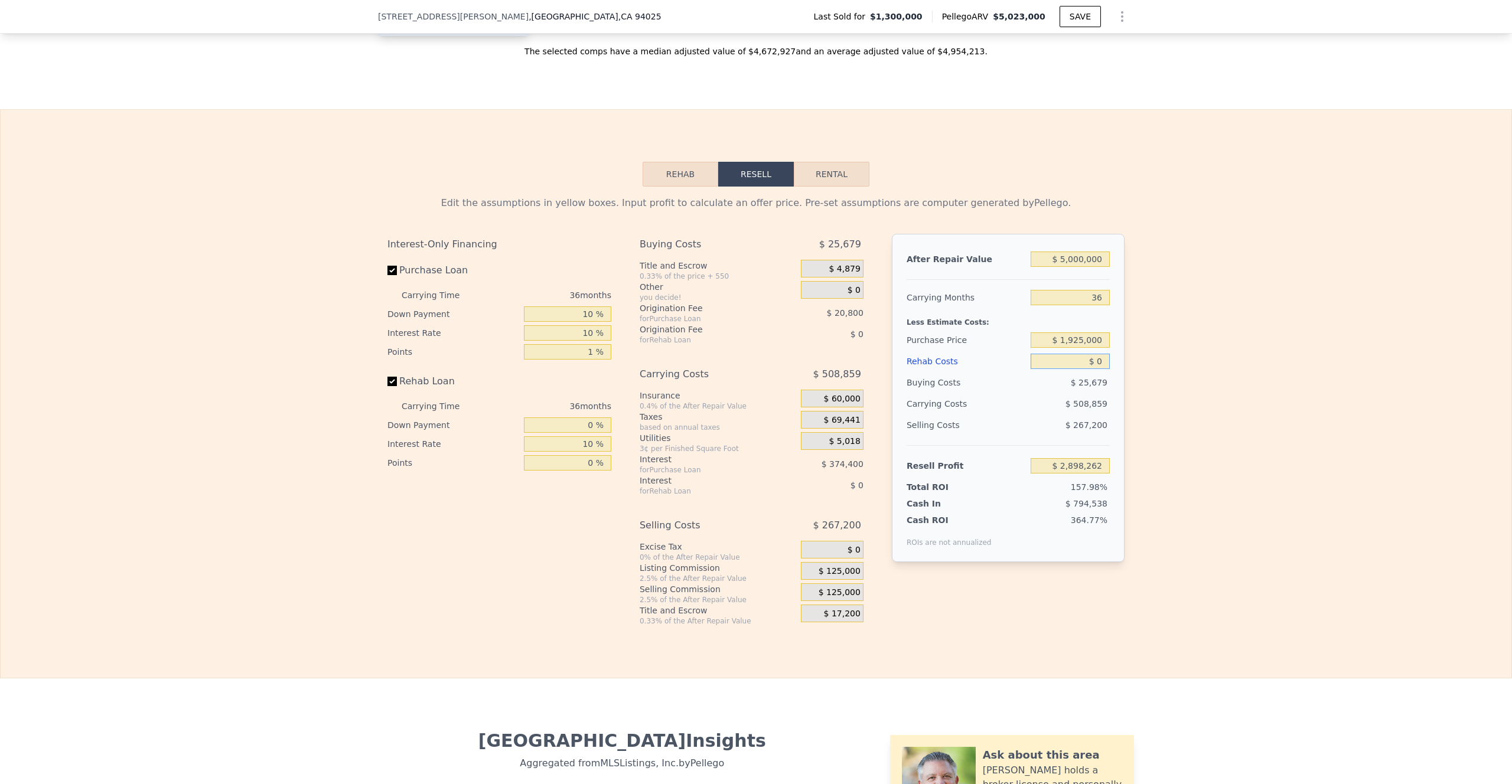
click at [1046, 369] on input "$ 0" at bounding box center [1070, 362] width 79 height 16
type input "$ 1"
type input "$ 2,898,261"
type input "$ 12"
type input "$ 2,898,250"
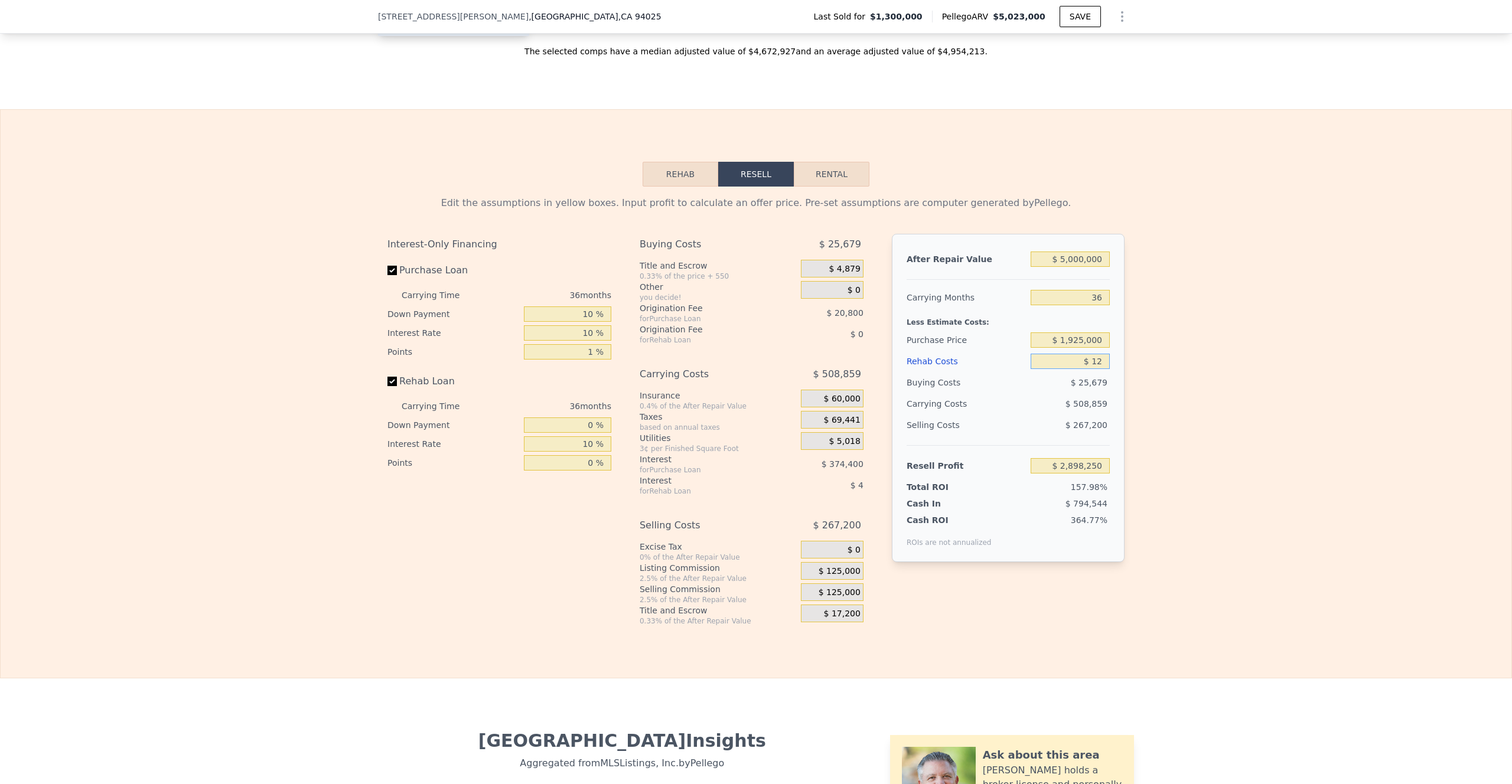
type input "$ 120"
type input "$ 2,898,104"
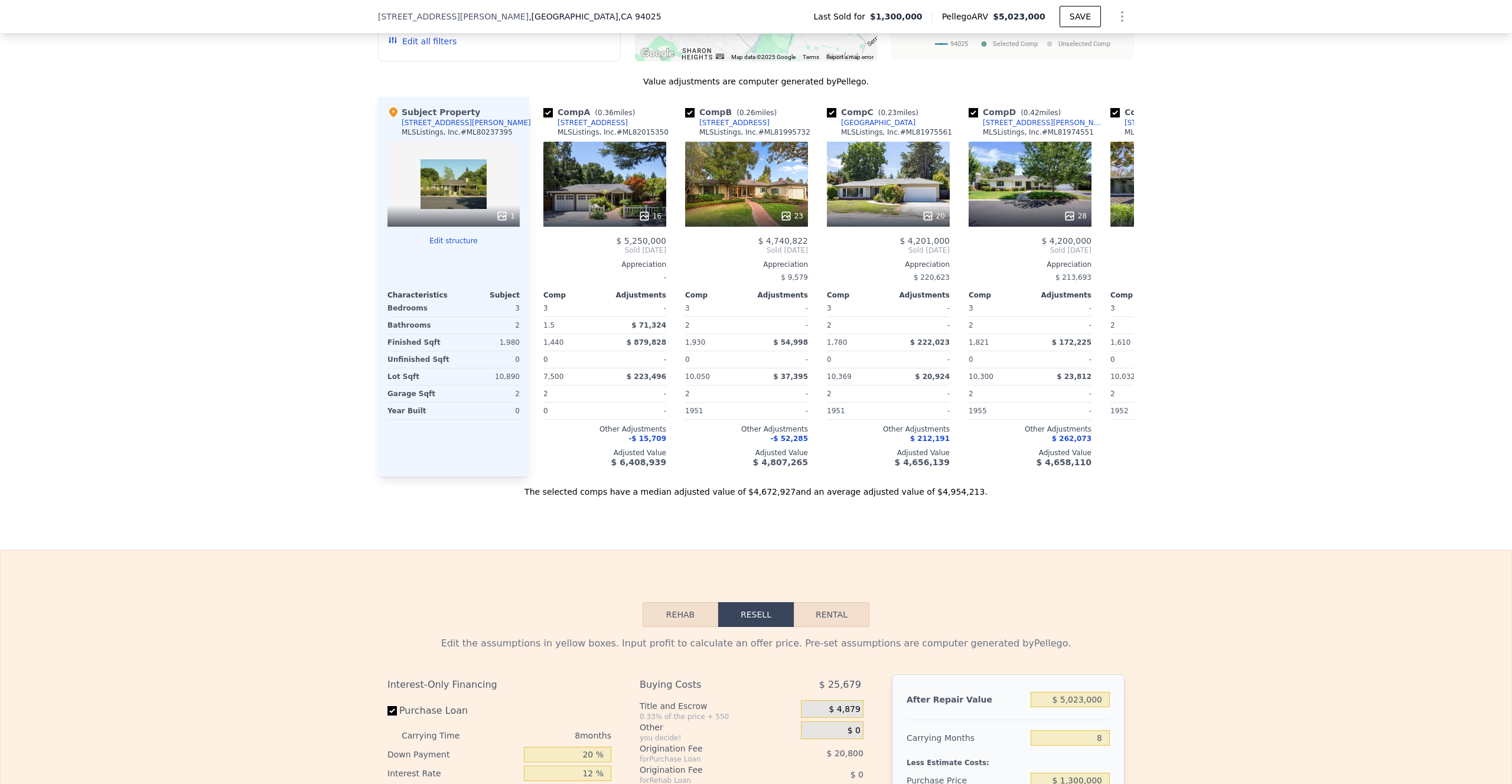
scroll to position [1642, 0]
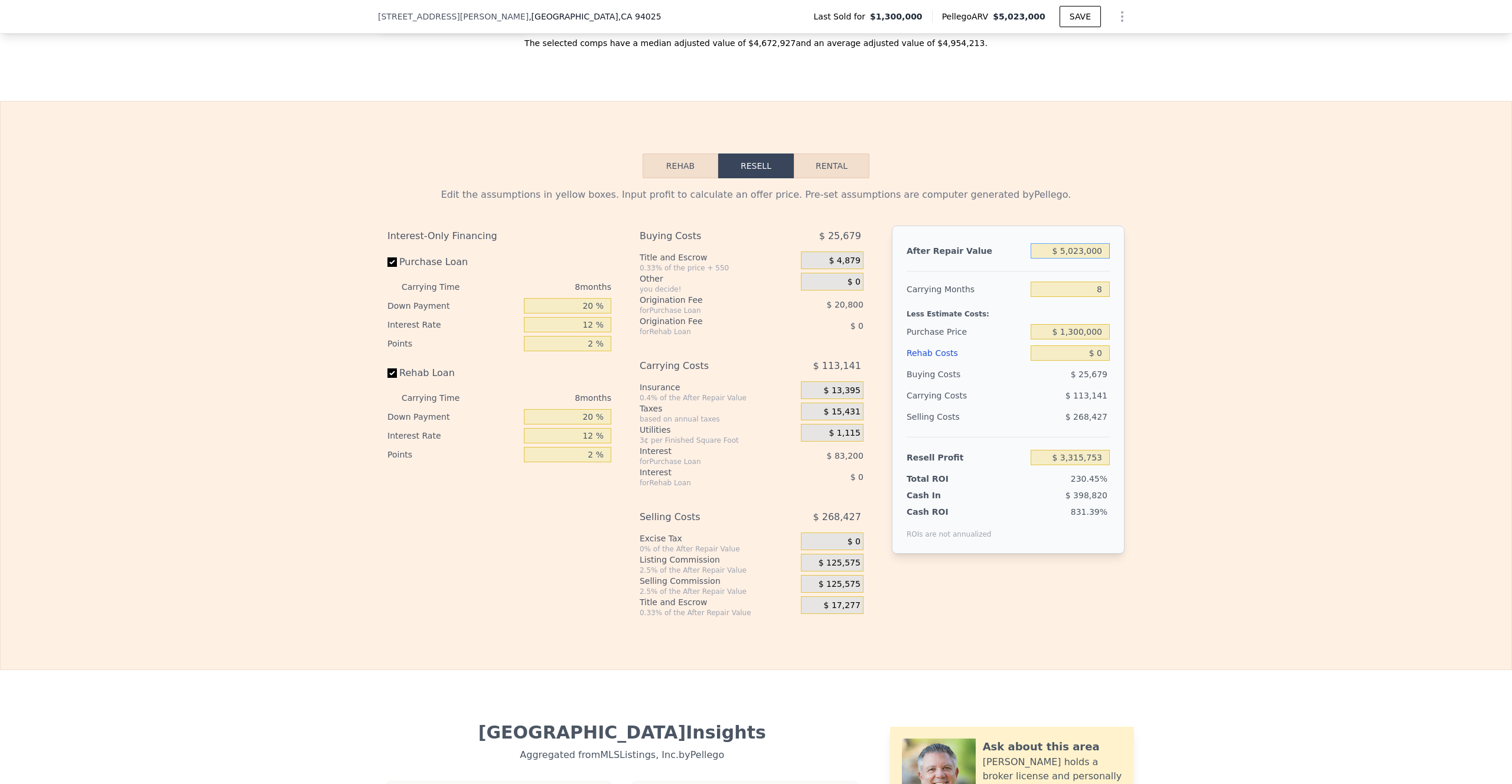
drag, startPoint x: 1100, startPoint y: 266, endPoint x: 1072, endPoint y: 267, distance: 28.0
click at [1072, 258] on input "$ 5,023,000" at bounding box center [1070, 251] width 79 height 16
type input "$ 500"
type input "-$ 1,425,504"
type input "$ 5,000"
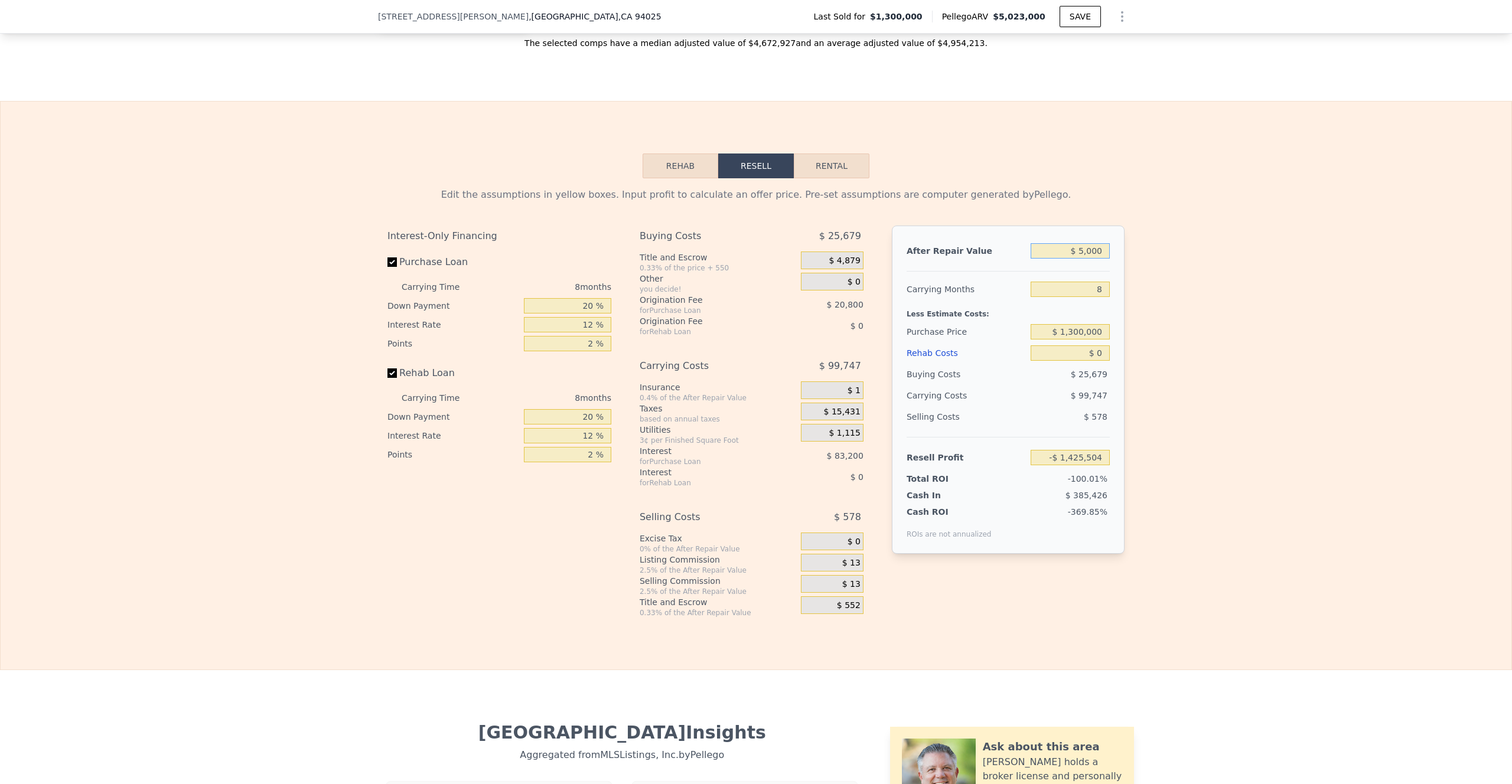
type input "-$ 1,421,255"
type input "$ 50,000"
type input "-$ 1,378,775"
type input "$ 500,000"
type input "-$ 953,973"
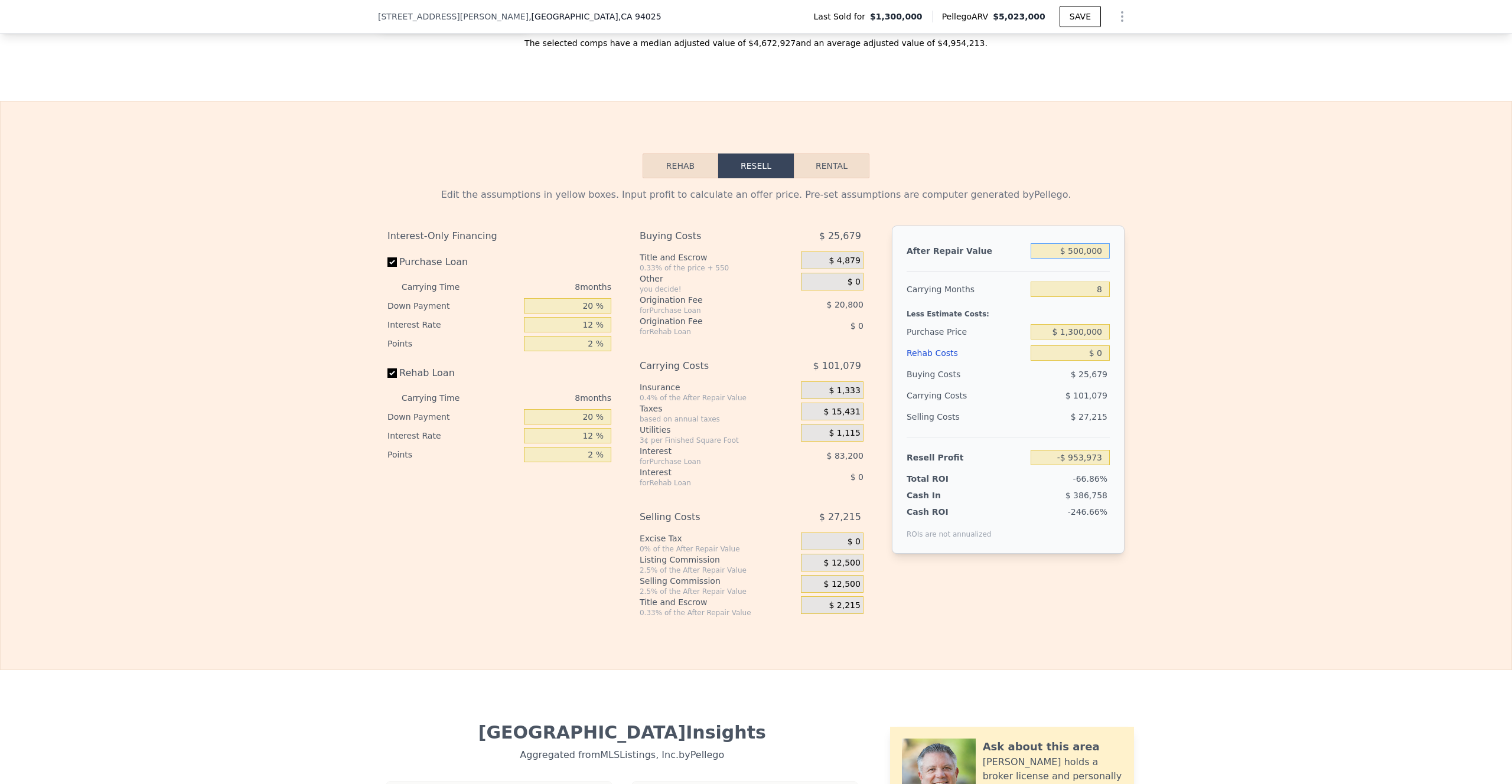
type input "$ 5,000,000"
type input "$ 3,294,042"
type input "$ 5,000,000"
drag, startPoint x: 1099, startPoint y: 309, endPoint x: 1087, endPoint y: 309, distance: 12.0
click at [1087, 297] on input "8" at bounding box center [1070, 290] width 79 height 16
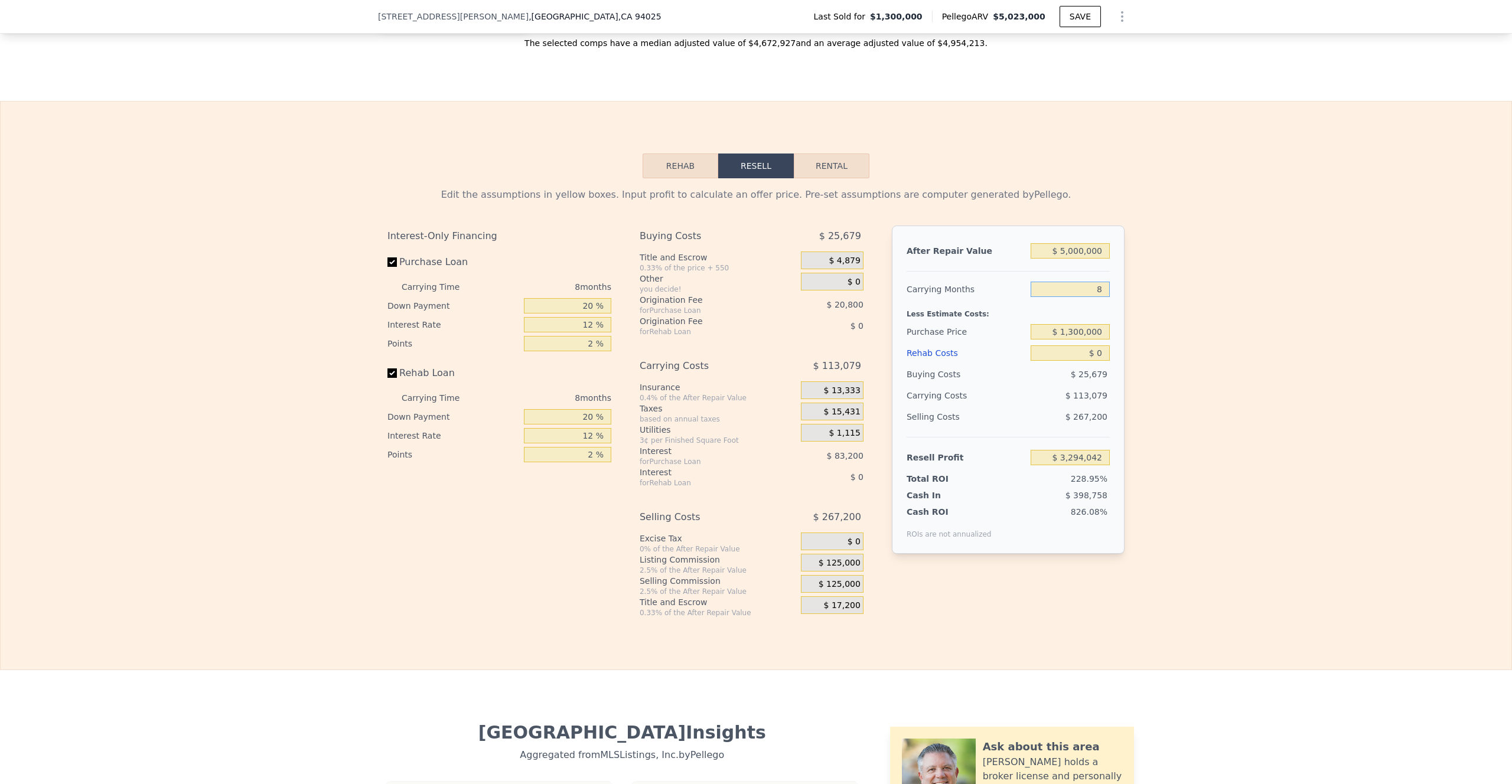
type input "3"
type input "$ 3,364,716"
type input "36"
type input "$ 2,898,262"
type input "36"
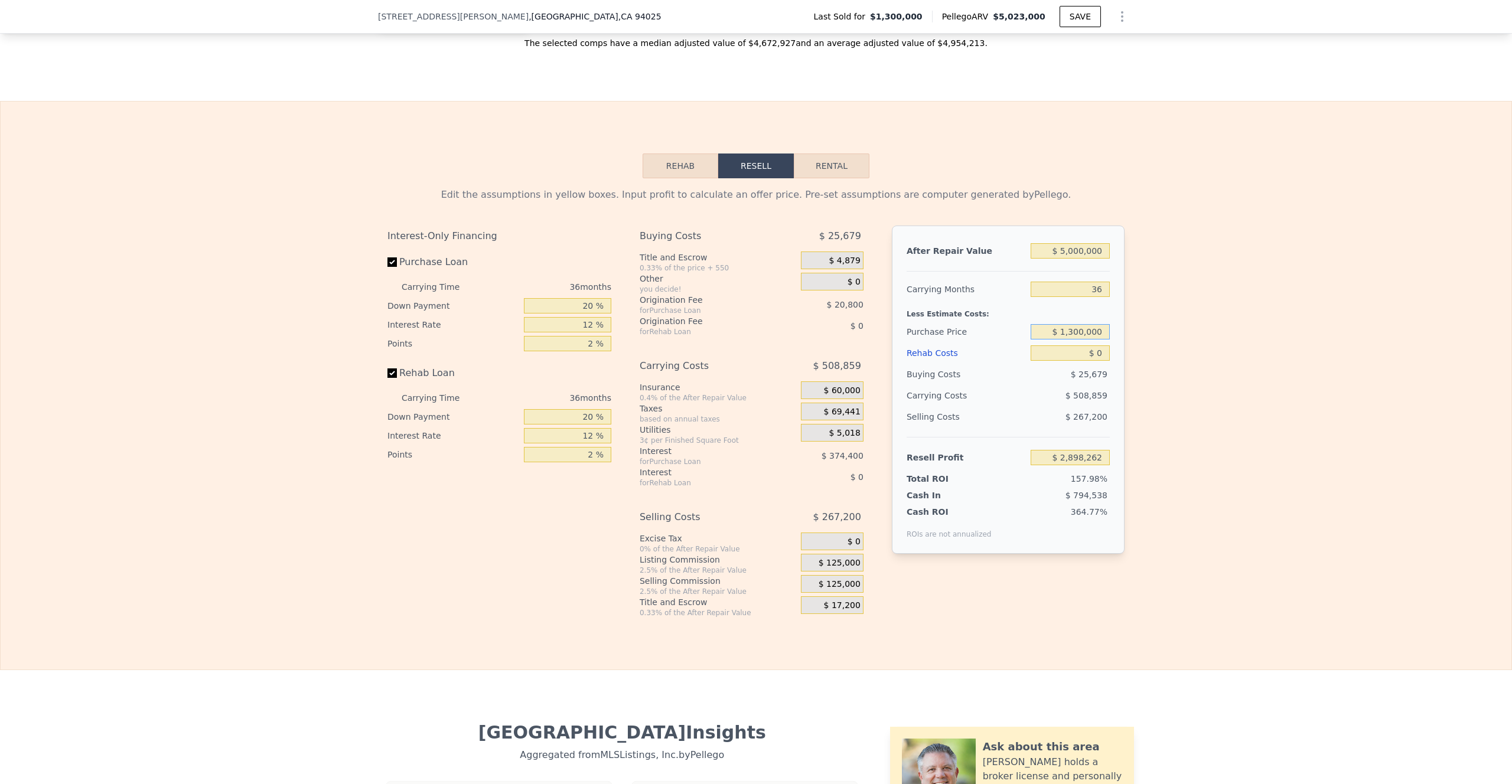
drag, startPoint x: 1102, startPoint y: 347, endPoint x: 1025, endPoint y: 347, distance: 77.0
click at [1031, 339] on input "$ 1,300,000" at bounding box center [1070, 332] width 79 height 16
type input "$ 1,925,000"
type input "$ 2,081,181"
drag, startPoint x: 1099, startPoint y: 370, endPoint x: 1084, endPoint y: 370, distance: 15.0
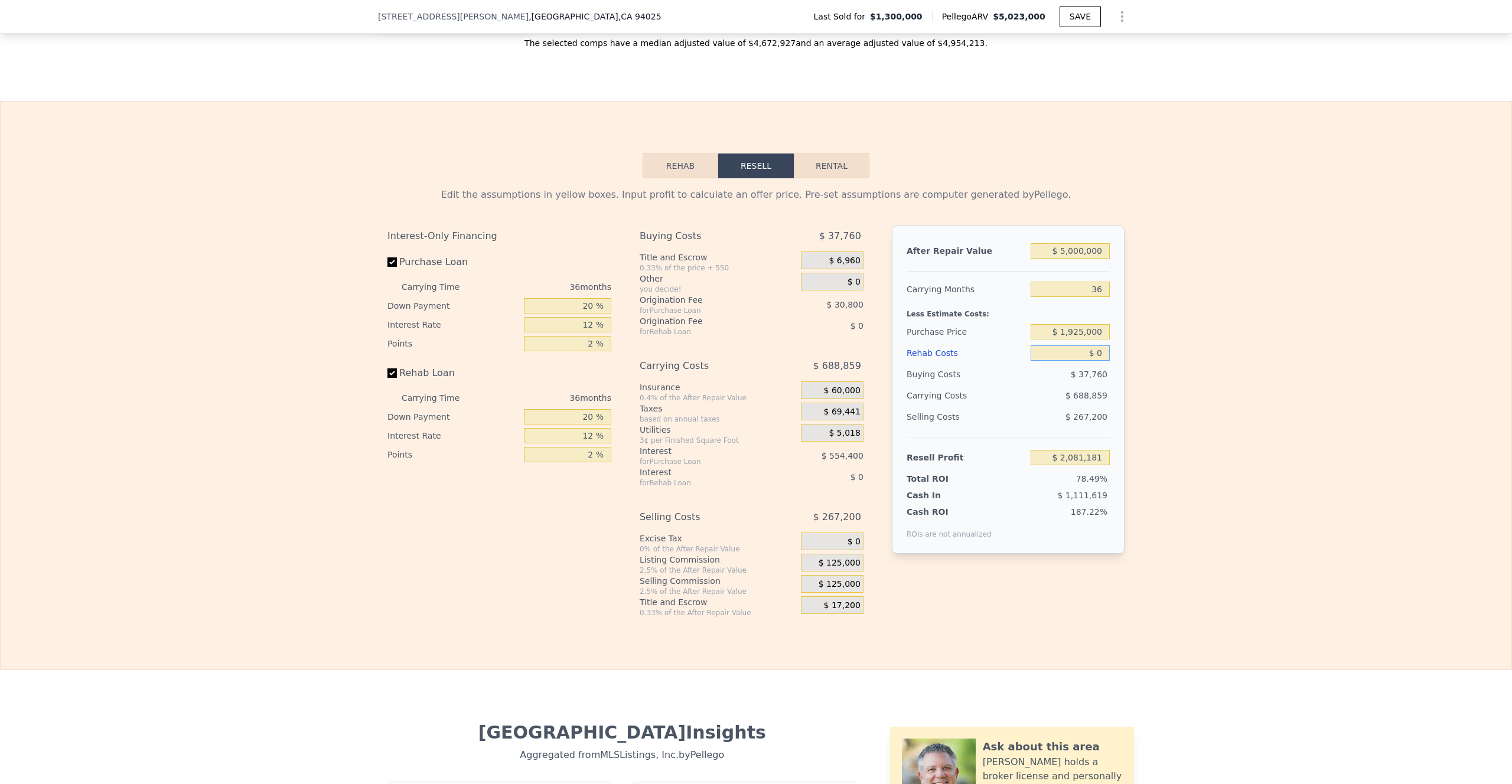
click at [1084, 361] on input "$ 0" at bounding box center [1070, 353] width 79 height 16
type input "$ 1"
type input "$ 2,081,180"
type input "$ 12"
type input "$ 2,081,169"
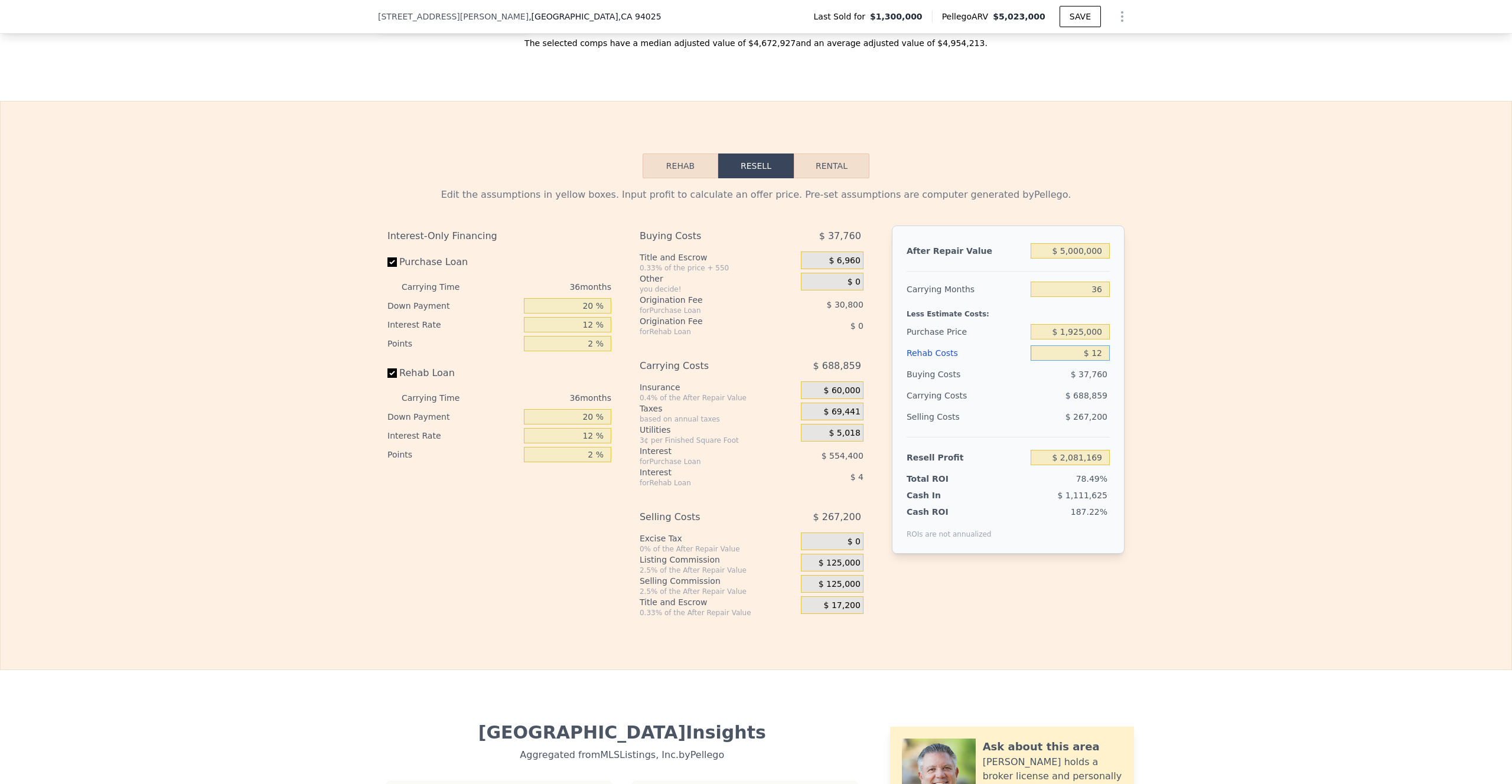
type input "$ 125"
type input "$ 2,081,018"
type input "$ 1,250"
type input "$ 2,079,551"
type input "$ 12,500"
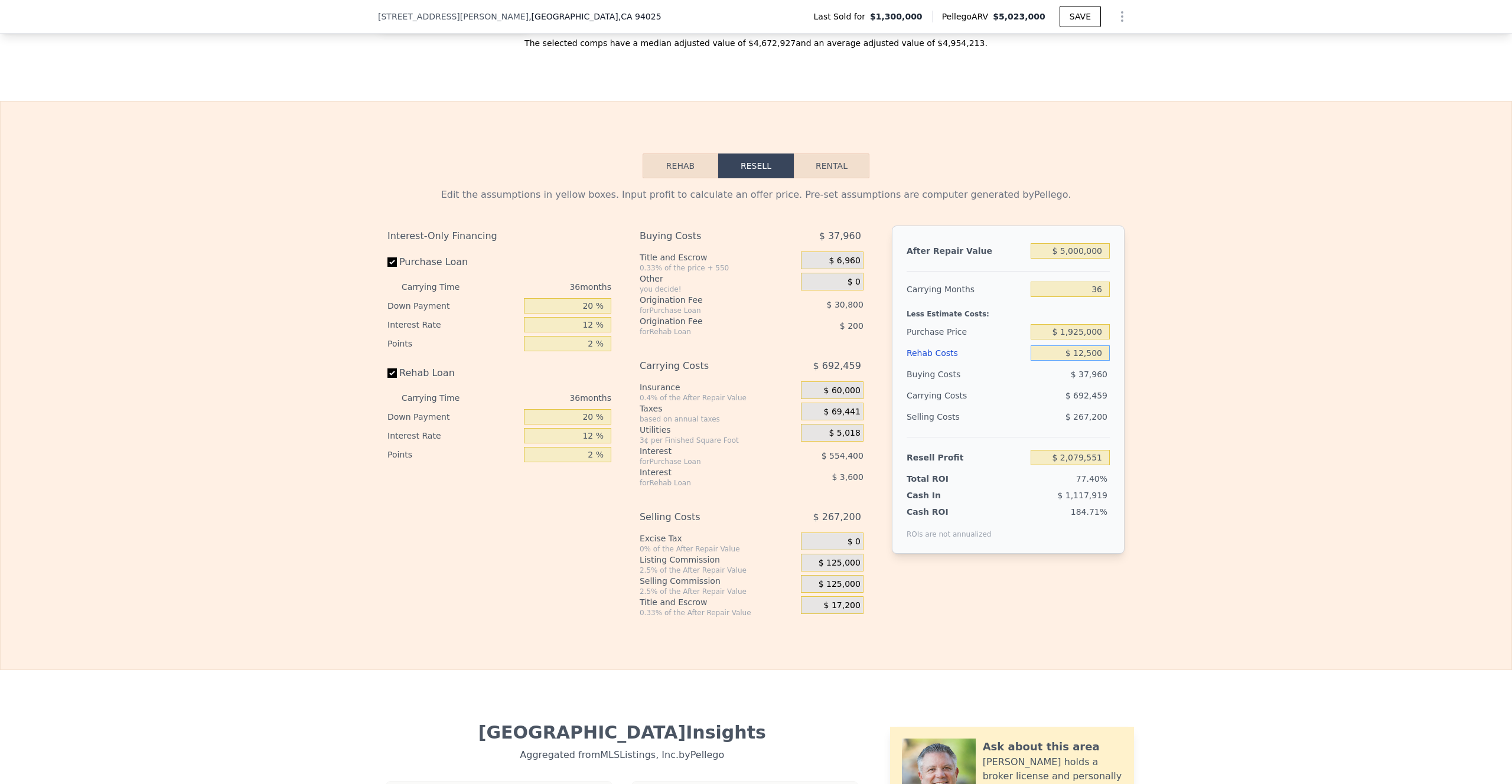
type input "$ 2,064,881"
type input "$ 125,000"
type input "$ 1,918,181"
type input "$ 1,250,000"
type input "$ 451,181"
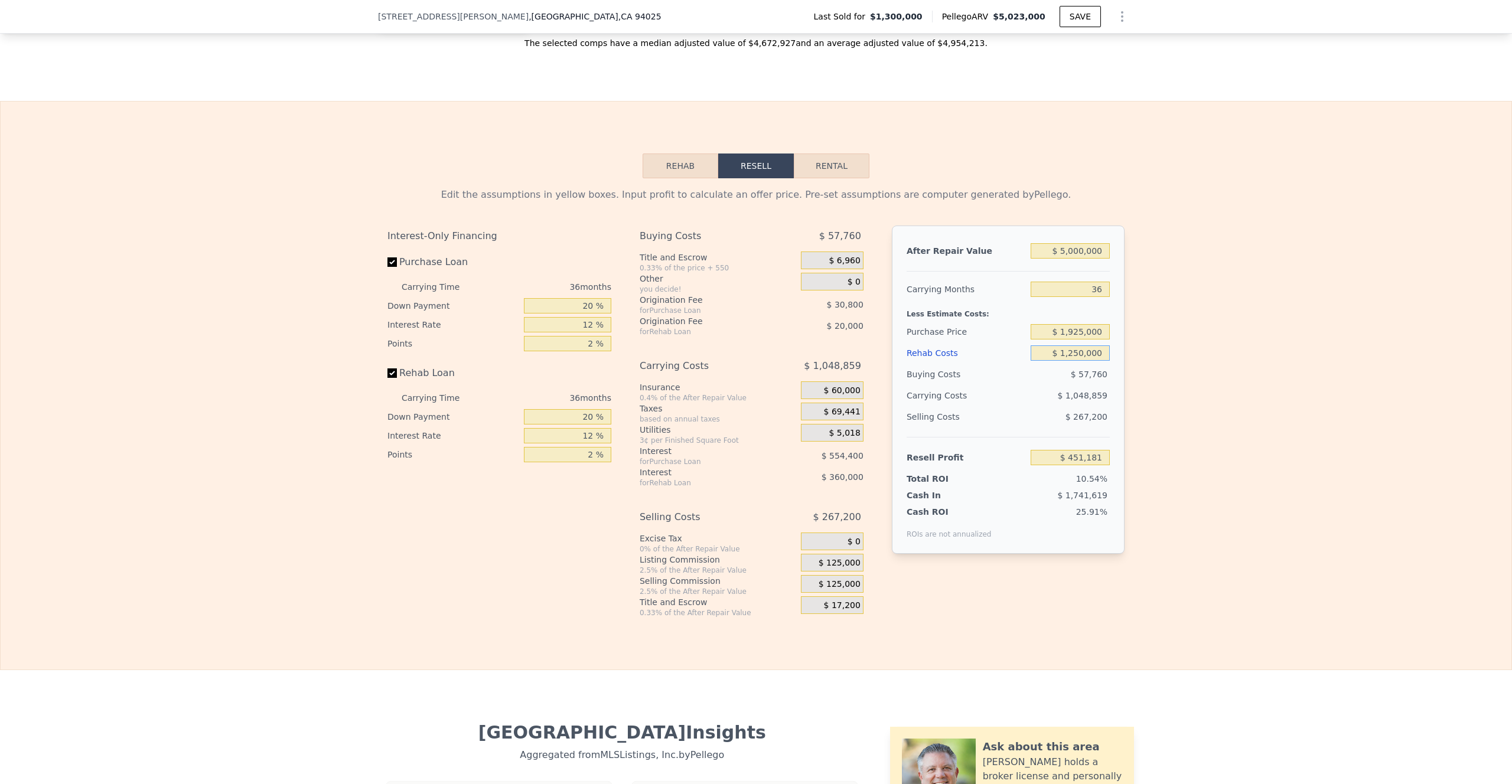
type input "$ 1,250,000"
drag, startPoint x: 593, startPoint y: 329, endPoint x: 571, endPoint y: 326, distance: 22.2
click at [571, 314] on input "20 %" at bounding box center [567, 306] width 87 height 16
type input "1 %"
type input "$ 312,178"
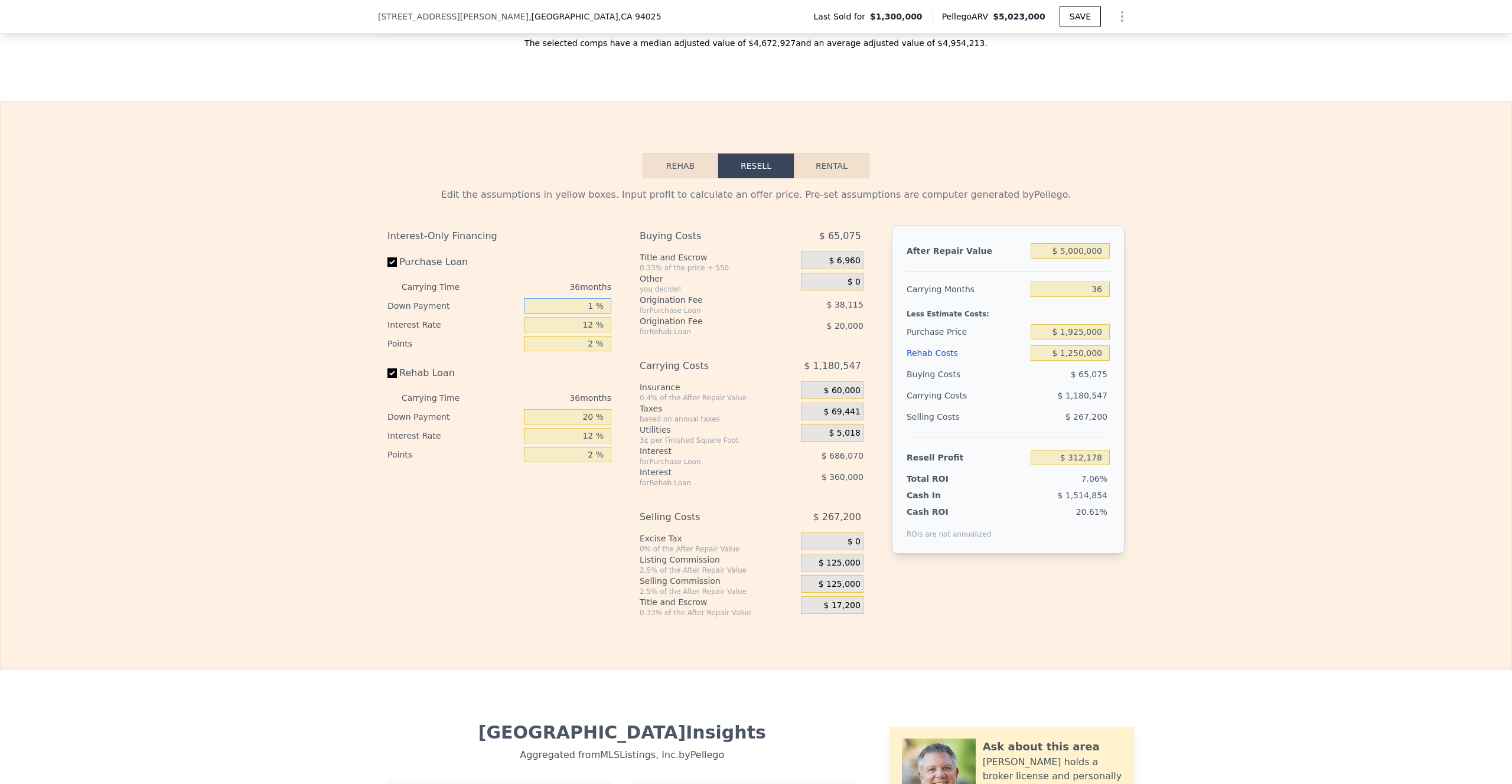
type input "10 %"
type input "$ 378,031"
type input "10 %"
drag, startPoint x: 587, startPoint y: 341, endPoint x: 575, endPoint y: 341, distance: 12.0
click at [575, 332] on input "12 %" at bounding box center [567, 325] width 87 height 16
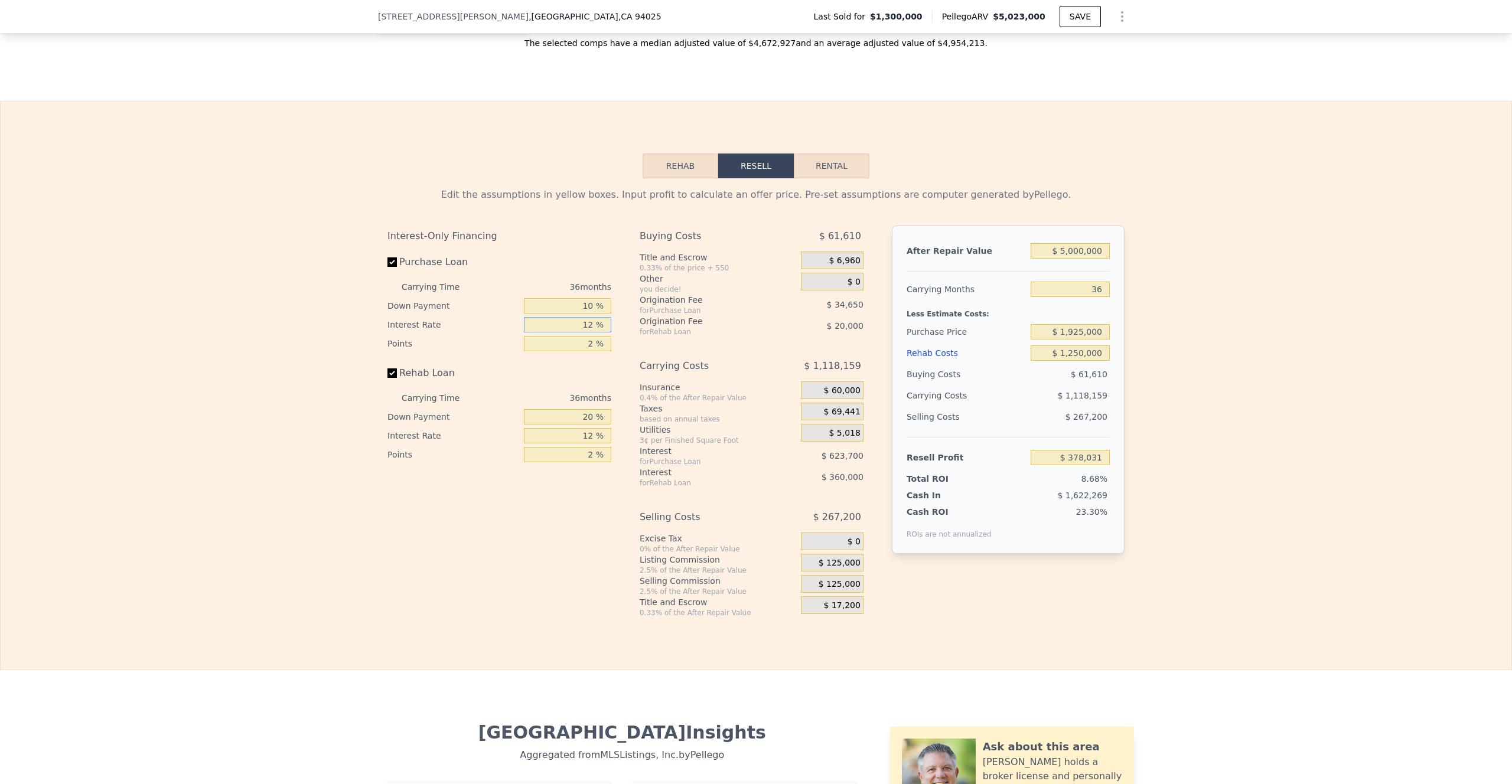
drag, startPoint x: 588, startPoint y: 344, endPoint x: 575, endPoint y: 344, distance: 13.0
click at [575, 332] on input "12 %" at bounding box center [567, 325] width 87 height 16
type input "1 %"
type input "$ 949,747"
type input "10 %"
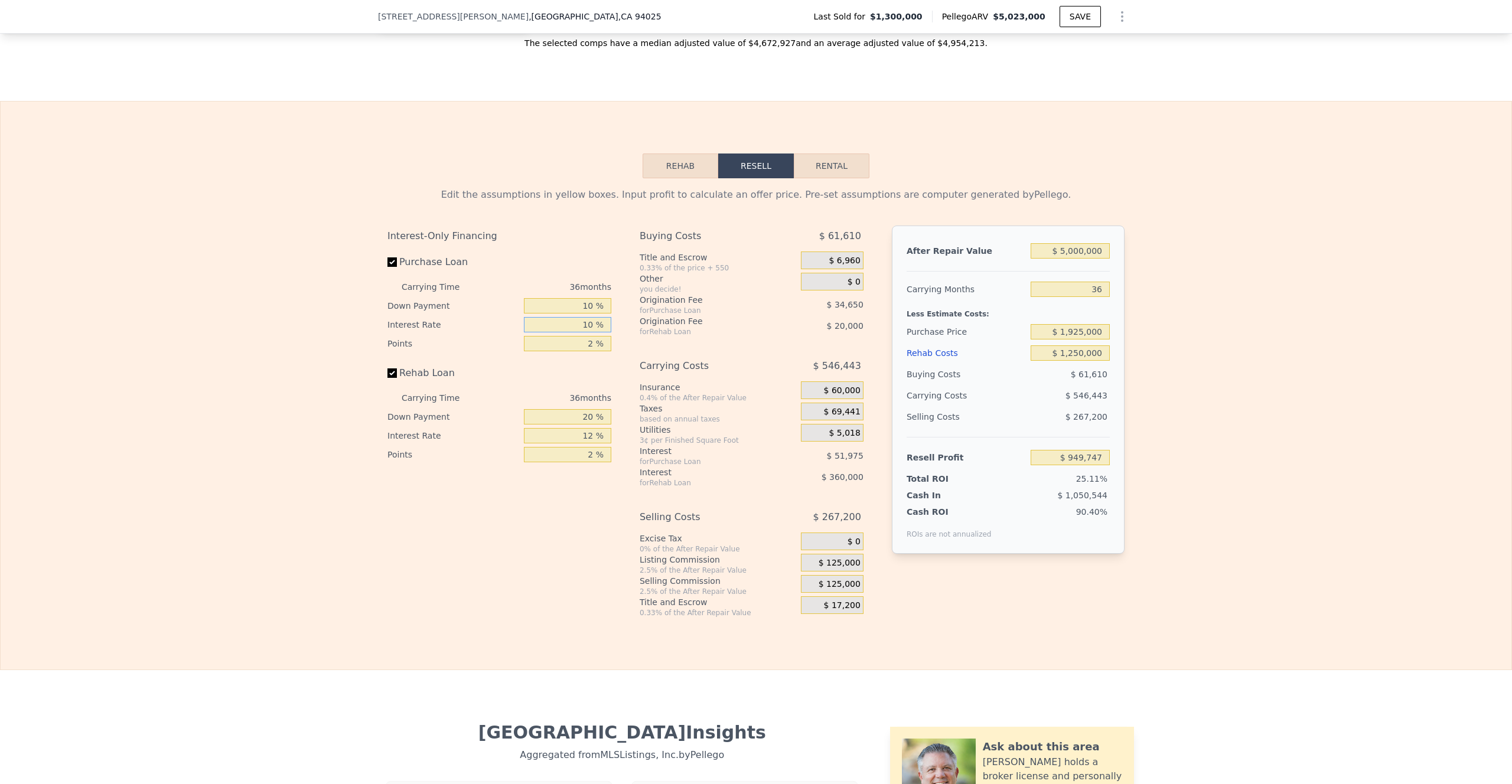
type input "$ 481,963"
type input "10 %"
drag, startPoint x: 591, startPoint y: 359, endPoint x: 569, endPoint y: 359, distance: 22.0
click at [569, 351] on input "2 %" at bounding box center [567, 344] width 87 height 16
type input "1 %"
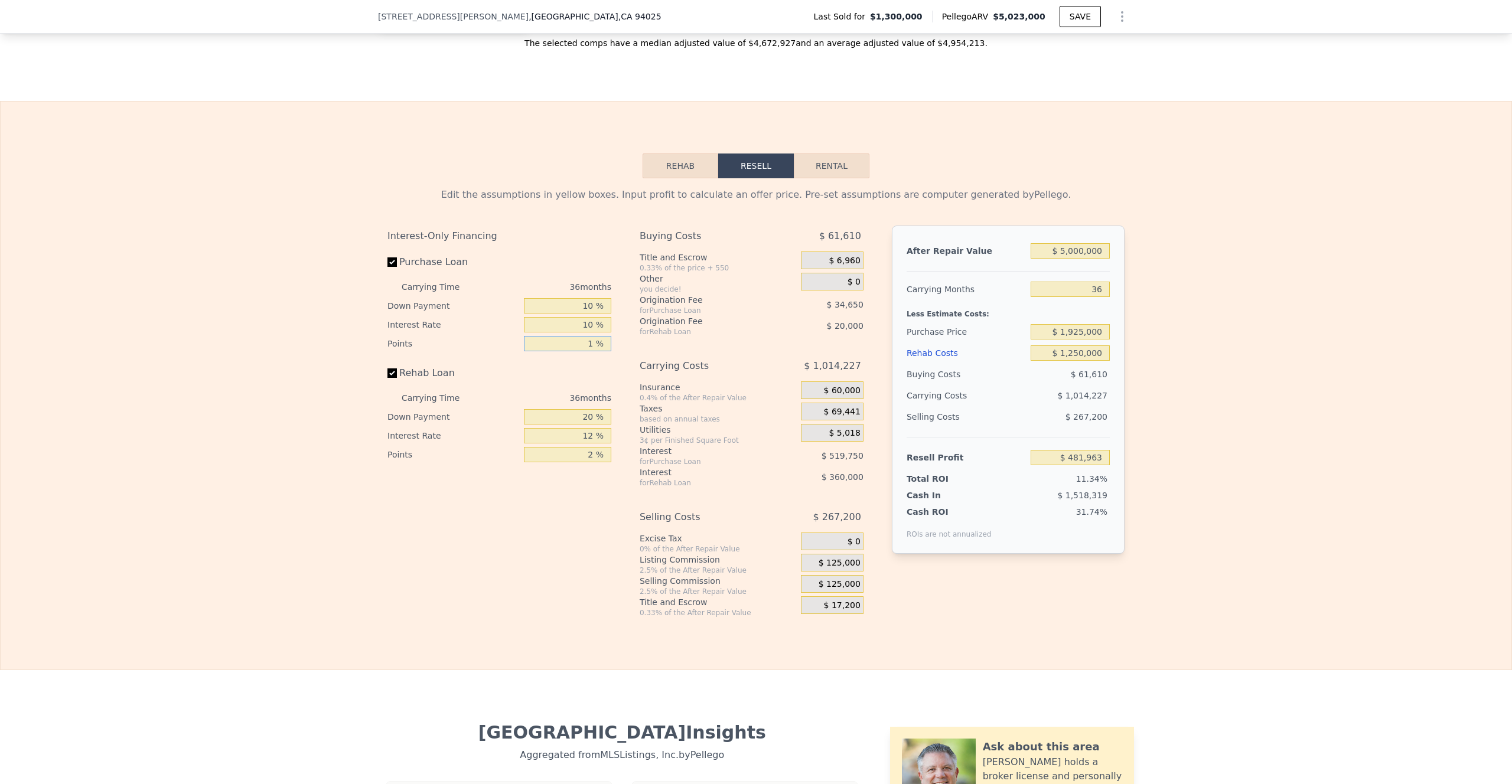
type input "$ 499,288"
type input "1 %"
drag, startPoint x: 591, startPoint y: 434, endPoint x: 563, endPoint y: 434, distance: 28.0
click at [563, 425] on input "20 %" at bounding box center [567, 417] width 87 height 16
type input "0 %"
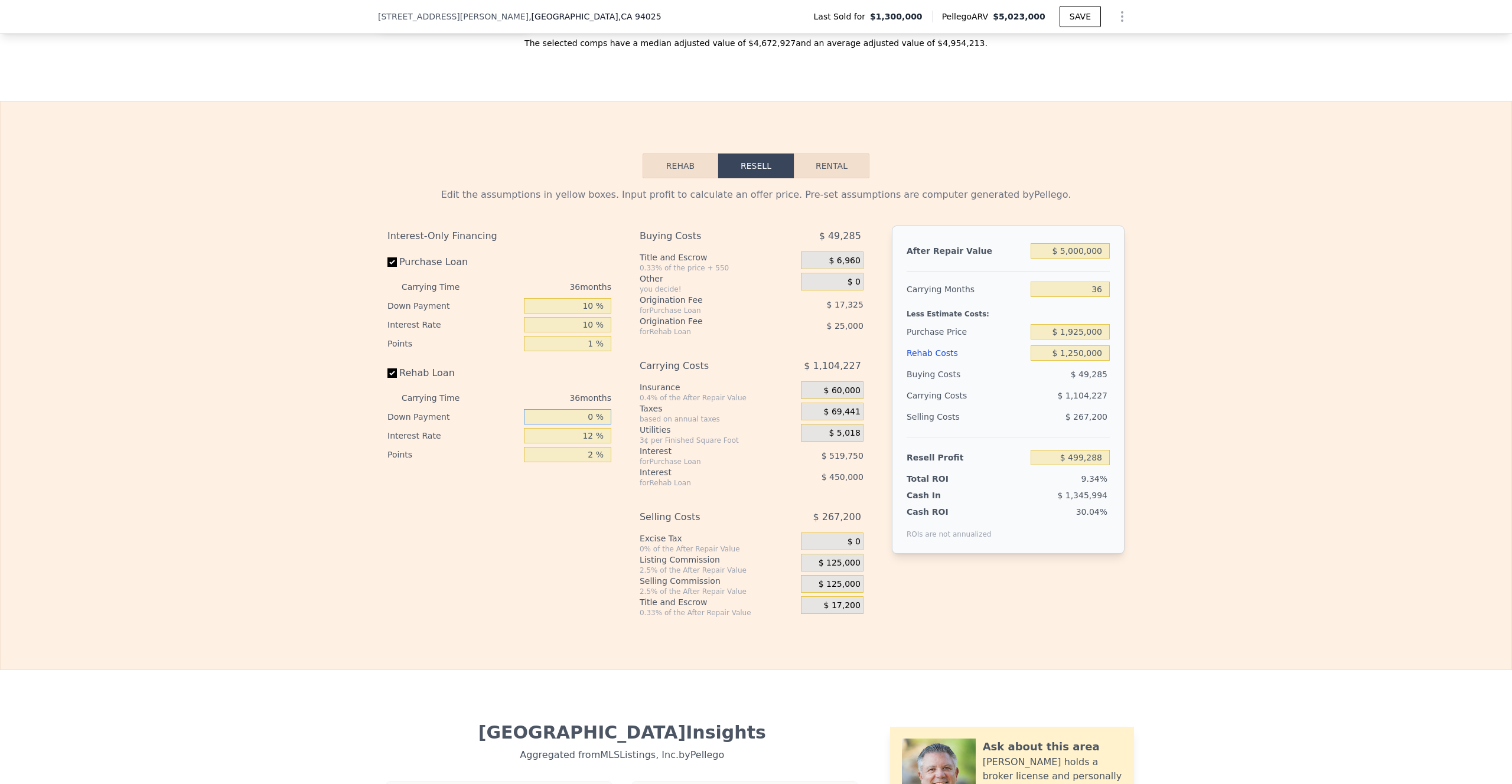
type input "$ 404,288"
type input "0 %"
drag, startPoint x: 592, startPoint y: 456, endPoint x: 551, endPoint y: 456, distance: 41.0
click at [551, 443] on input "12 %" at bounding box center [567, 436] width 87 height 16
type input "1 %"
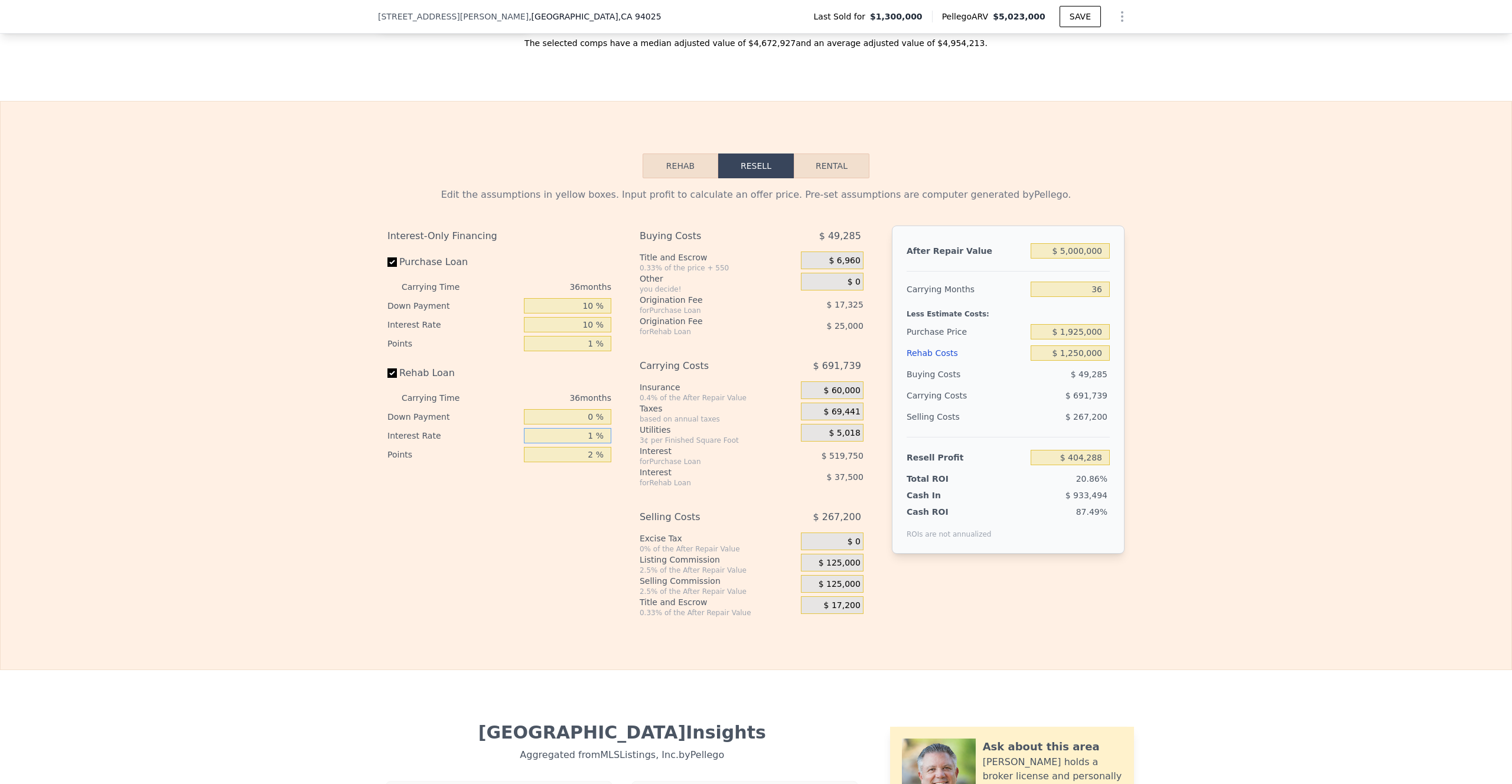
type input "$ 816,776"
type input "10 %"
type input "$ 479,276"
type input "10 %"
drag, startPoint x: 589, startPoint y: 473, endPoint x: 578, endPoint y: 473, distance: 11.0
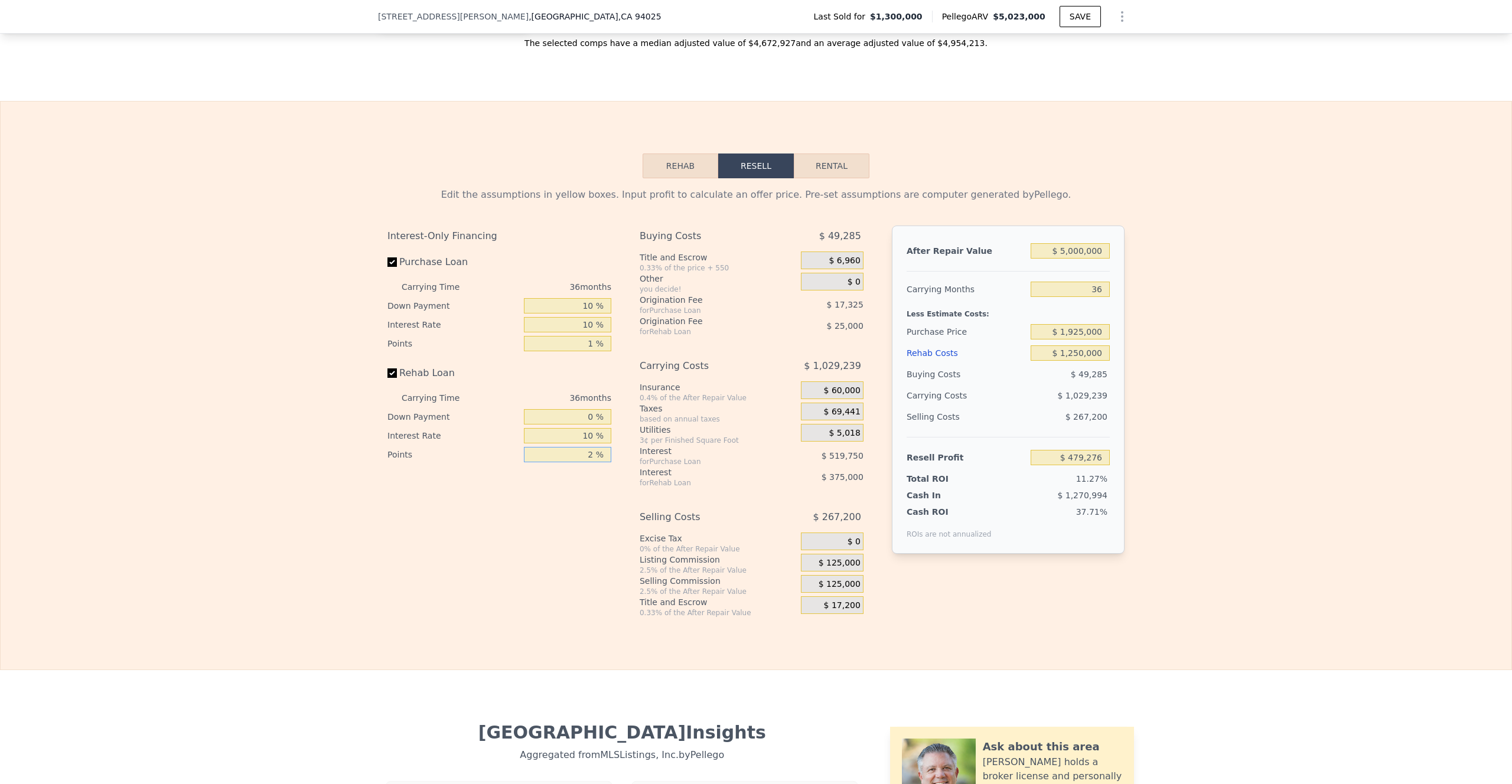
click at [578, 463] on input "2 %" at bounding box center [567, 455] width 87 height 16
type input "1 %"
type input "$ 491,776"
type input "1 %"
click at [840, 568] on span "$ 125,000" at bounding box center [840, 564] width 42 height 11
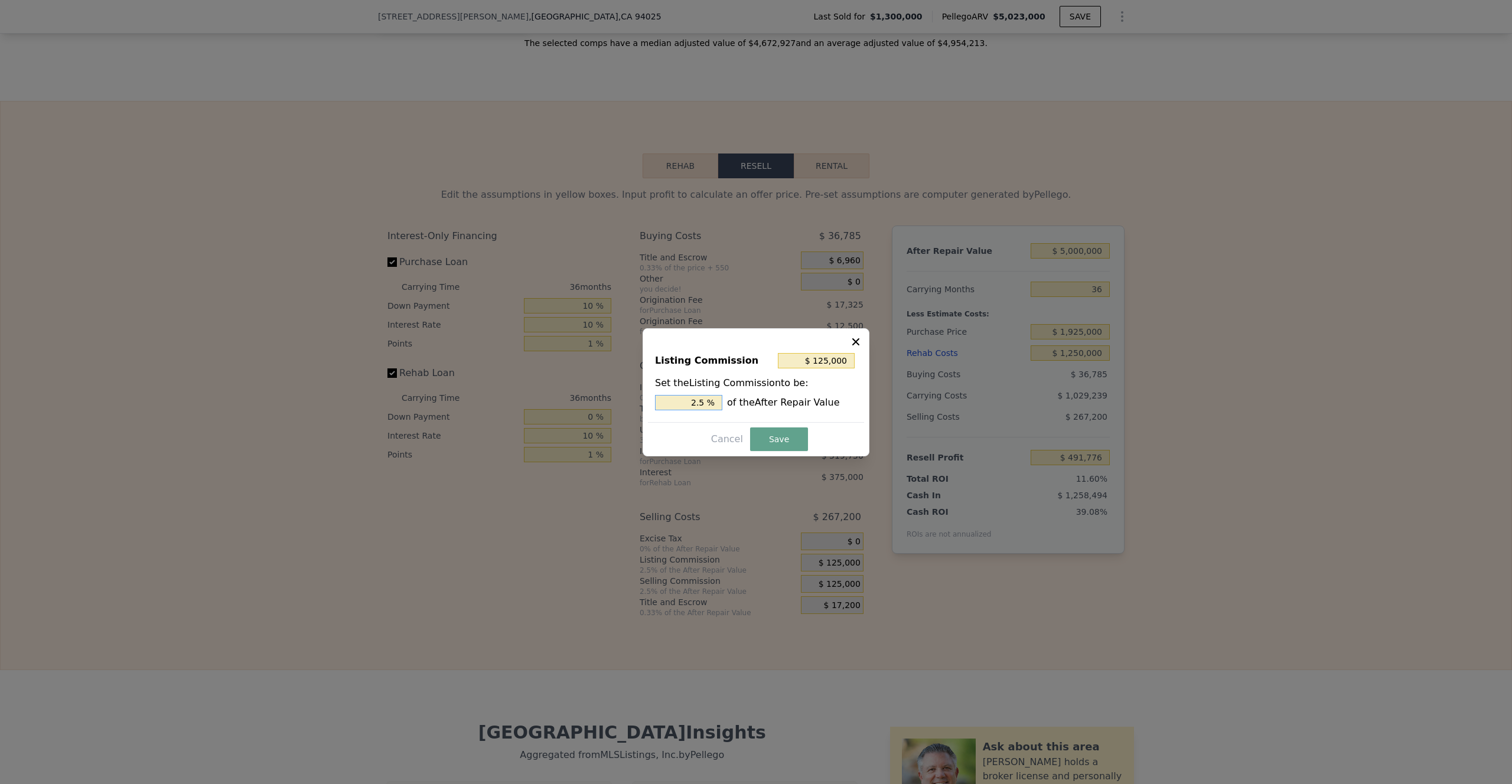
drag, startPoint x: 705, startPoint y: 400, endPoint x: 674, endPoint y: 400, distance: 31.0
click at [674, 400] on input "2.5 %" at bounding box center [689, 403] width 67 height 16
type input "$ 50,000"
type input "1.0 %"
click at [777, 440] on button "Save" at bounding box center [779, 439] width 58 height 23
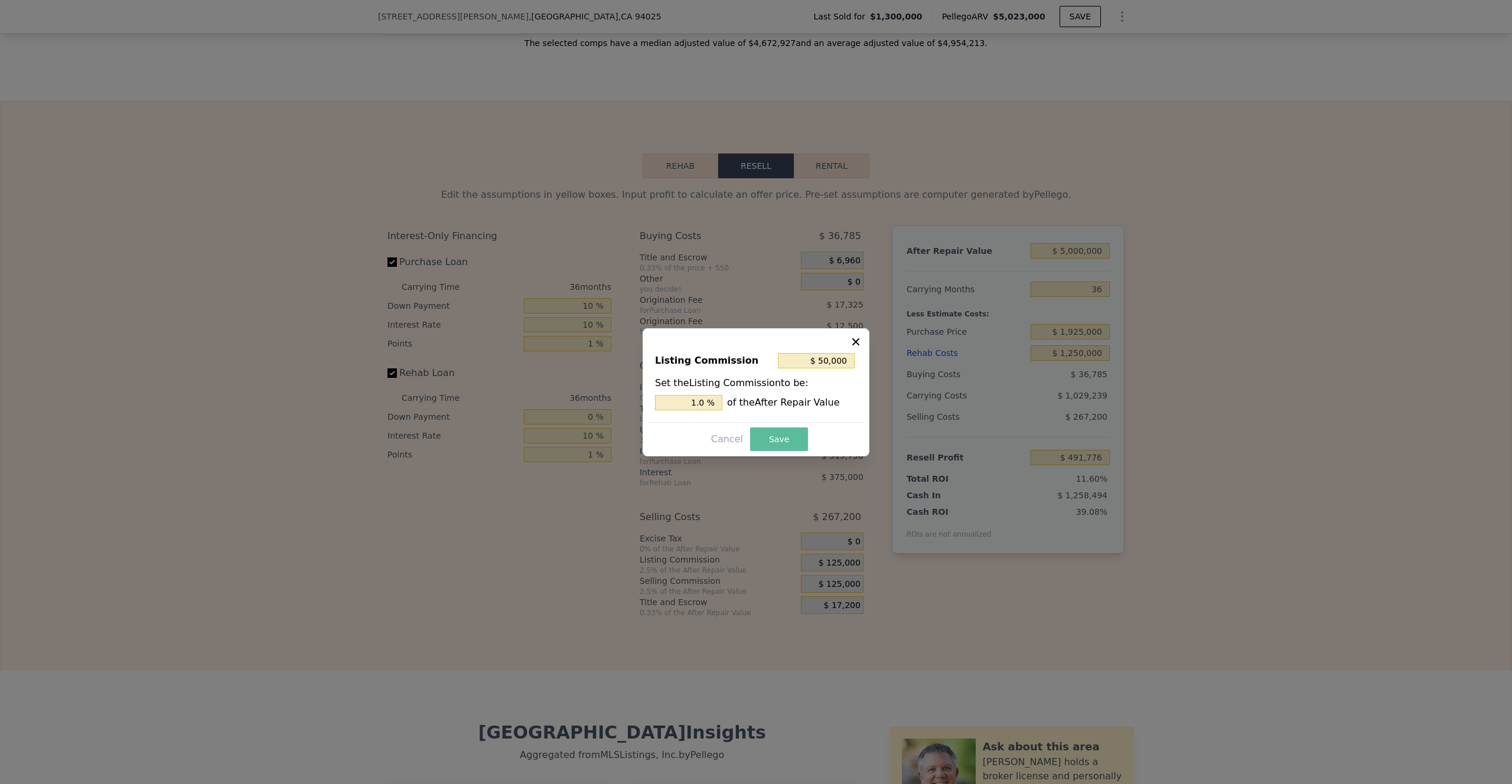
type input "$ 566,776"
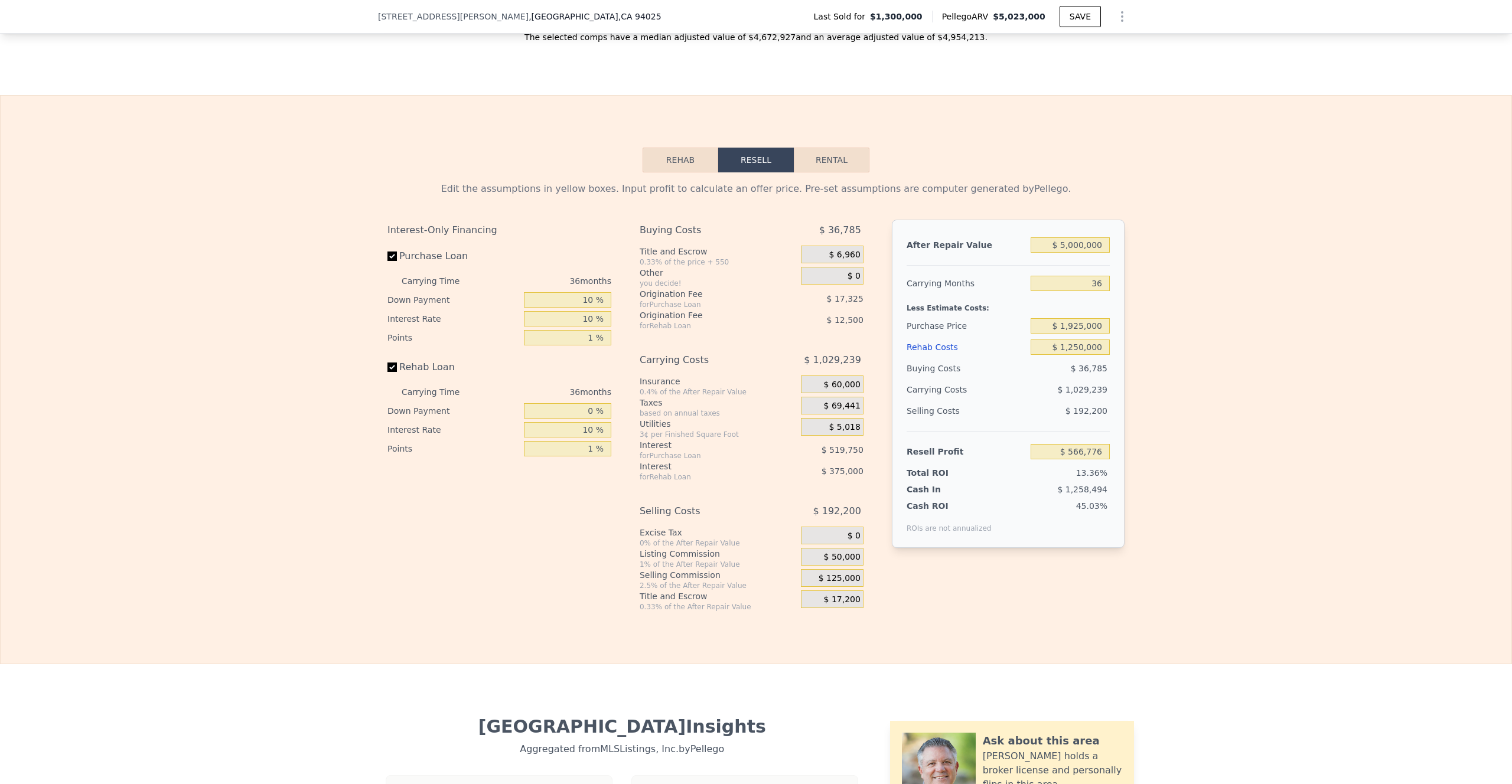
scroll to position [1644, 0]
